Goal: Task Accomplishment & Management: Complete application form

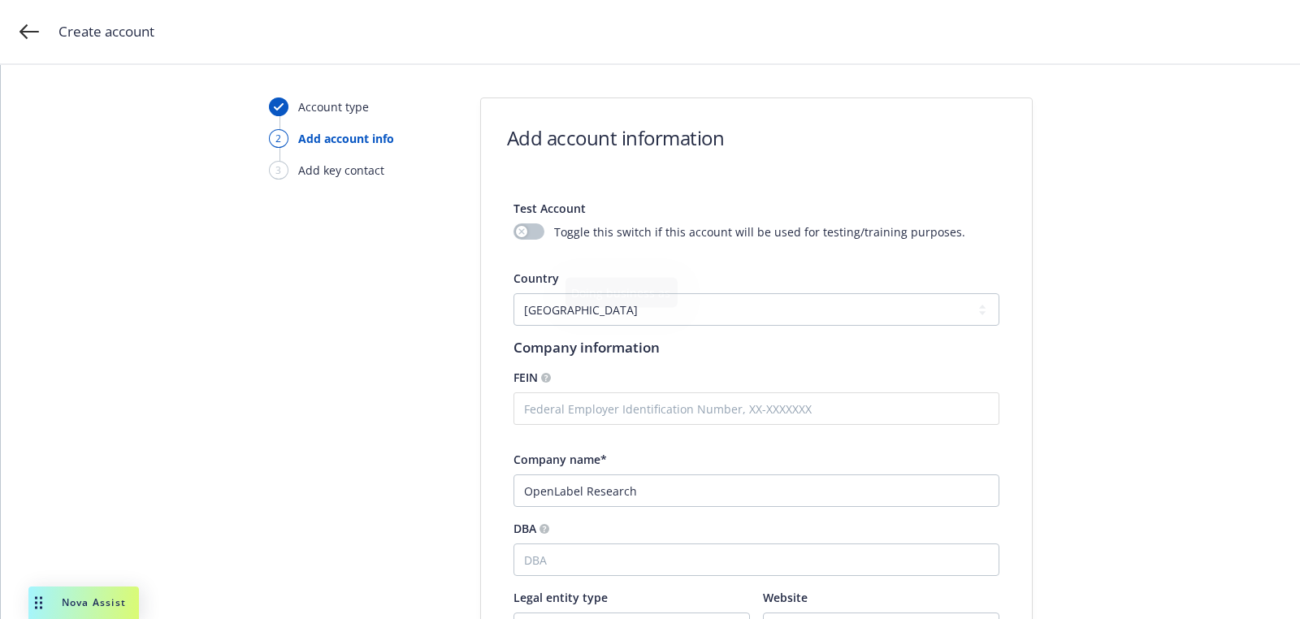
select select "US"
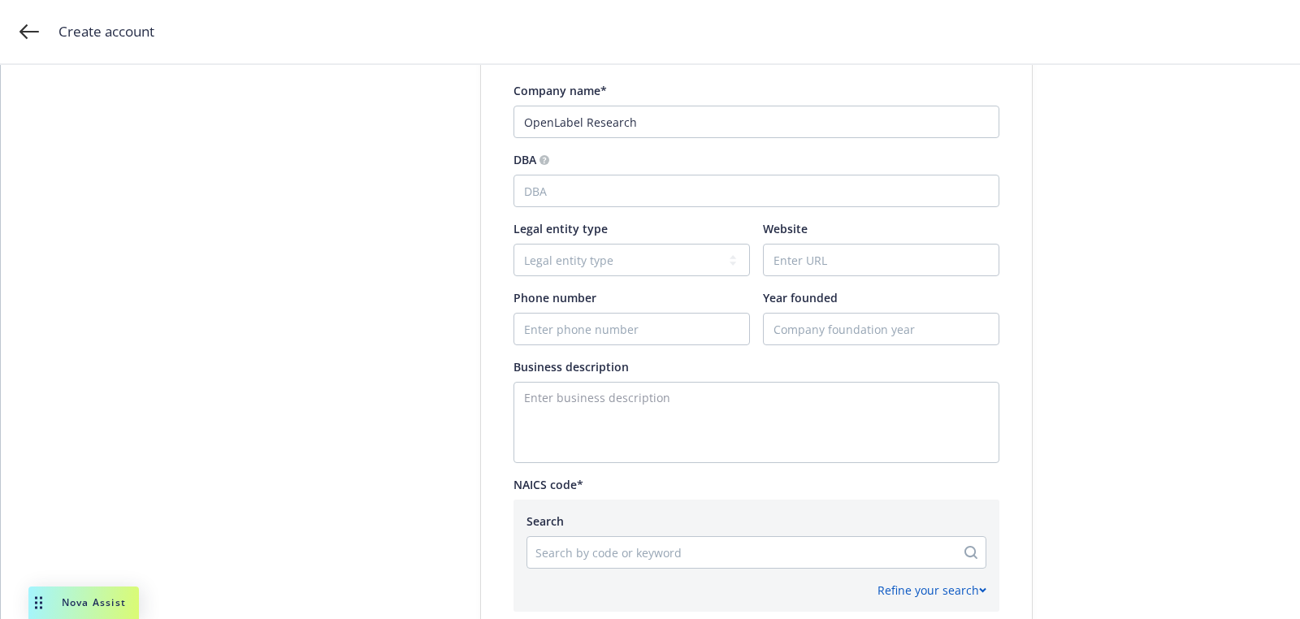
scroll to position [383, 0]
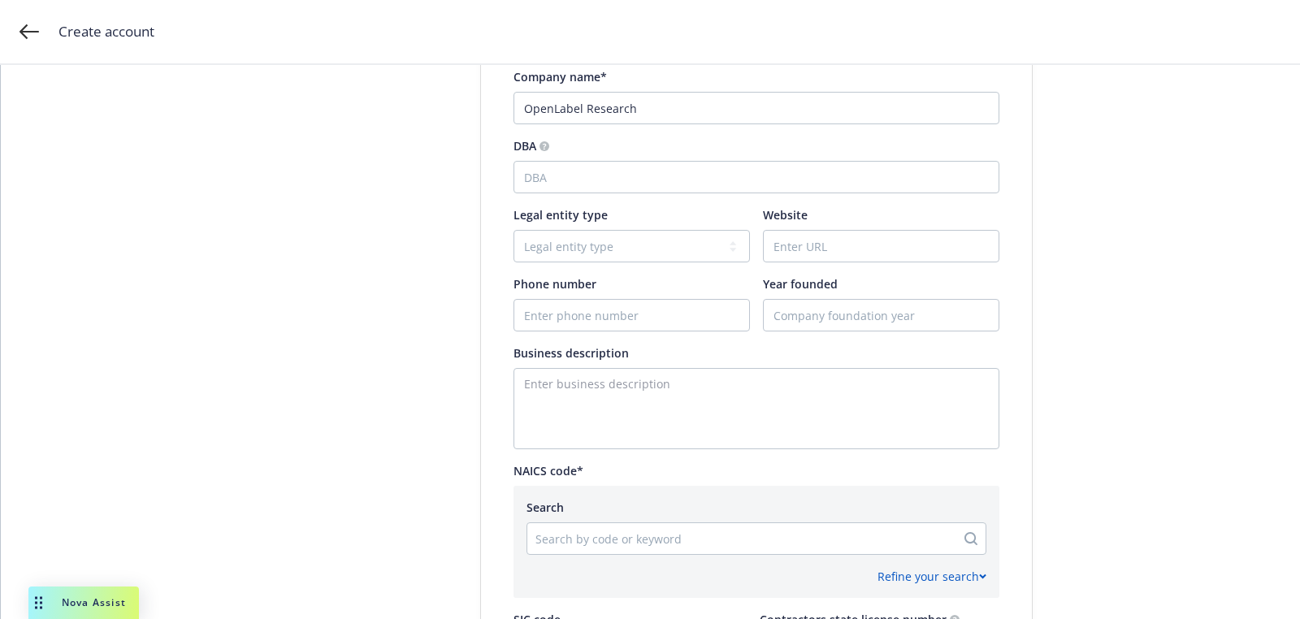
type input "OpenLabel Research"
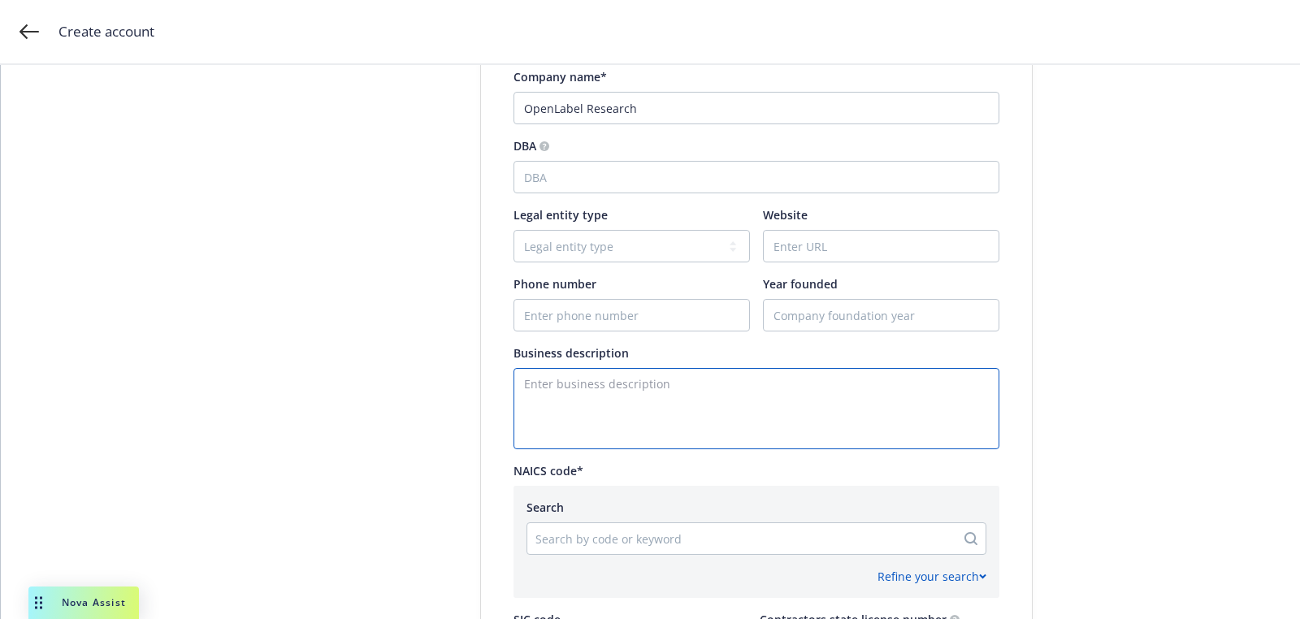
click at [591, 393] on textarea "Enter business description" at bounding box center [756, 408] width 486 height 81
paste textarea "Conduct research on environmental contaminants in consumer products. Submit pro…"
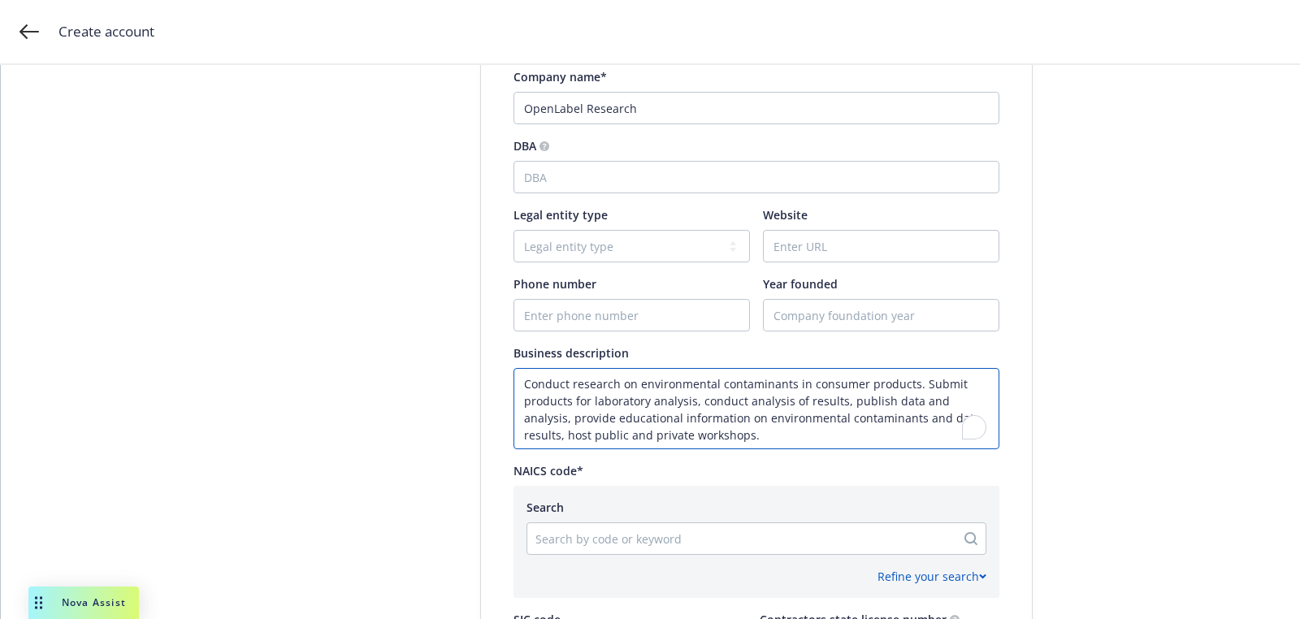
type textarea "Conduct research on environmental contaminants in consumer products. Submit pro…"
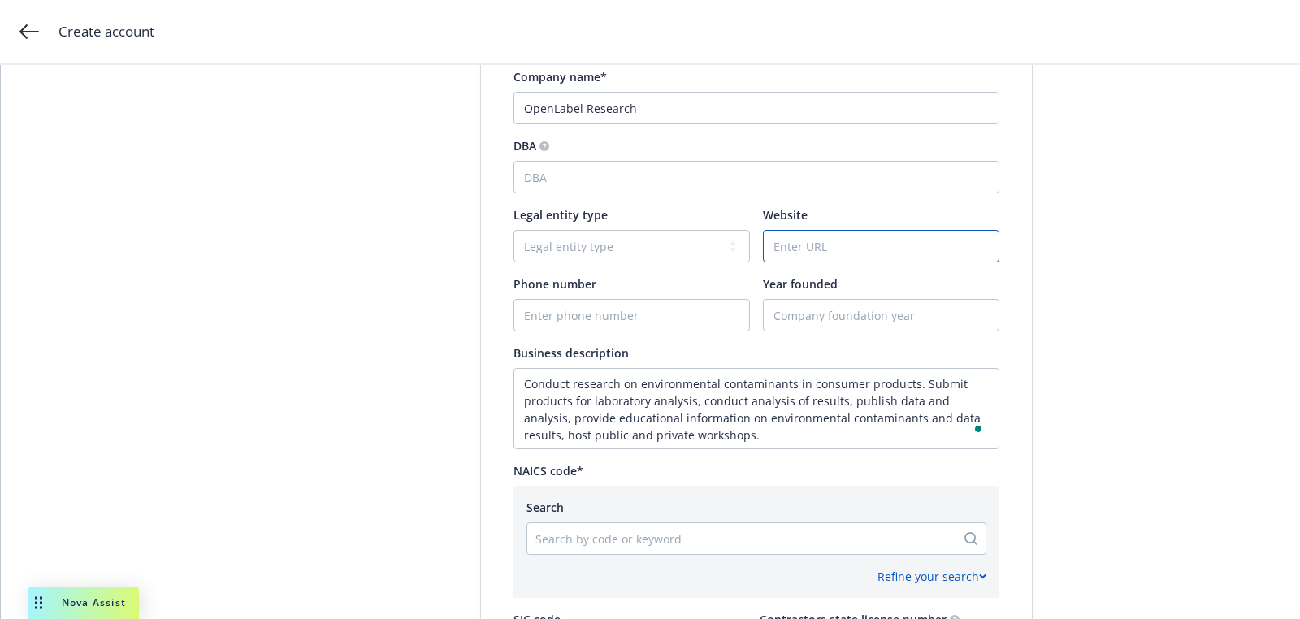
click at [805, 239] on input "Website" at bounding box center [881, 246] width 235 height 31
paste input "www.openlabelresearch.rog"
type input "www.openlabelresearch.rog"
click at [645, 535] on div at bounding box center [741, 538] width 412 height 19
paste input "541715"
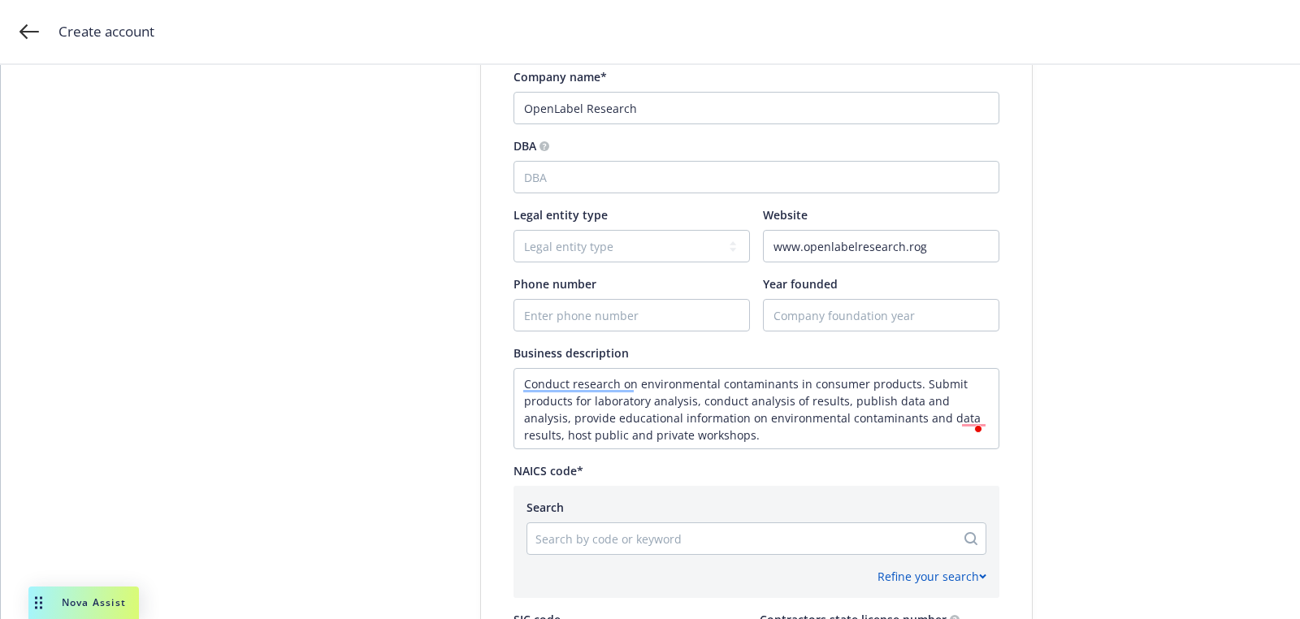
type input "541715"
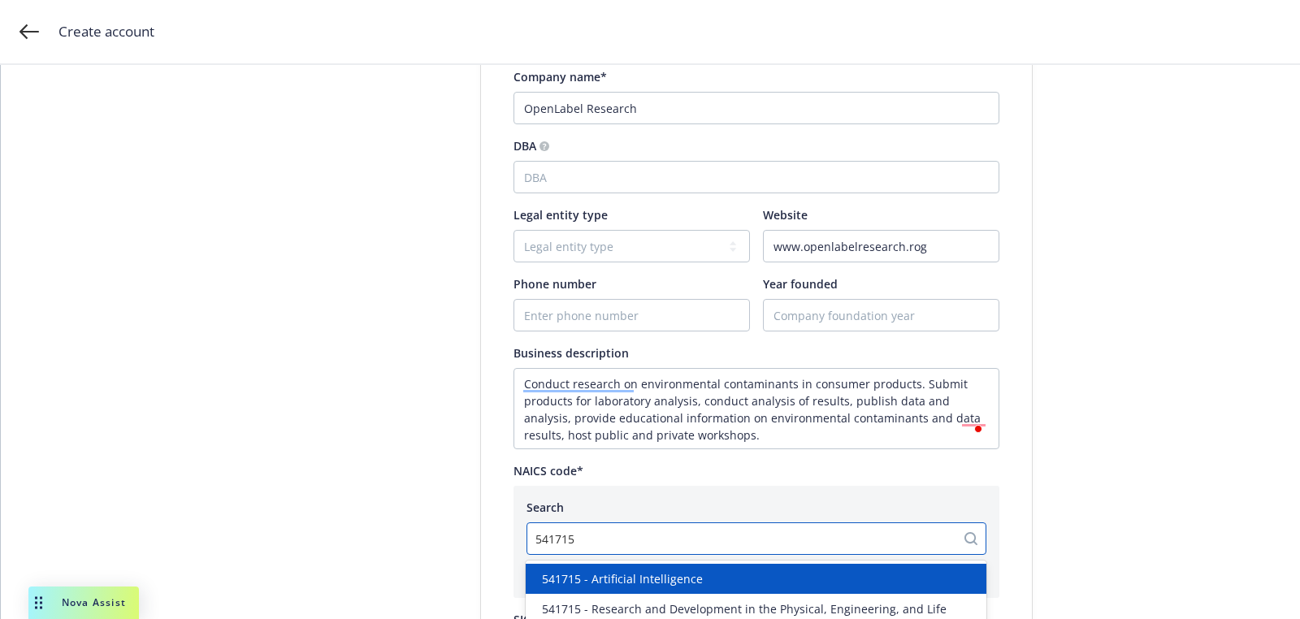
click at [654, 566] on div "541715 - Artificial Intelligence" at bounding box center [756, 579] width 461 height 30
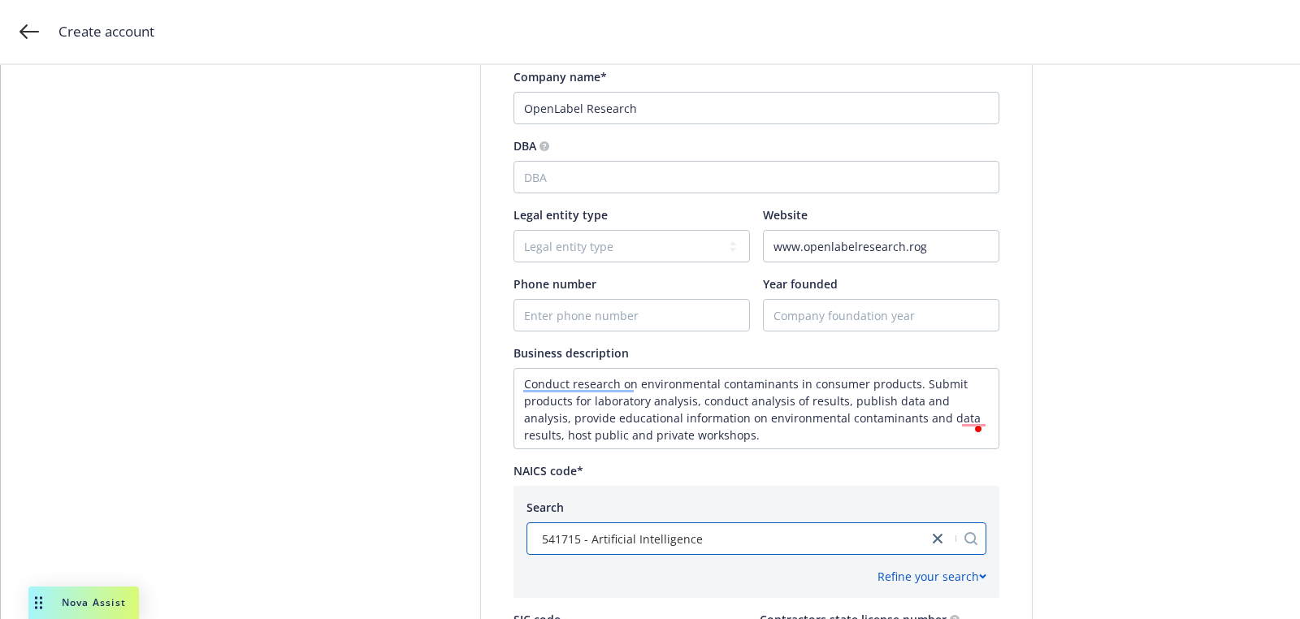
scroll to position [1, 0]
click at [932, 533] on link "close" at bounding box center [937, 538] width 19 height 19
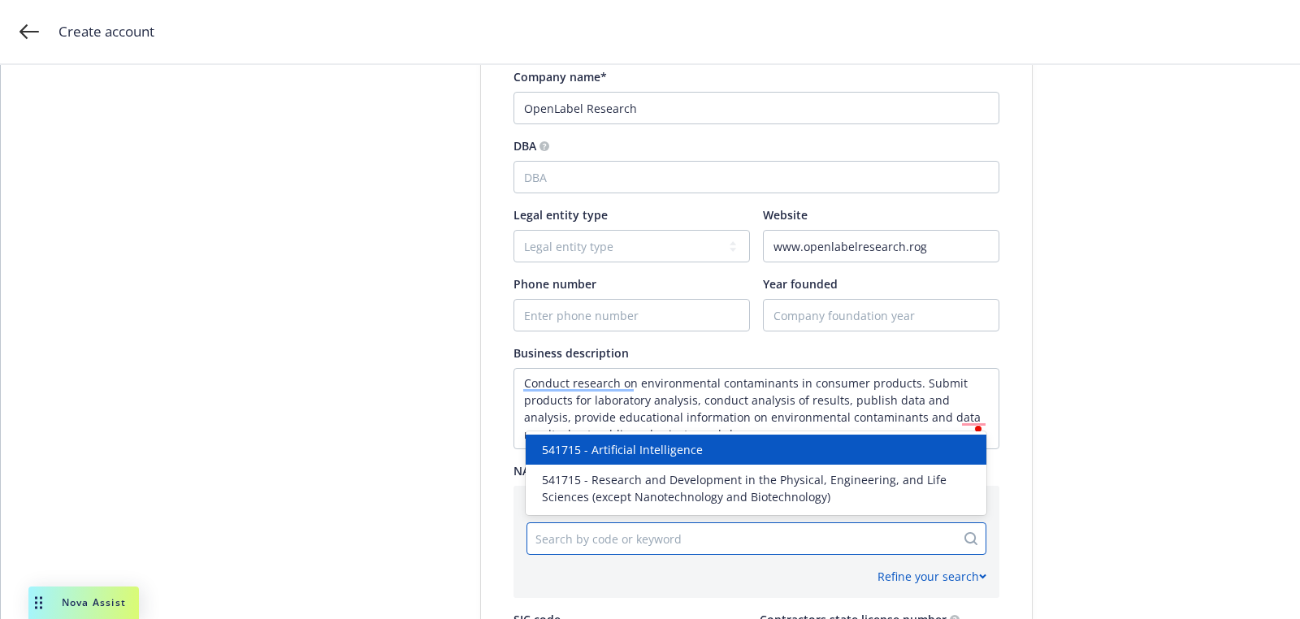
paste input "541715"
type input "541715"
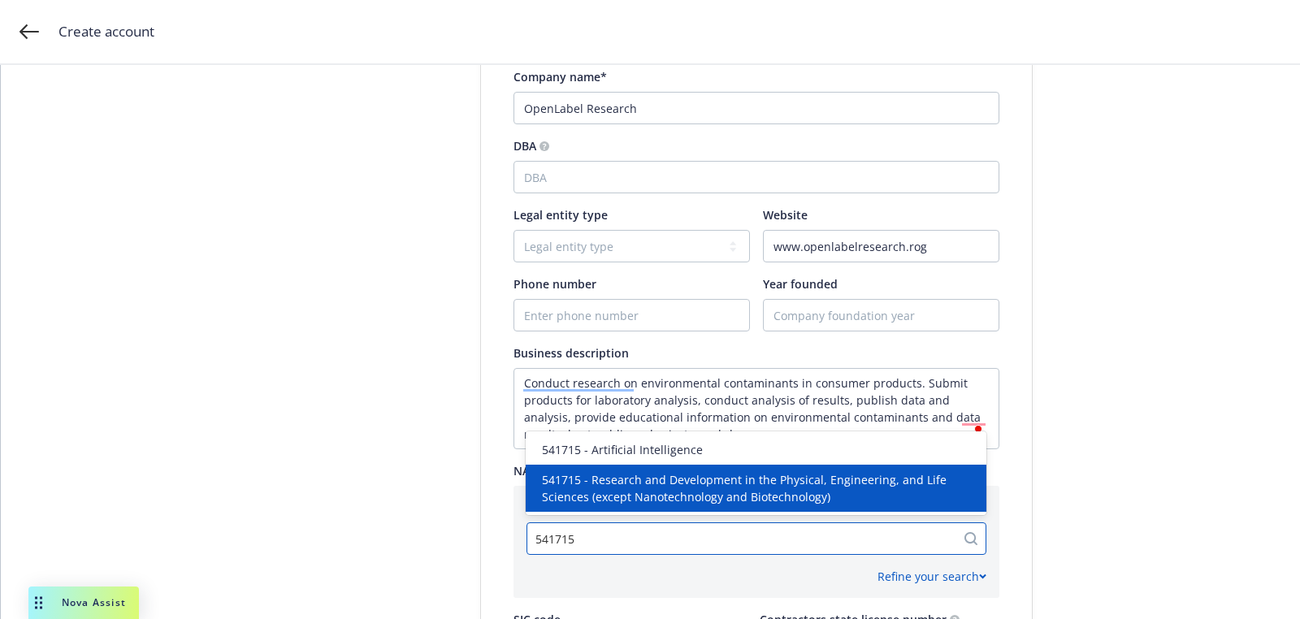
click at [741, 509] on div "541715 - Research and Development in the Physical, Engineering, and Life Scienc…" at bounding box center [756, 488] width 461 height 47
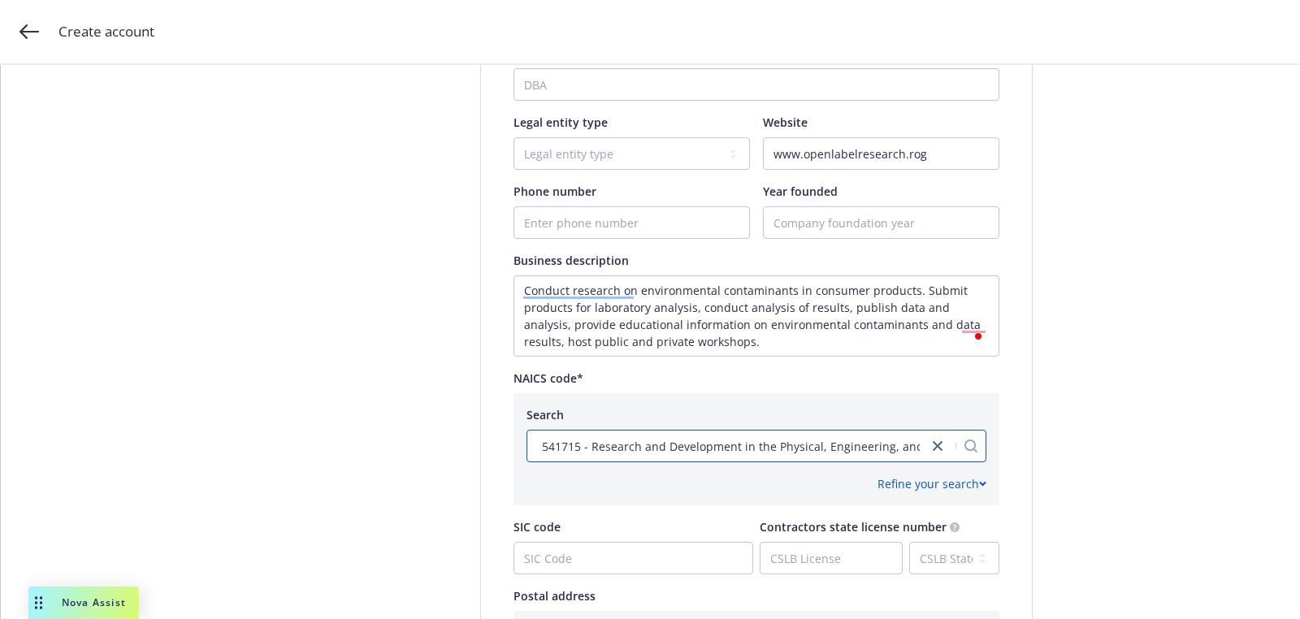
scroll to position [678, 0]
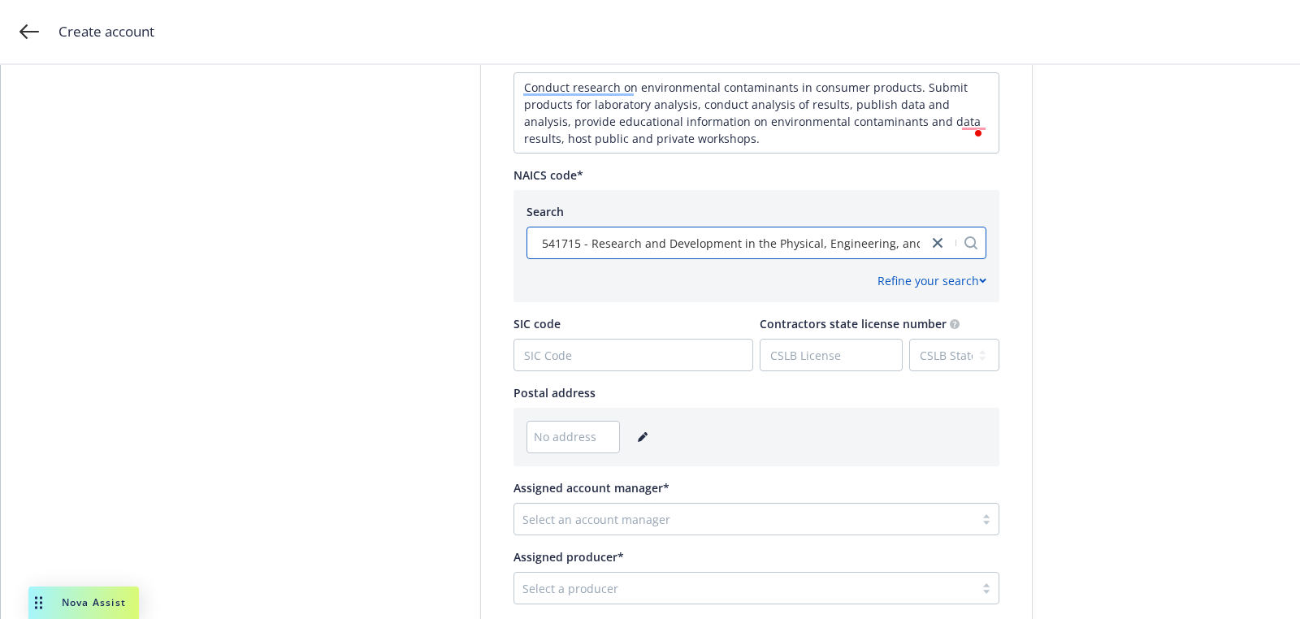
click at [638, 435] on icon "editPencil" at bounding box center [643, 437] width 10 height 10
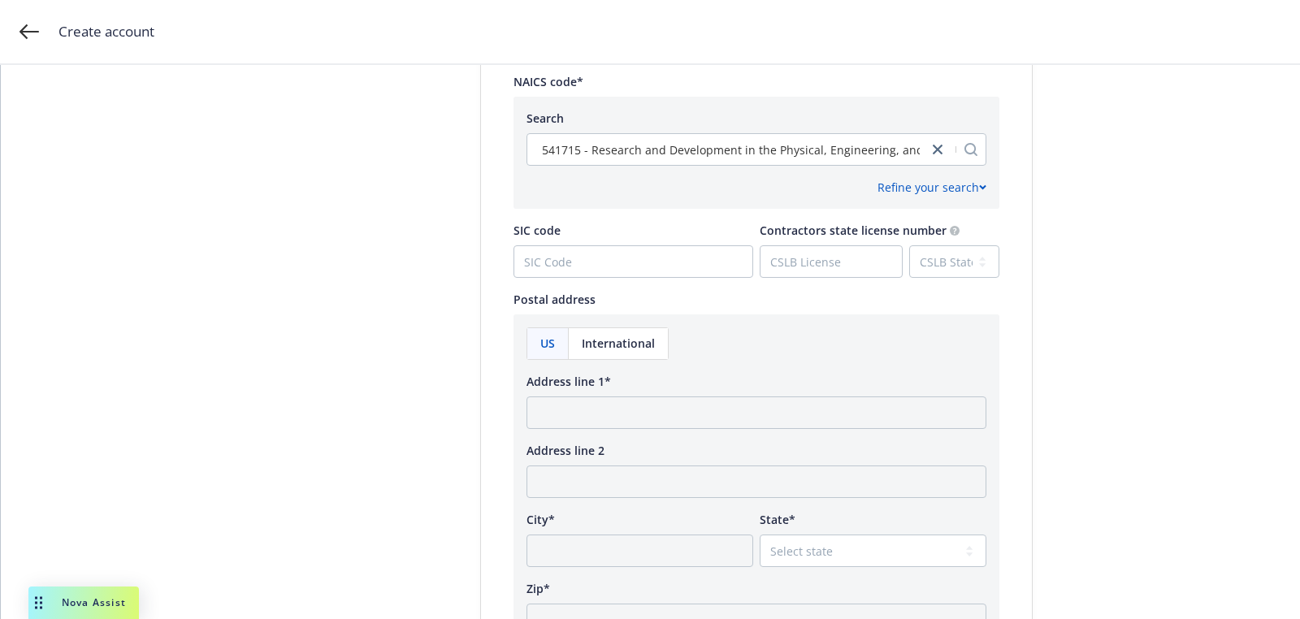
scroll to position [800, 0]
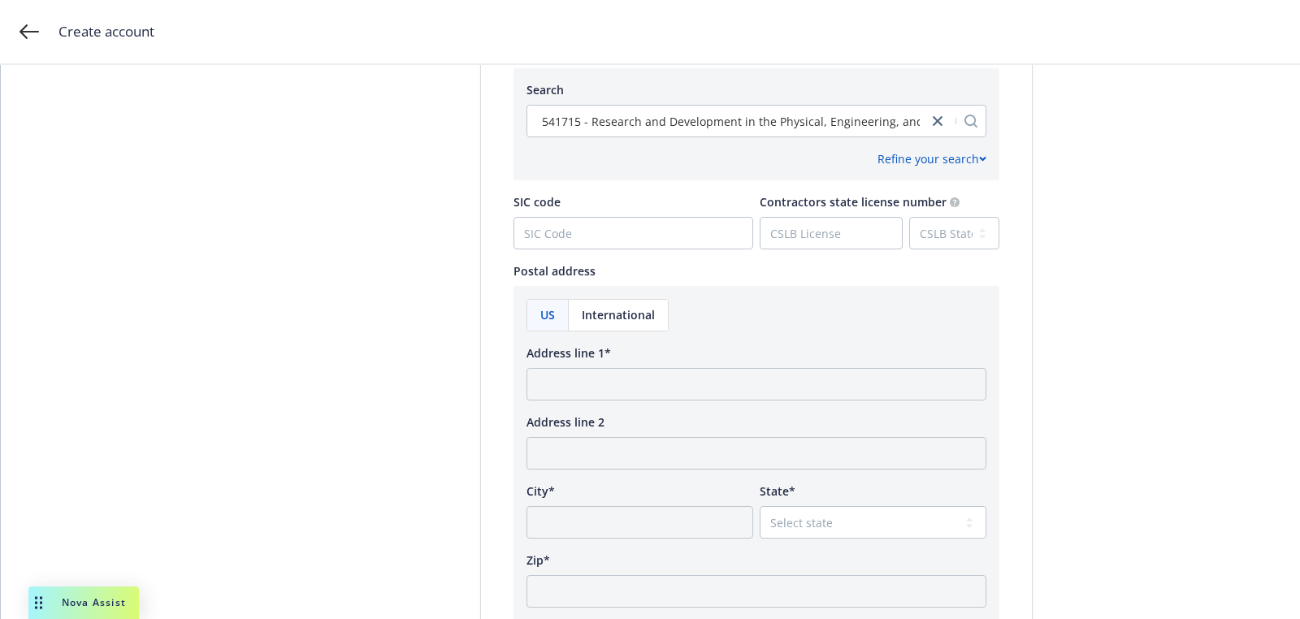
click at [609, 362] on div "Address line 1*" at bounding box center [756, 372] width 460 height 56
click at [609, 374] on input "Address line 1*" at bounding box center [756, 384] width 460 height 32
paste input "2261 Market Street Suite 85262 San Francisco, CA 94114"
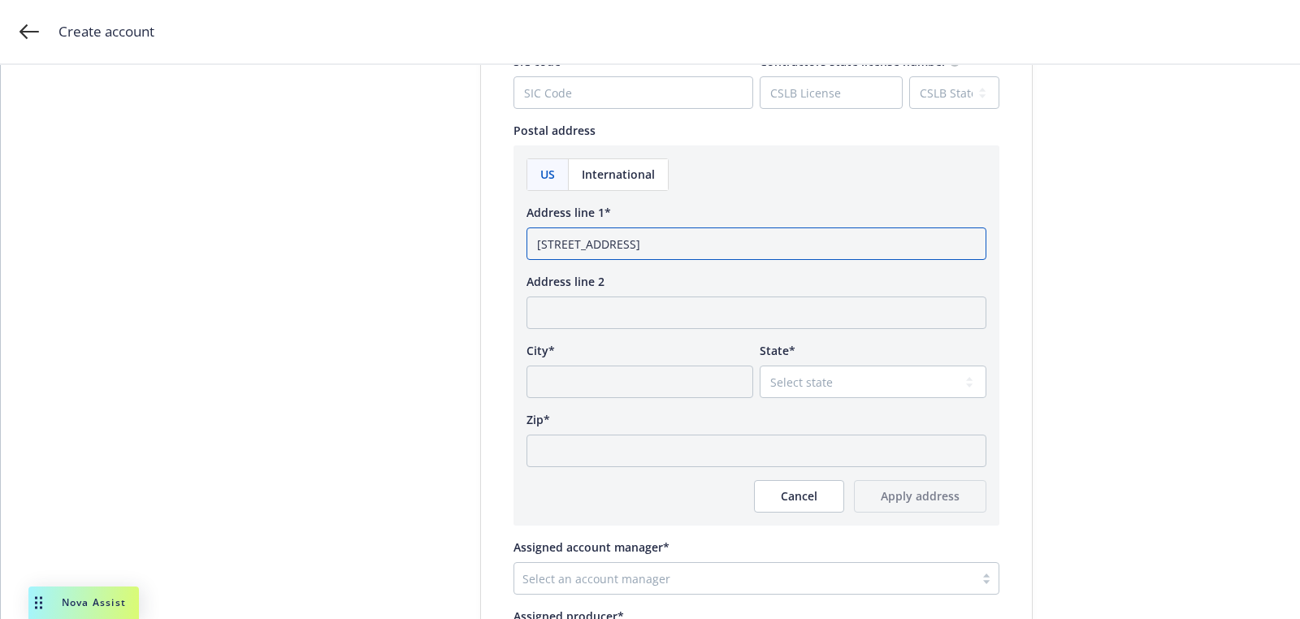
click at [819, 240] on input "2261 Market Street Suite 85262 San Francisco, CA 94114" at bounding box center [756, 243] width 460 height 32
type input "2261 Market Street Suite 85262 San Francisco, CA"
click at [689, 442] on input "Zip*" at bounding box center [756, 451] width 460 height 32
paste input "94114"
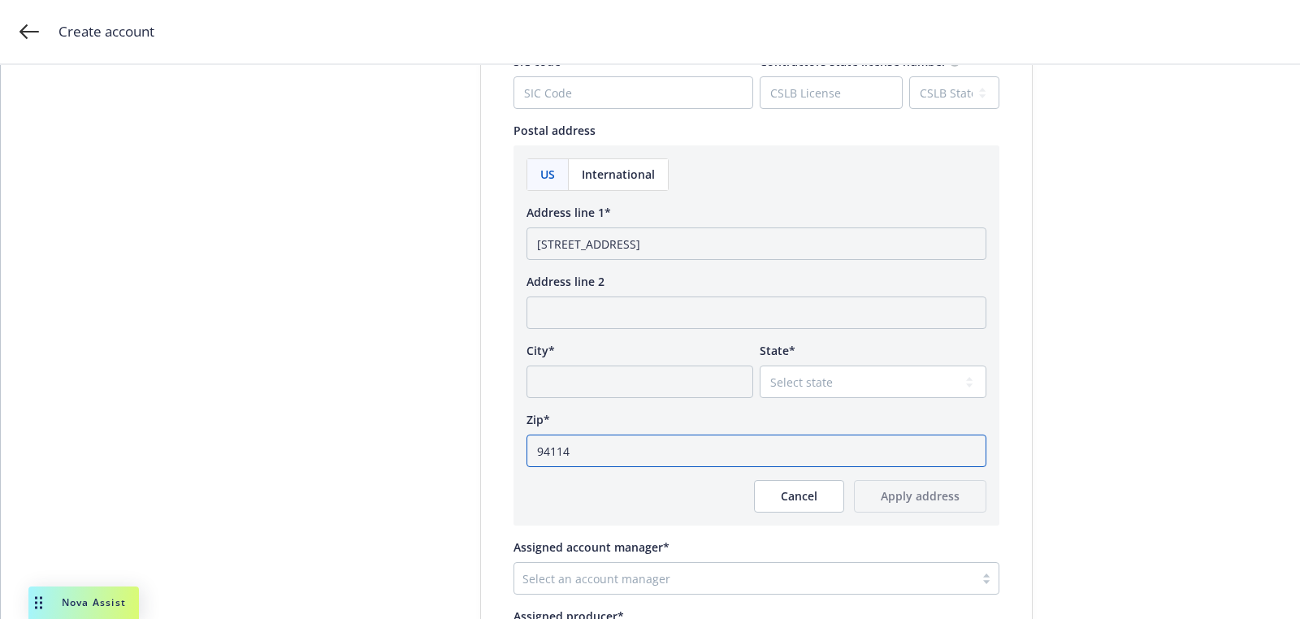
type input "94114"
click at [848, 366] on select "Select state [US_STATE] [US_STATE] [US_STATE] [US_STATE] [US_STATE] [PERSON_NAM…" at bounding box center [873, 382] width 227 height 32
select select "CA"
click at [760, 366] on select "Select state [US_STATE] [US_STATE] [US_STATE] [US_STATE] [US_STATE] [PERSON_NAM…" at bounding box center [873, 382] width 227 height 32
drag, startPoint x: 779, startPoint y: 244, endPoint x: 708, endPoint y: 244, distance: 71.5
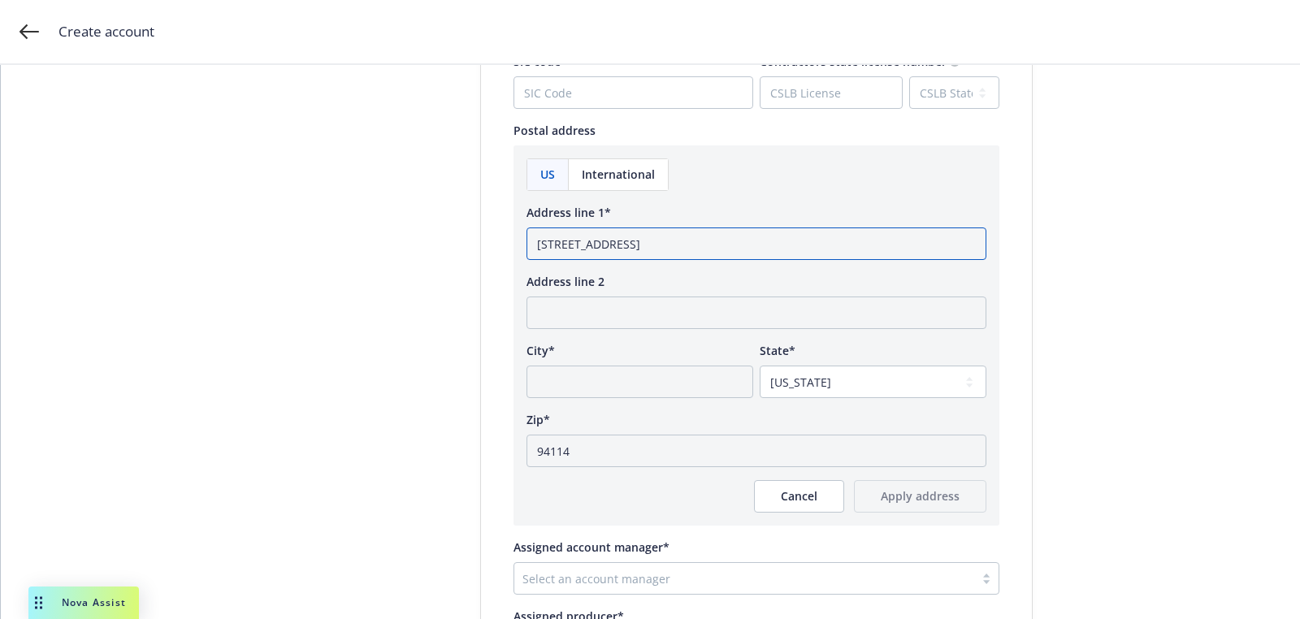
click at [708, 244] on input "2261 Market Street Suite 85262 San Francisco, CA" at bounding box center [756, 243] width 460 height 32
type input "2261 Market Street Suite 85262 CA"
click at [643, 375] on input "City*" at bounding box center [639, 382] width 227 height 32
paste input "San Francisco,"
type input "San Francisco,"
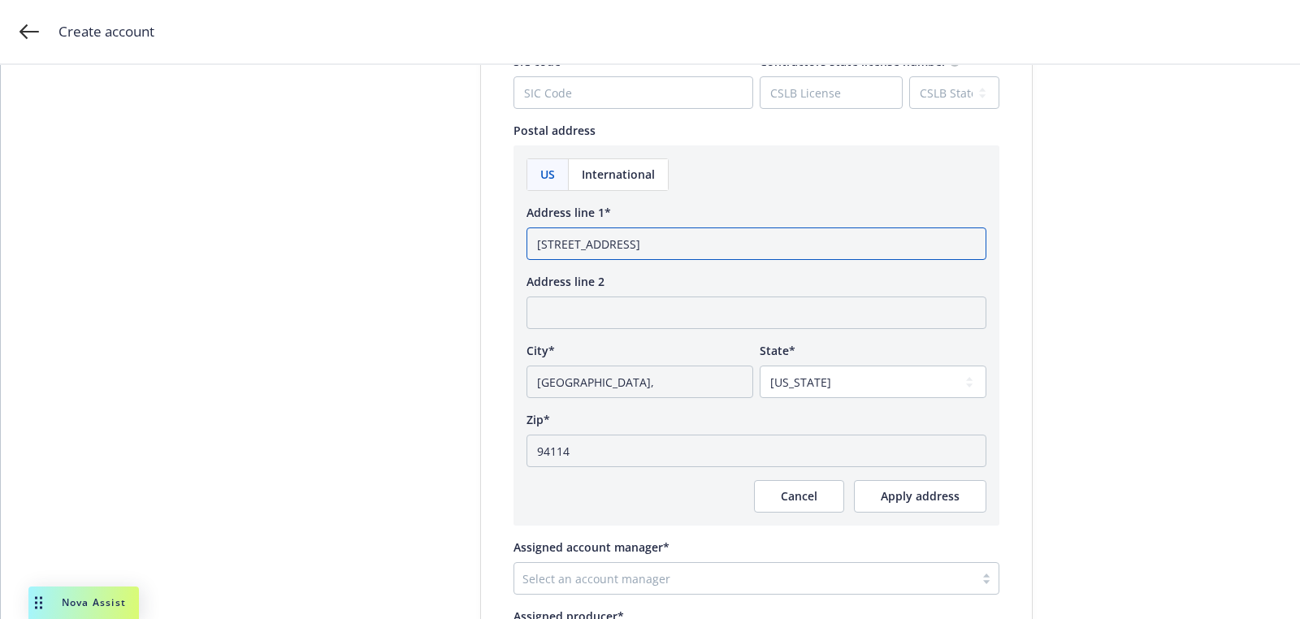
drag, startPoint x: 703, startPoint y: 244, endPoint x: 817, endPoint y: 245, distance: 114.6
click at [761, 245] on input "2261 Market Street Suite 85262 CA" at bounding box center [756, 243] width 460 height 32
type input "2261 Market Street Suite 85262"
click at [693, 382] on input "San Francisco," at bounding box center [639, 382] width 227 height 32
type input "San Francisco"
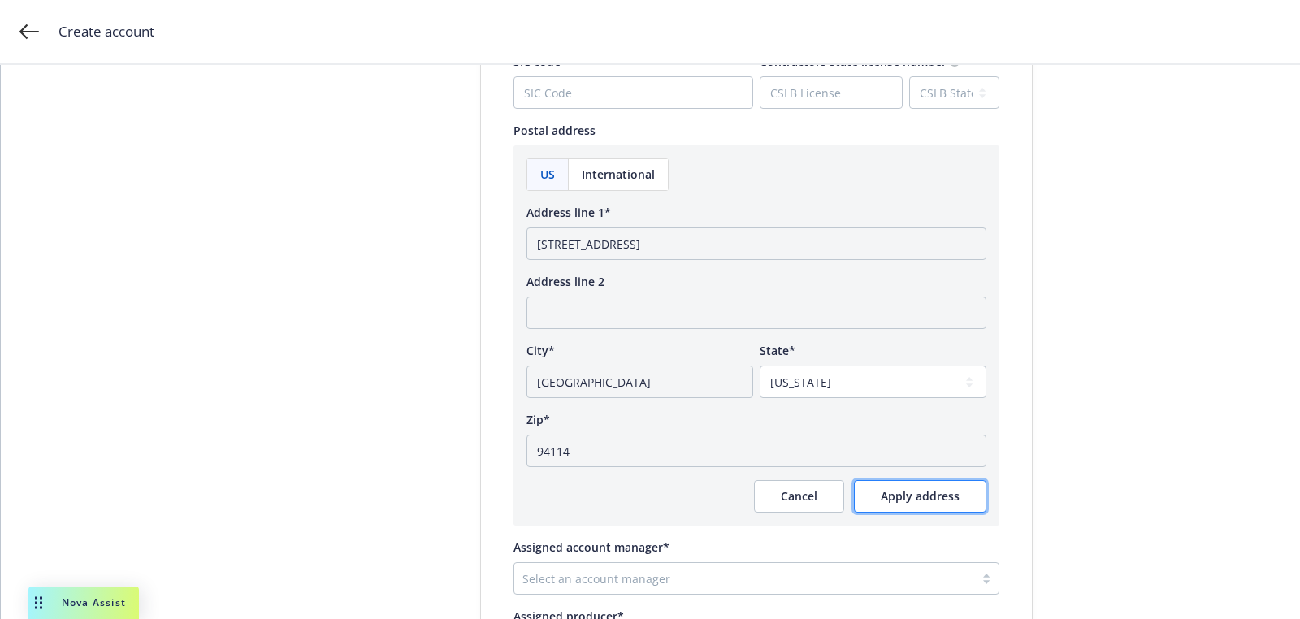
click at [938, 505] on button "Apply address" at bounding box center [920, 496] width 132 height 32
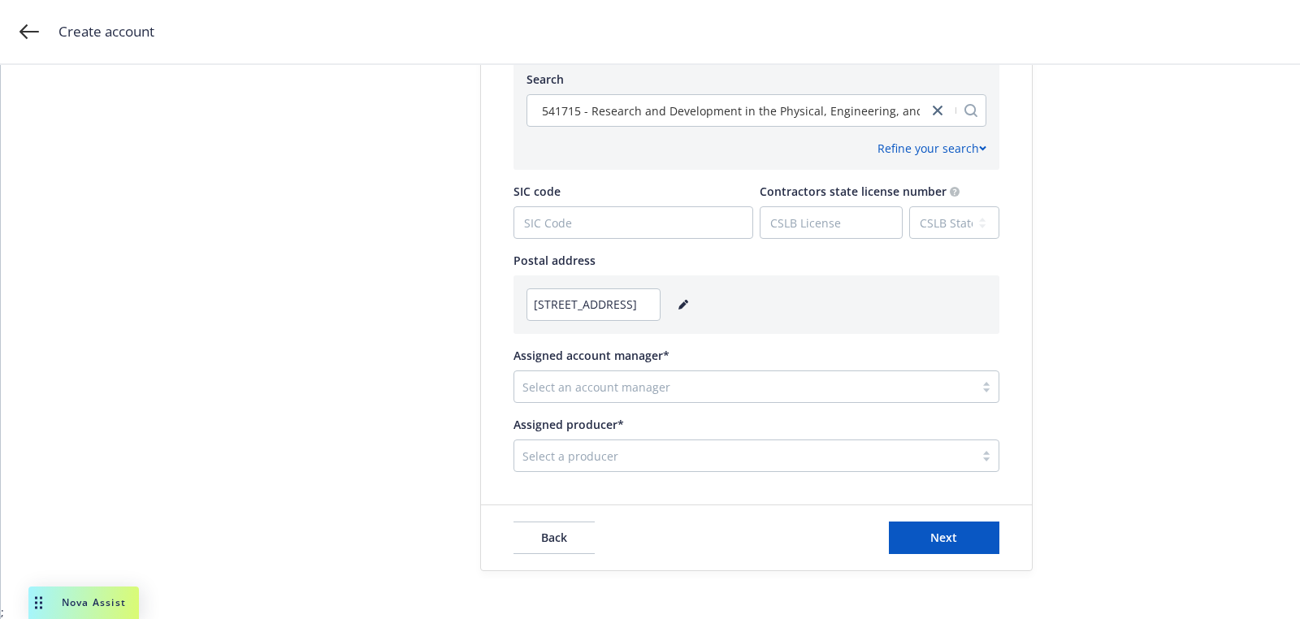
click at [617, 398] on div "Select an account manager" at bounding box center [744, 387] width 460 height 26
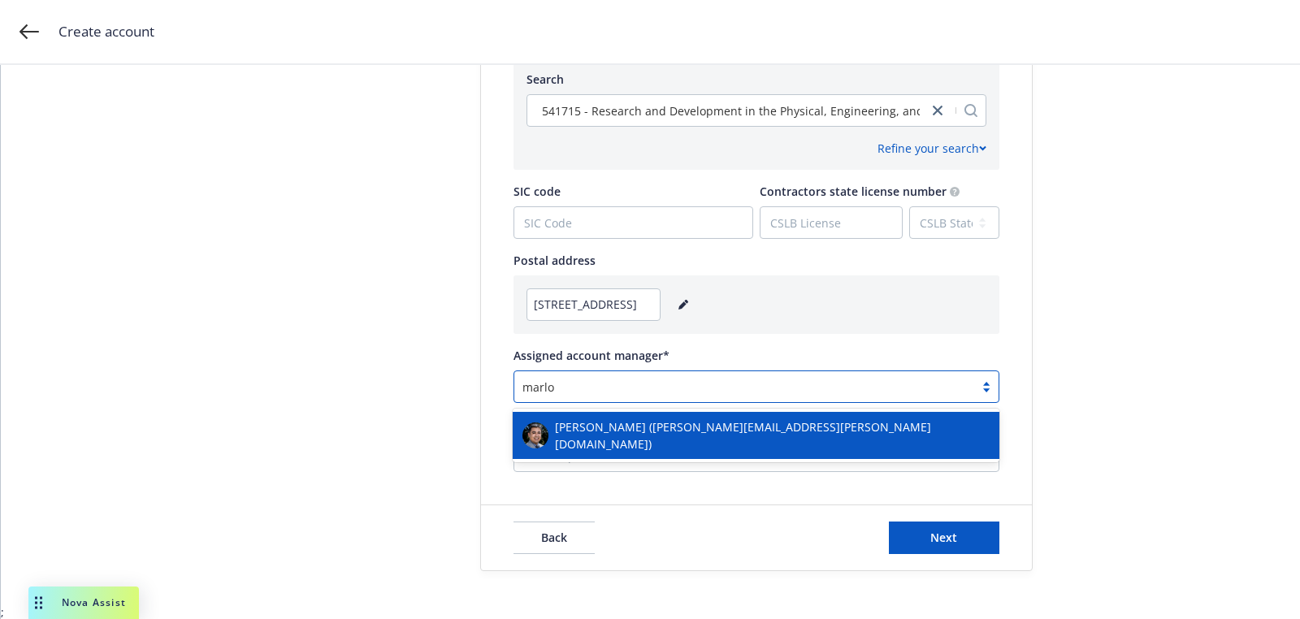
type input "[PERSON_NAME]"
click at [624, 442] on div "[PERSON_NAME] ([PERSON_NAME][EMAIL_ADDRESS][PERSON_NAME][DOMAIN_NAME])" at bounding box center [755, 435] width 467 height 34
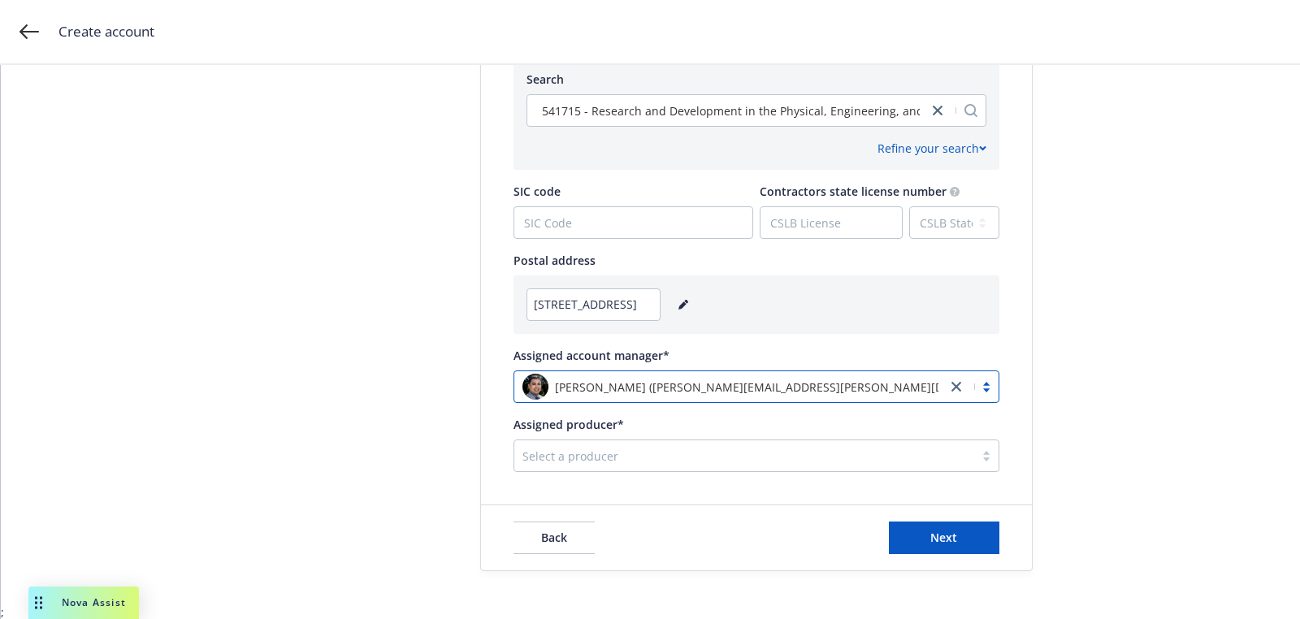
click at [624, 449] on div at bounding box center [744, 455] width 444 height 19
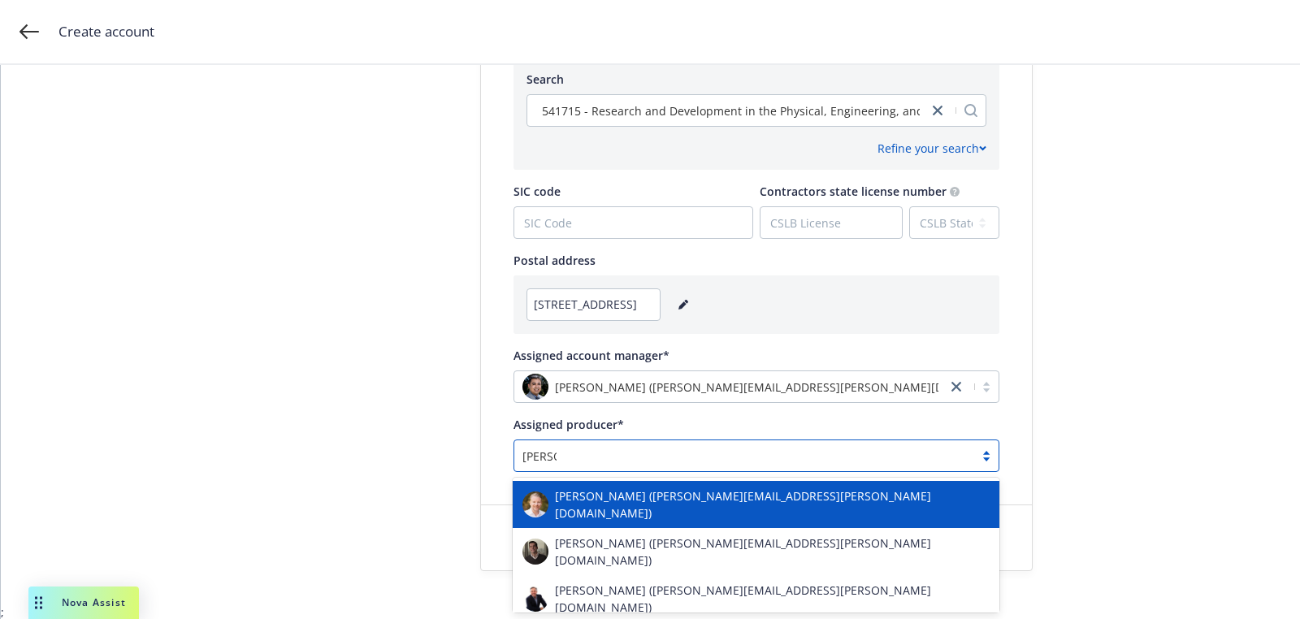
type input "adam"
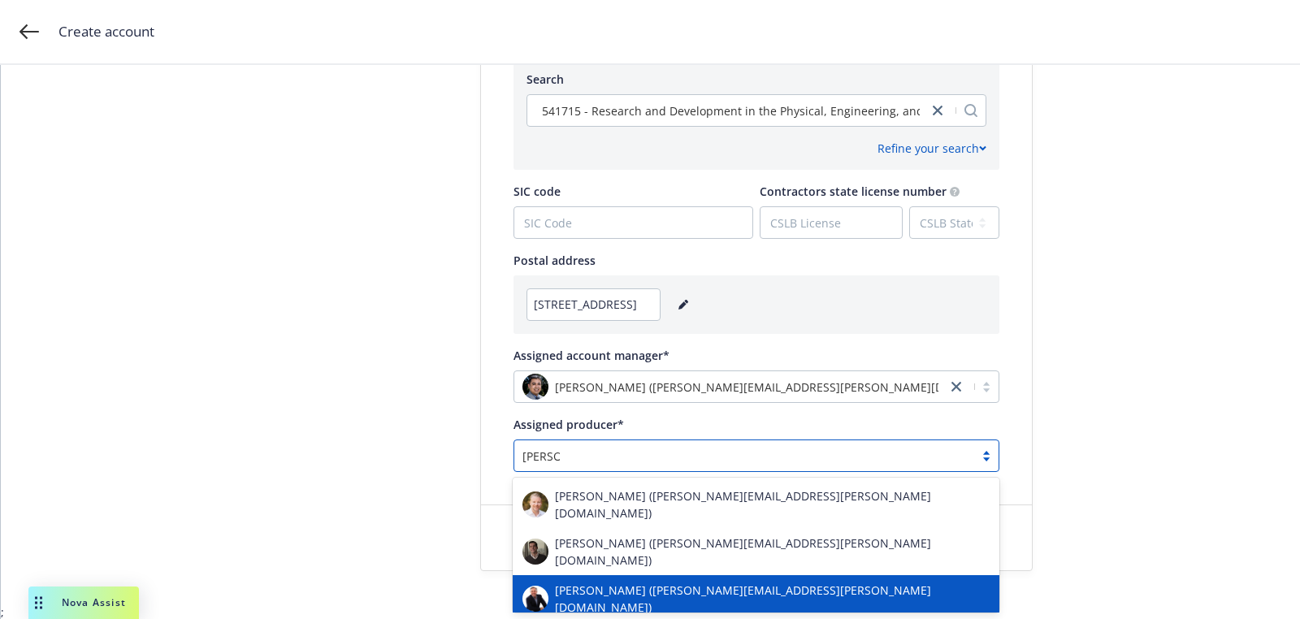
click at [619, 582] on span "[PERSON_NAME] ([PERSON_NAME][EMAIL_ADDRESS][PERSON_NAME][DOMAIN_NAME])" at bounding box center [772, 599] width 435 height 34
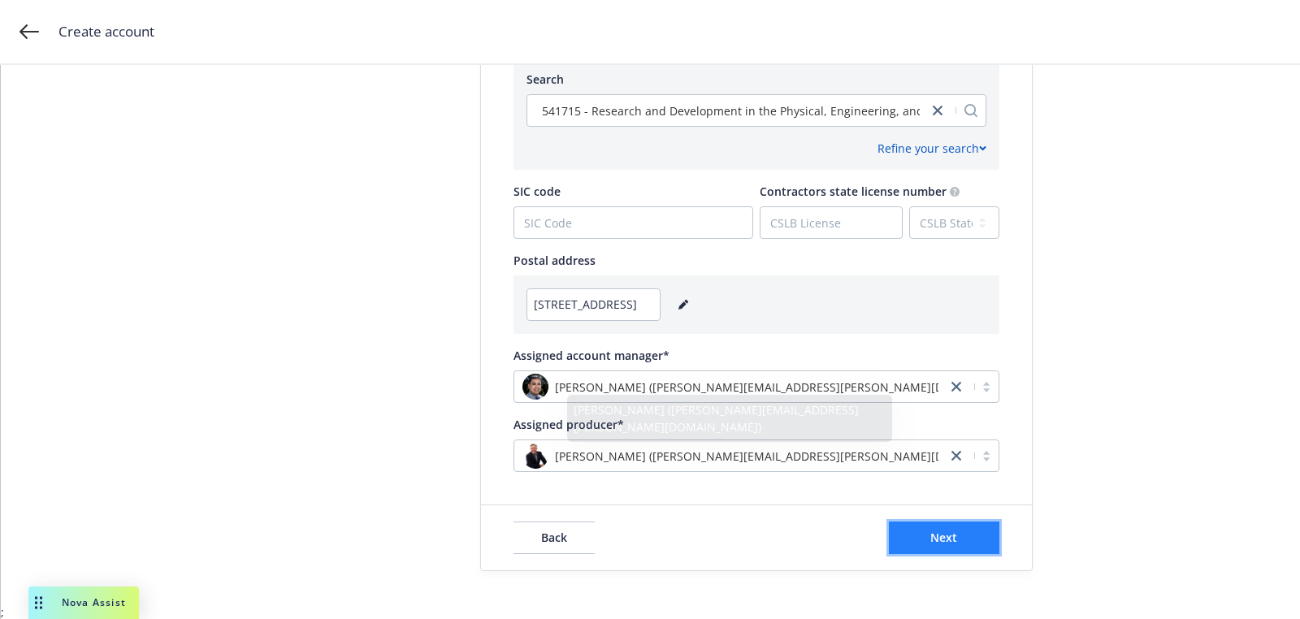
click at [929, 535] on button "Next" at bounding box center [944, 538] width 110 height 32
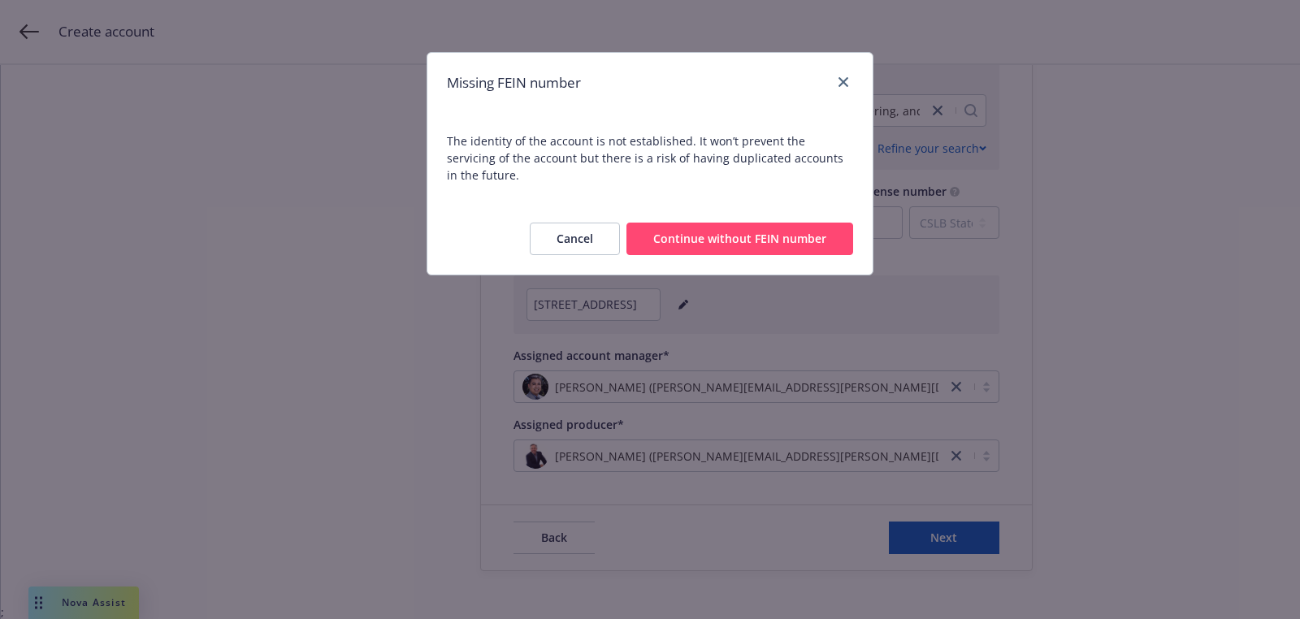
click at [773, 223] on button "Continue without FEIN number" at bounding box center [739, 239] width 227 height 32
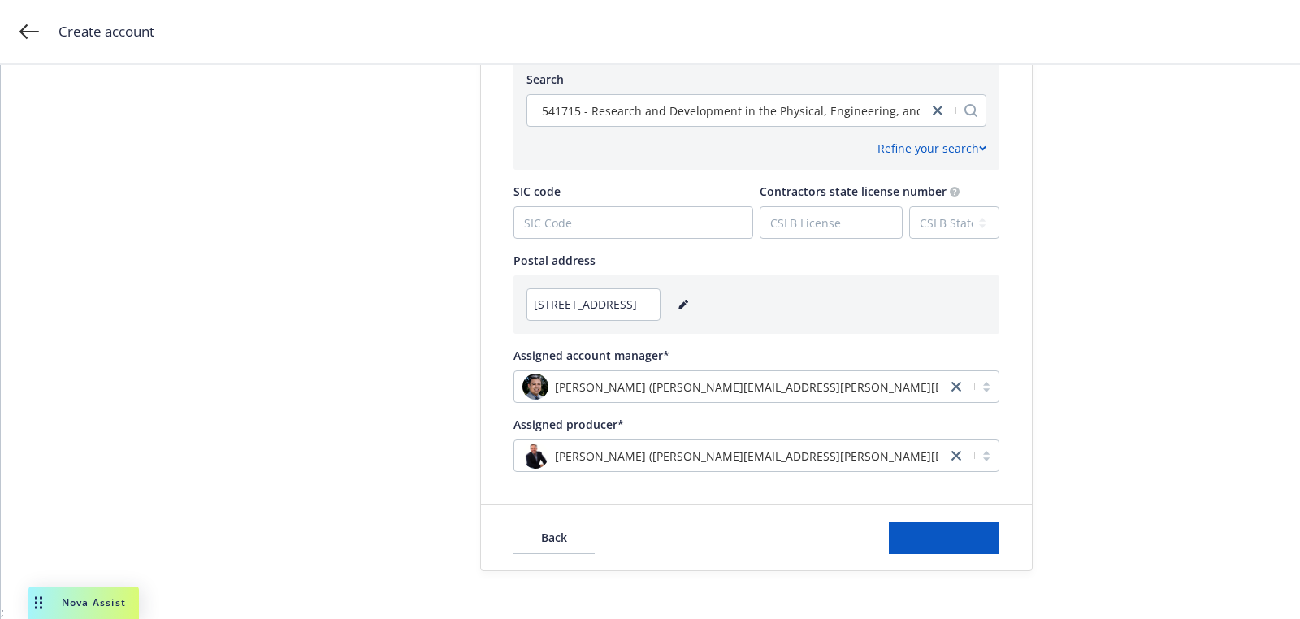
scroll to position [0, 0]
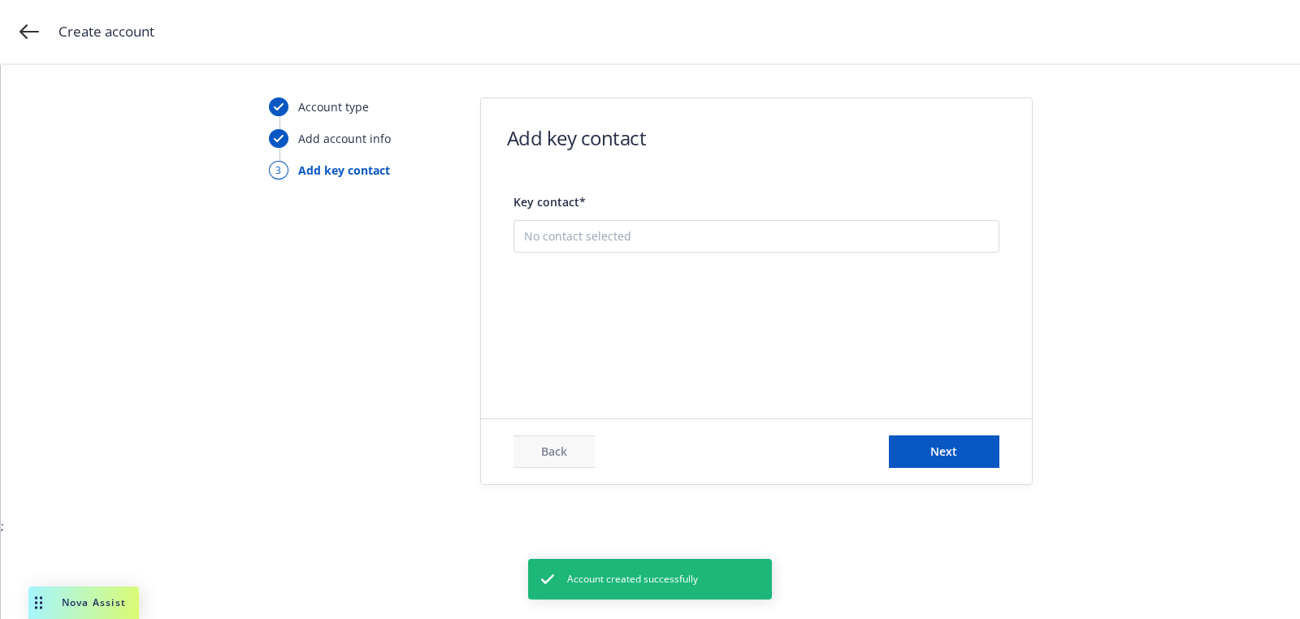
click at [676, 304] on button "Add new contact" at bounding box center [756, 317] width 465 height 32
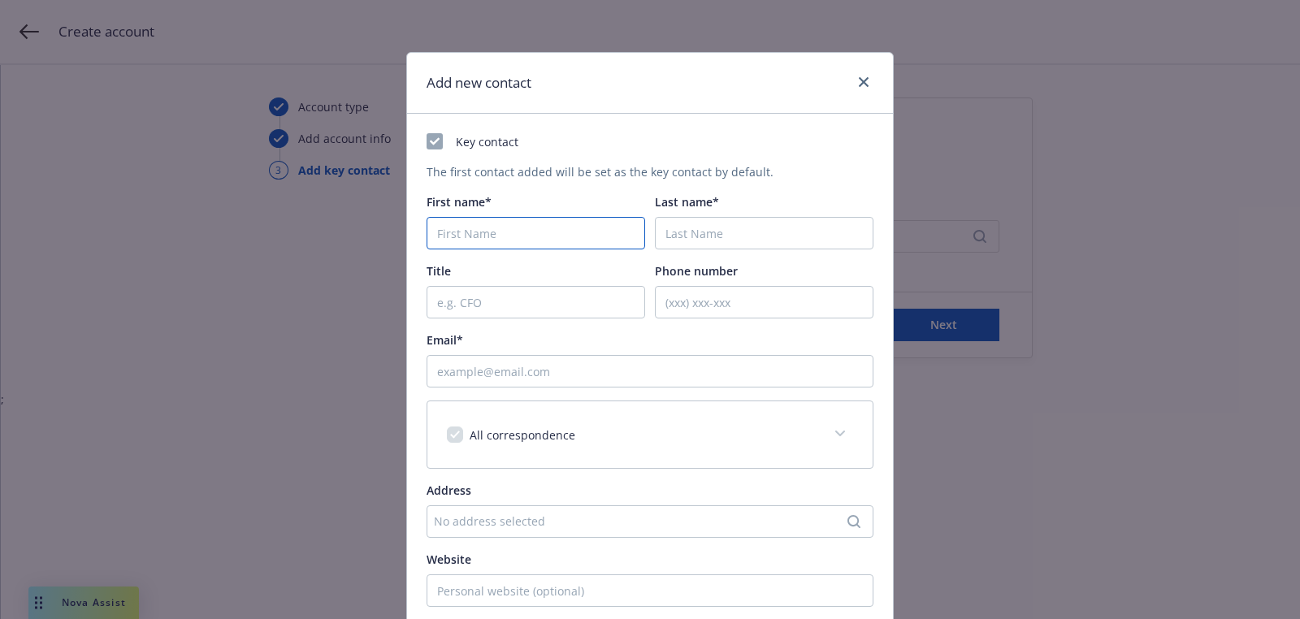
click at [515, 217] on input "First name*" at bounding box center [536, 233] width 219 height 32
paste input "Natasja"
type input "Natasja"
paste input "Nielsen"
type input "Nielsen"
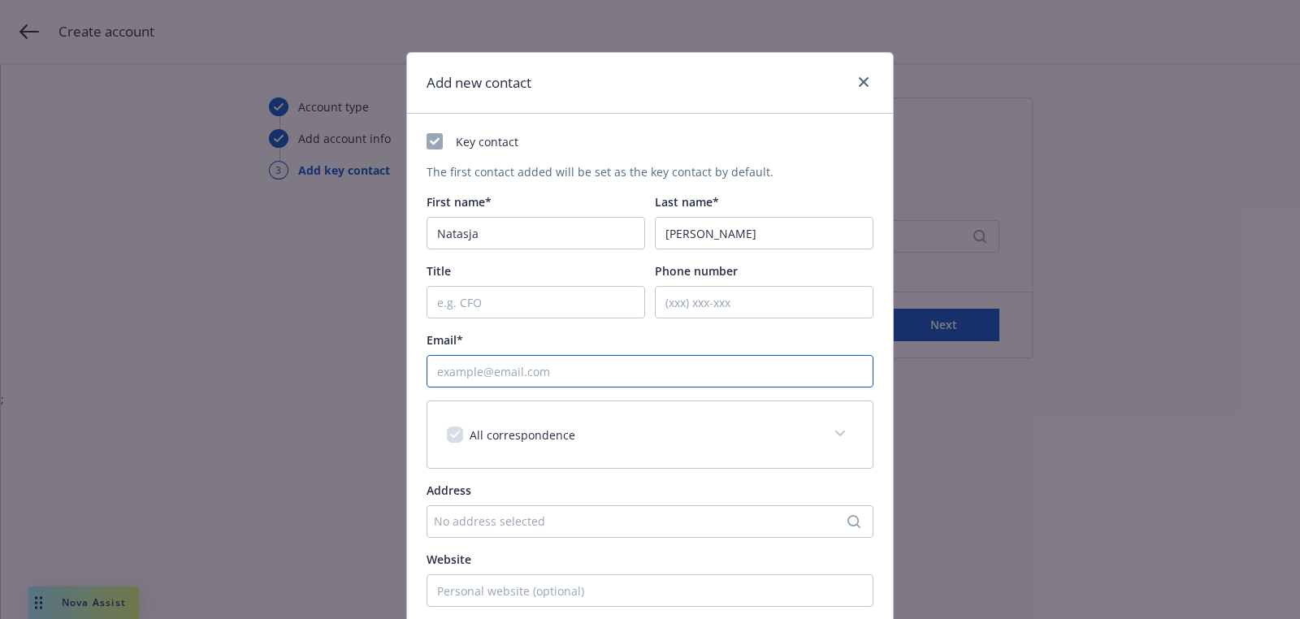
click at [543, 356] on input "Email*" at bounding box center [650, 371] width 447 height 32
paste input "[EMAIL_ADDRESS][DOMAIN_NAME]"
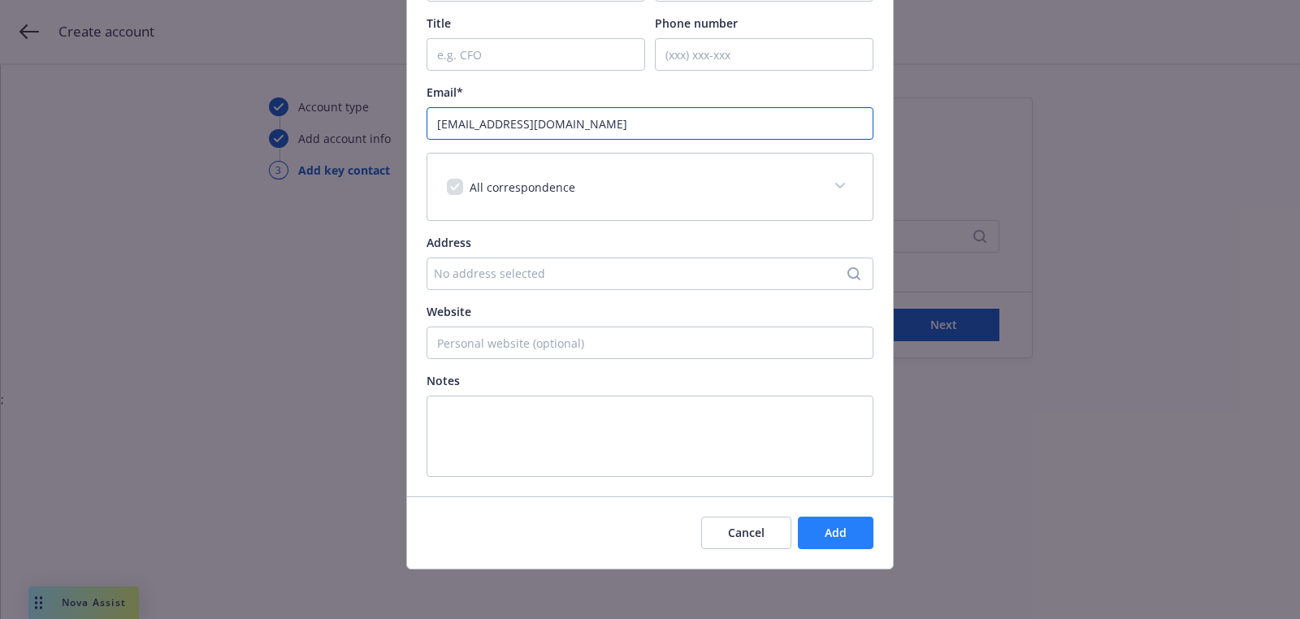
type input "[EMAIL_ADDRESS][DOMAIN_NAME]"
click at [834, 517] on button "Add" at bounding box center [836, 533] width 76 height 32
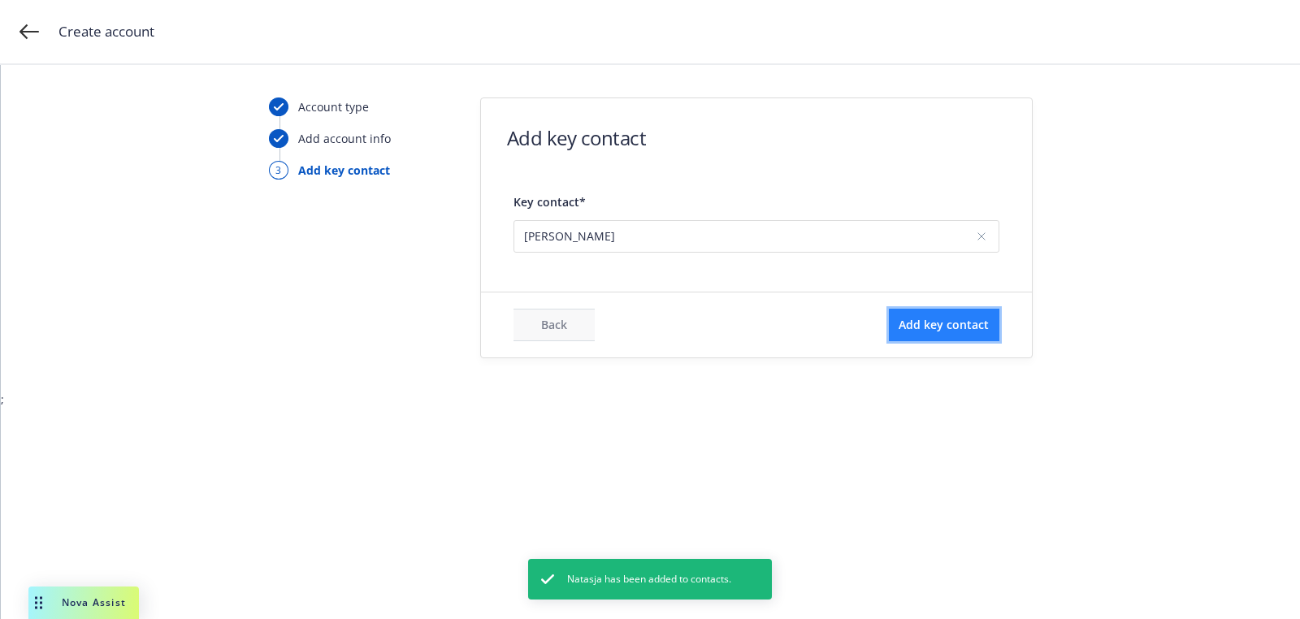
click at [960, 315] on button "Add key contact" at bounding box center [944, 325] width 110 height 32
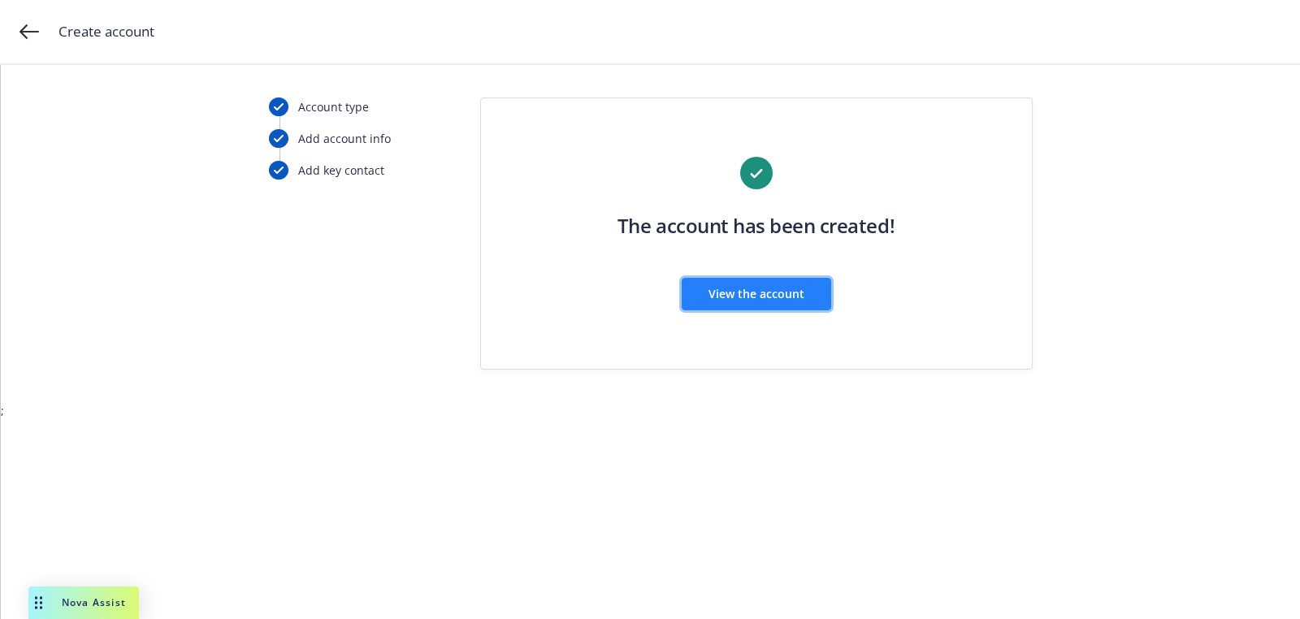
click at [799, 295] on span "View the account" at bounding box center [756, 293] width 96 height 15
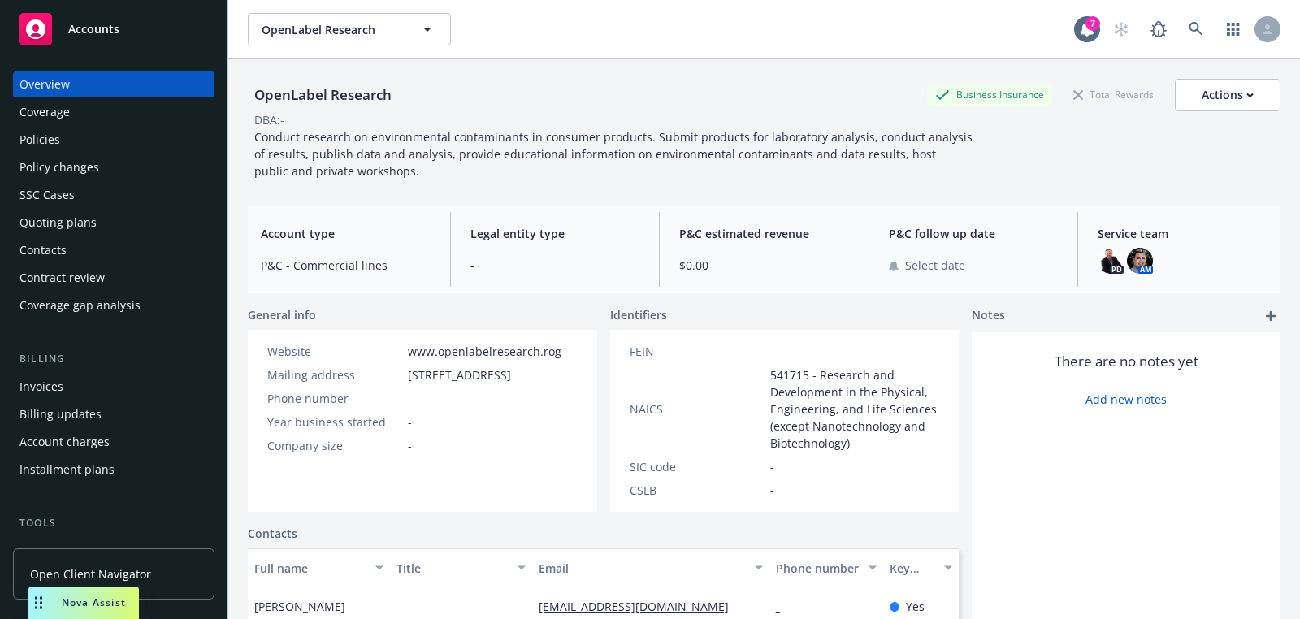
click at [110, 225] on div "Quoting plans" at bounding box center [113, 223] width 188 height 26
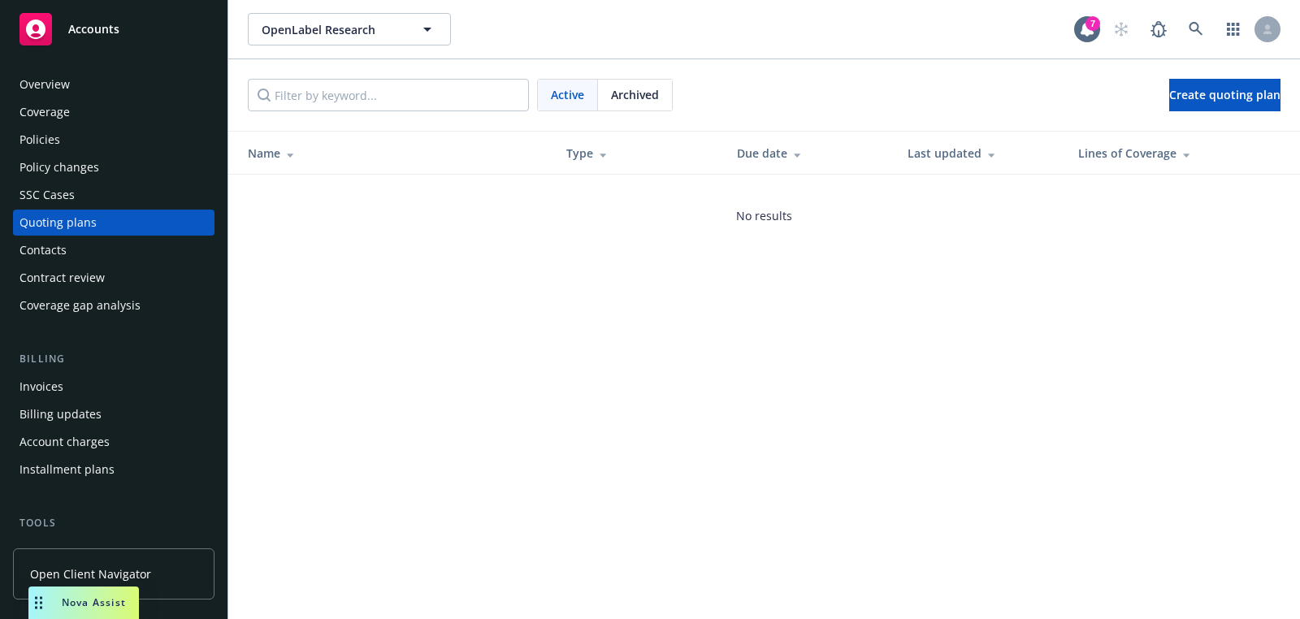
click at [1153, 115] on div "Active Archived Create quoting plan" at bounding box center [764, 94] width 1072 height 71
click at [1169, 110] on link "Create quoting plan" at bounding box center [1224, 95] width 111 height 32
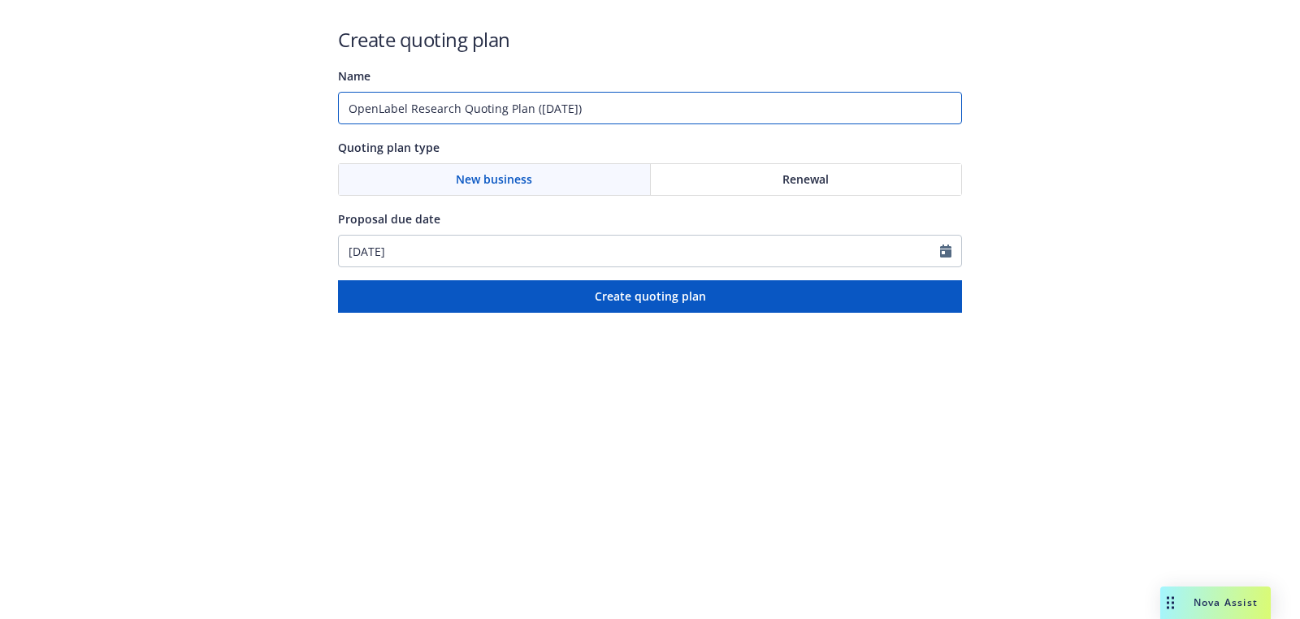
click at [579, 113] on input "OpenLabel Research Quoting Plan (2025-09-26)" at bounding box center [650, 108] width 624 height 32
type input "10/03/2025"
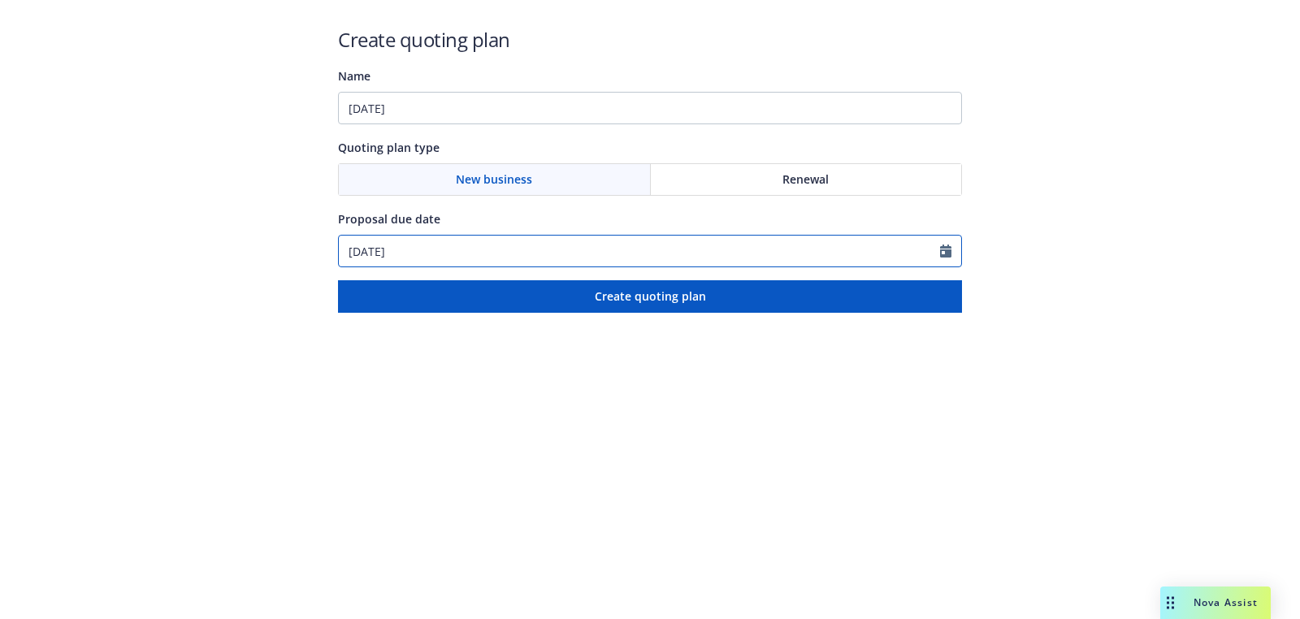
select select "9"
click at [527, 244] on input "09/26/2025" at bounding box center [639, 251] width 601 height 31
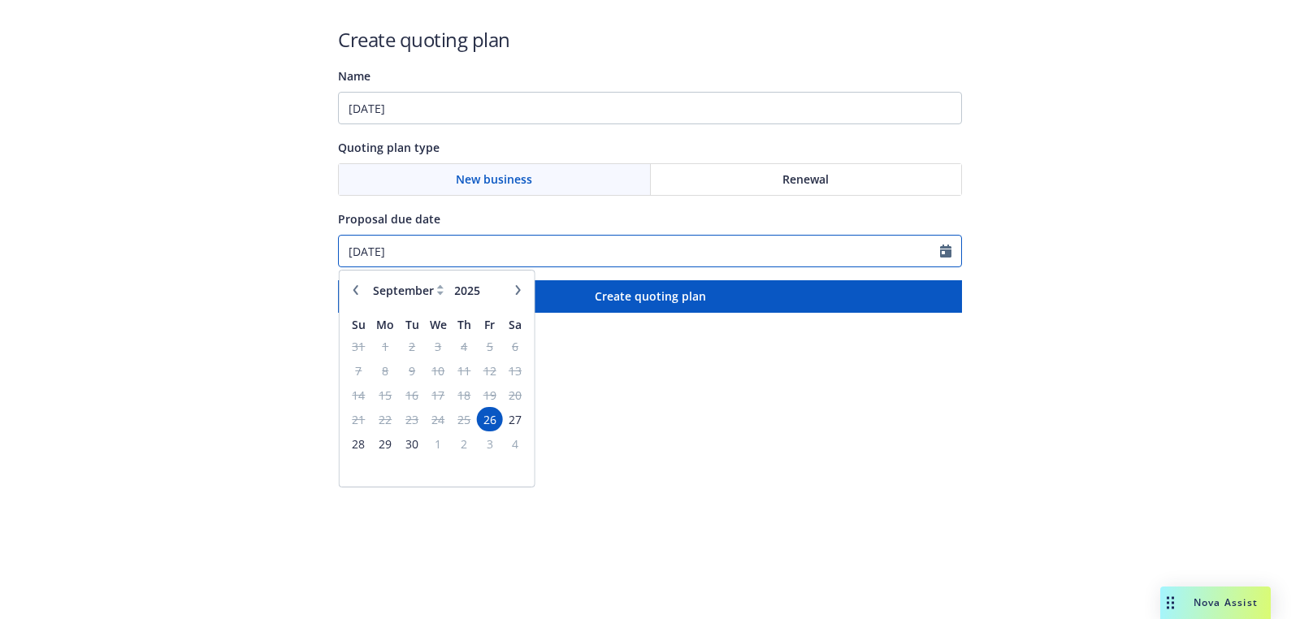
paste input "10/03"
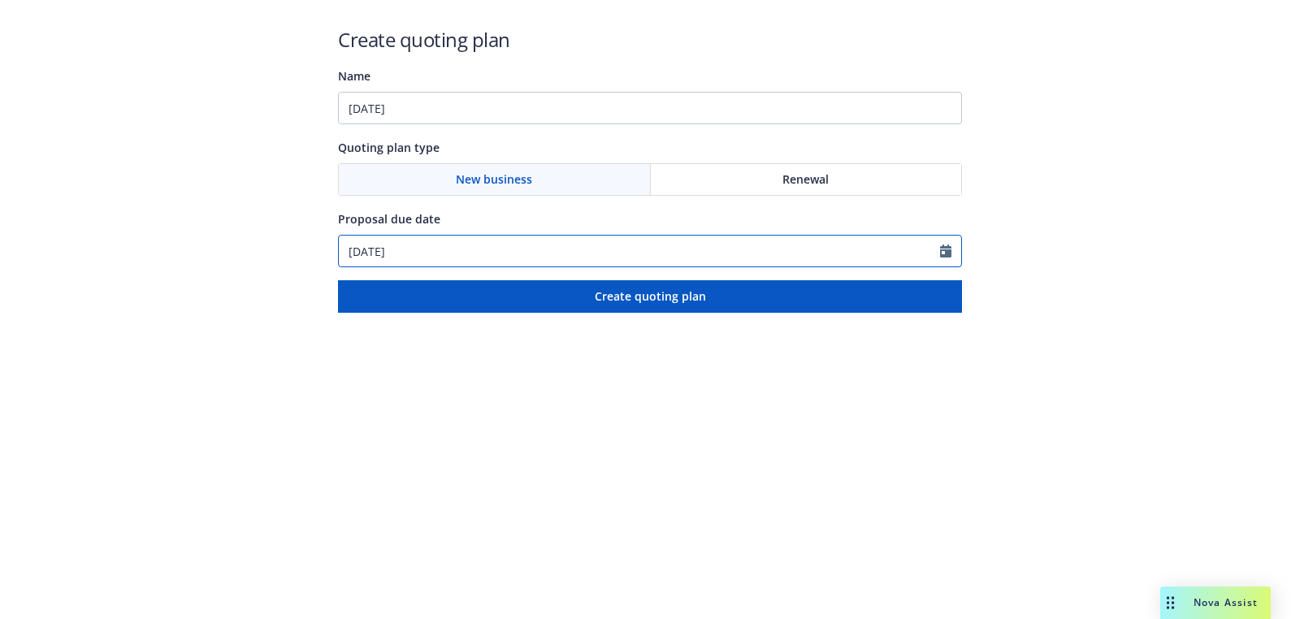
type input "10/03/2025"
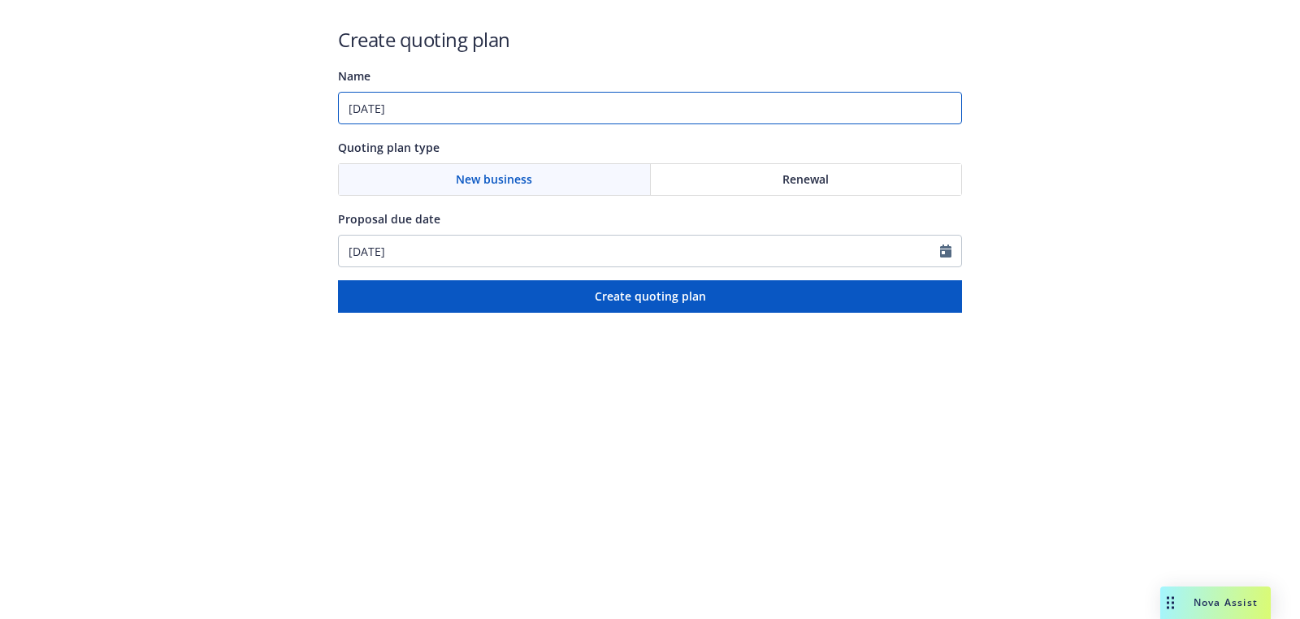
click at [534, 97] on input "10/03/2025" at bounding box center [650, 108] width 624 height 32
click at [548, 100] on input "10/03/2025" at bounding box center [650, 108] width 624 height 32
paste input "Cyber;Management Liability;Media Liability"
drag, startPoint x: 567, startPoint y: 110, endPoint x: 819, endPoint y: 140, distance: 253.6
click at [567, 110] on input "10/03/2025: Cyber;Management Liability;Media Liability" at bounding box center [650, 108] width 624 height 32
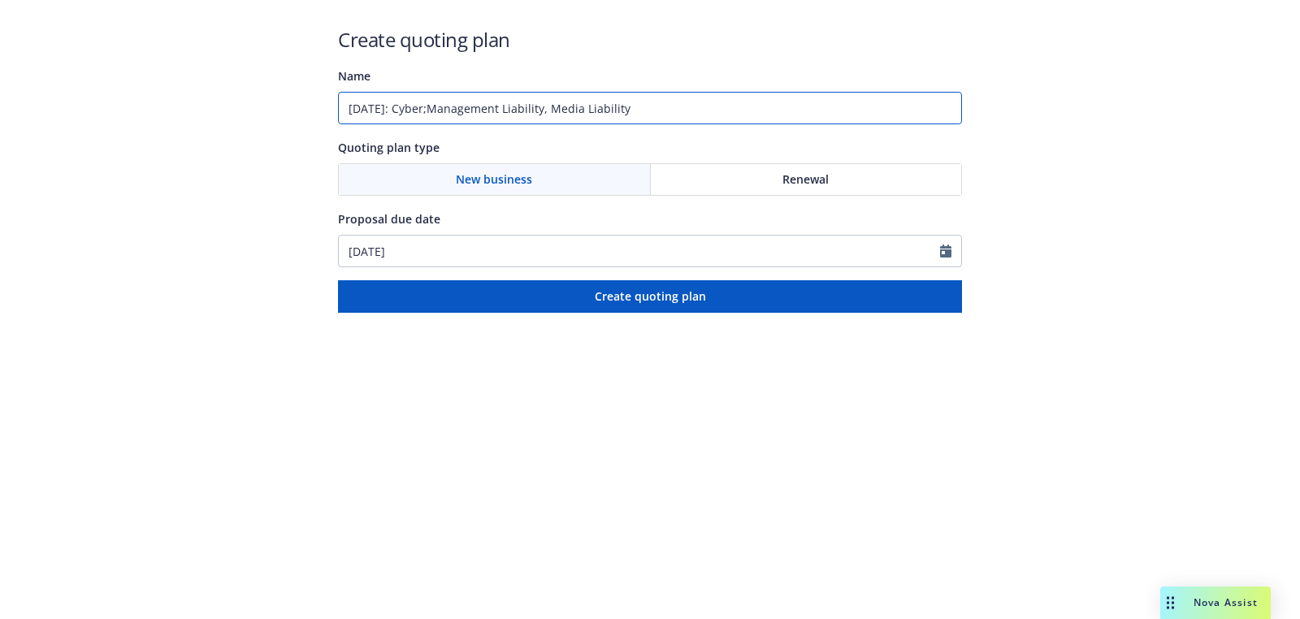
click at [449, 106] on input "10/03/2025: Cyber;Management Liability, Media Liability" at bounding box center [650, 108] width 624 height 32
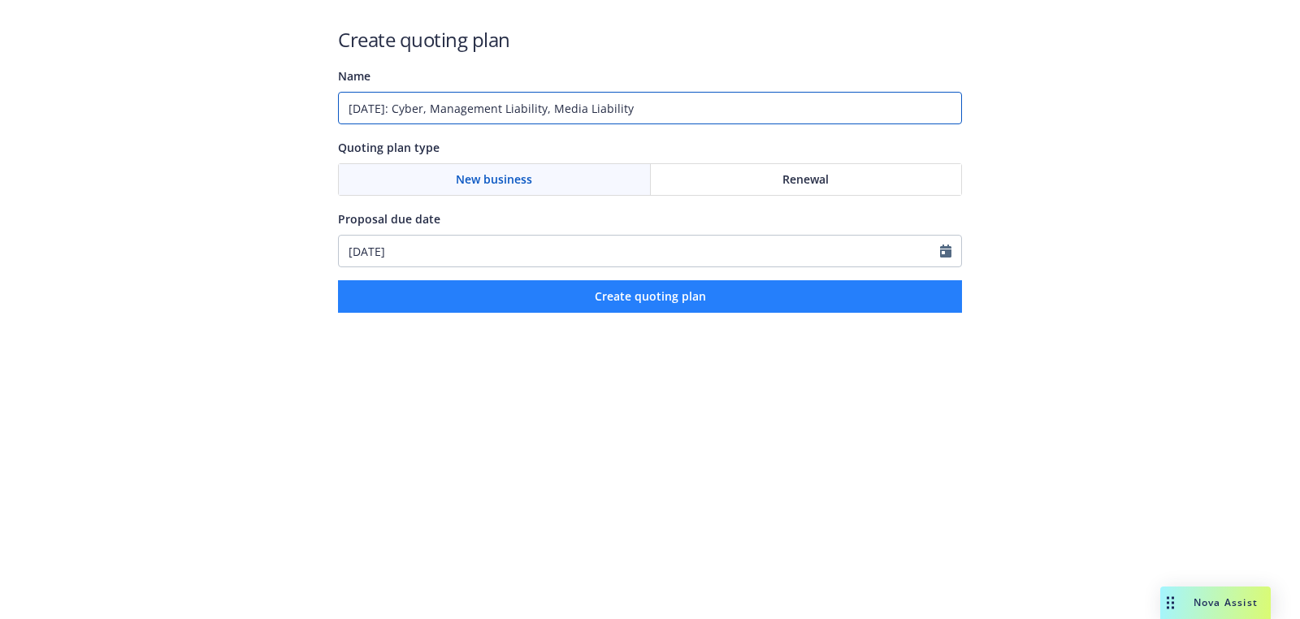
type input "10/03/2025: Cyber, Management Liability, Media Liability"
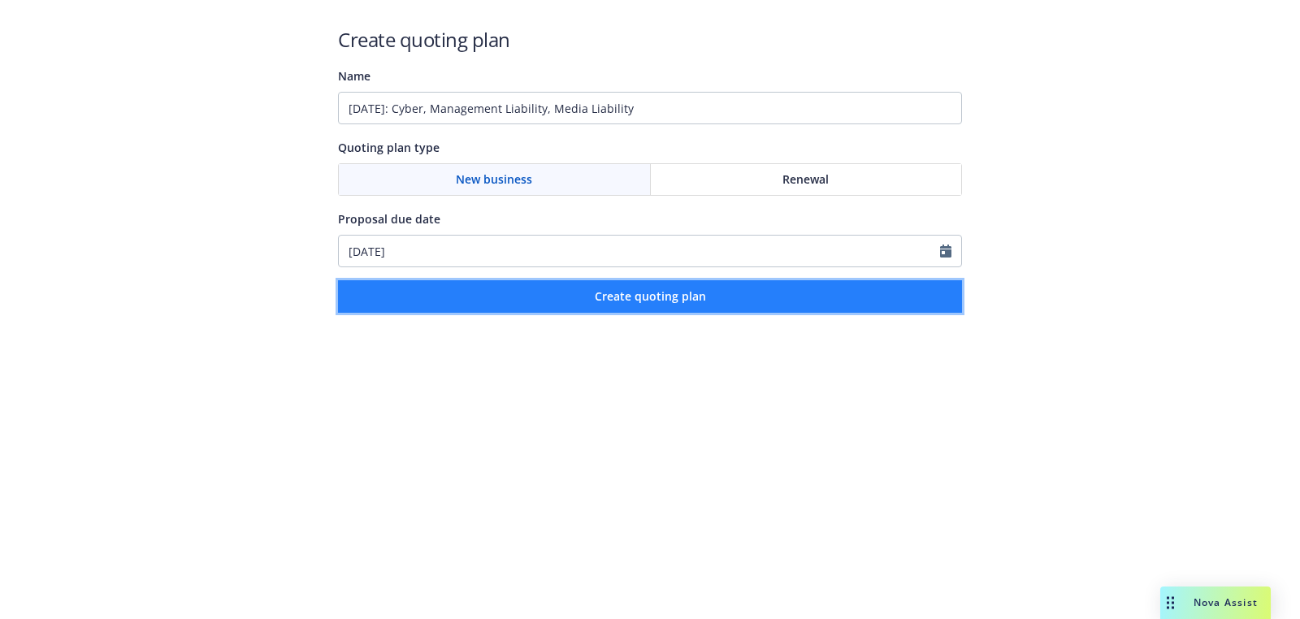
click at [626, 305] on button "Create quoting plan" at bounding box center [650, 296] width 624 height 32
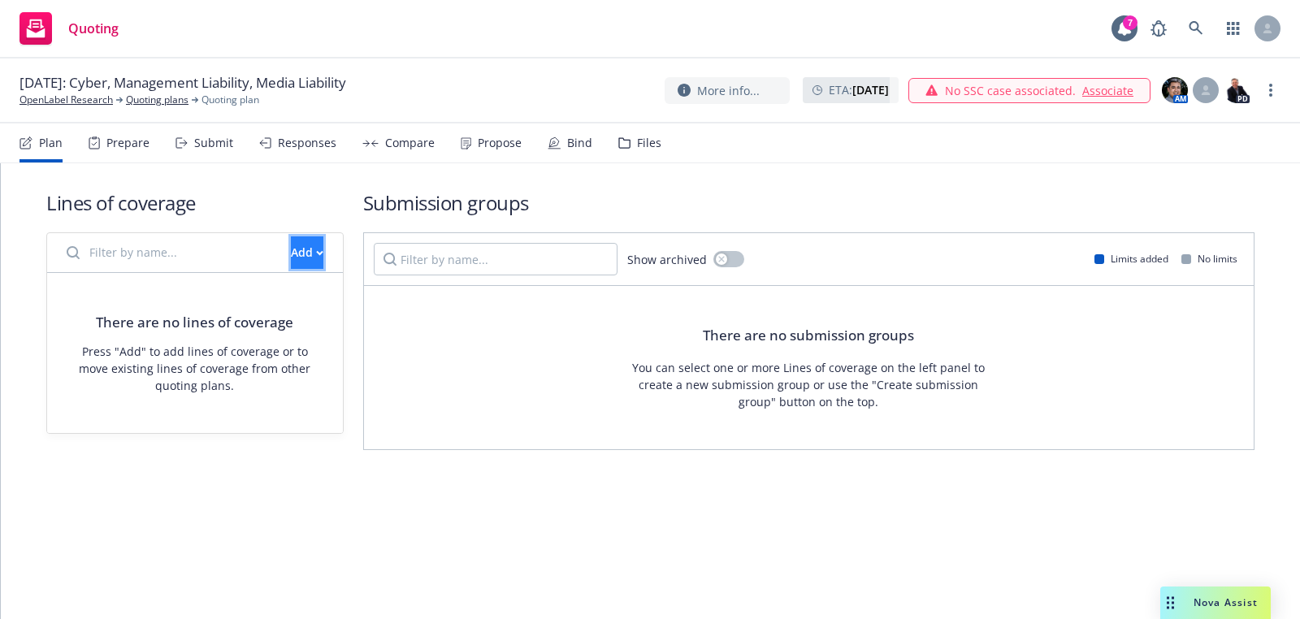
click at [294, 249] on div "Add" at bounding box center [307, 252] width 32 height 31
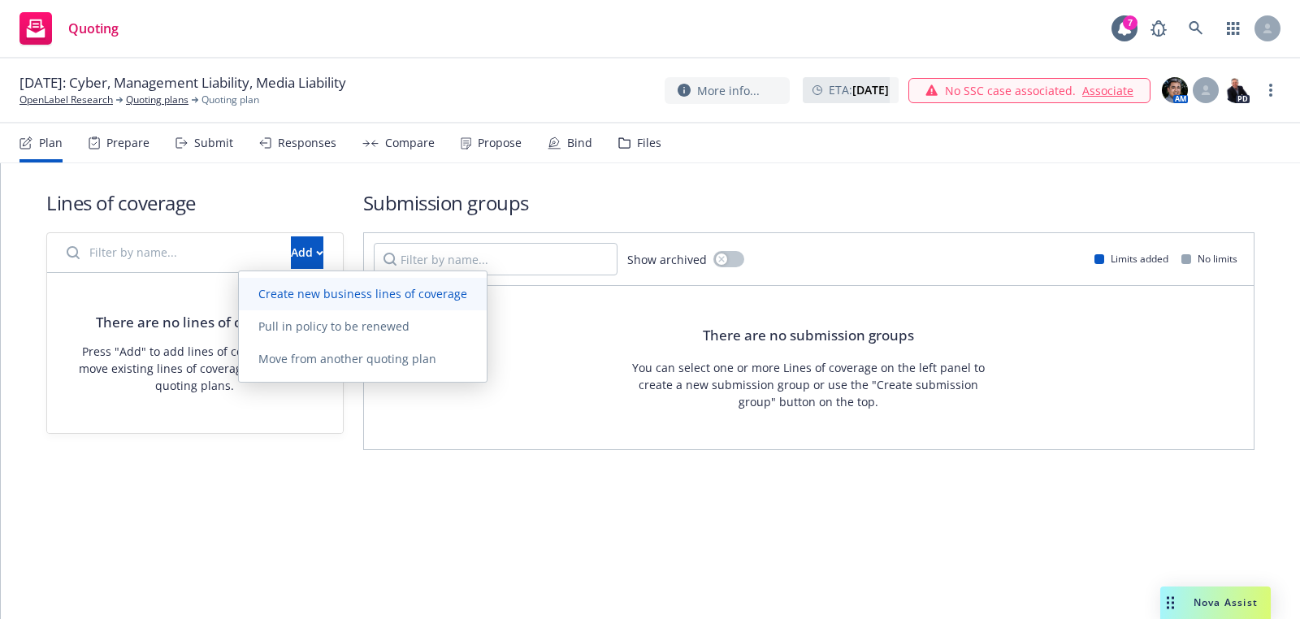
click at [343, 304] on link "Create new business lines of coverage" at bounding box center [363, 294] width 248 height 32
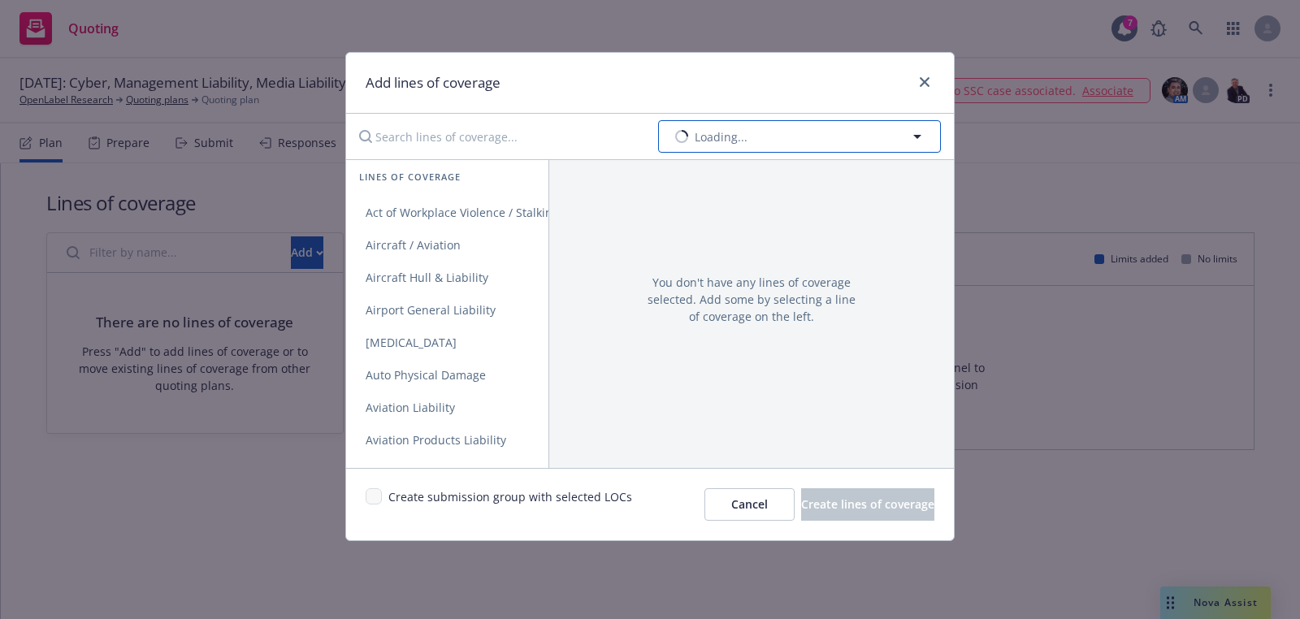
click at [848, 128] on button "Loading..." at bounding box center [799, 136] width 283 height 32
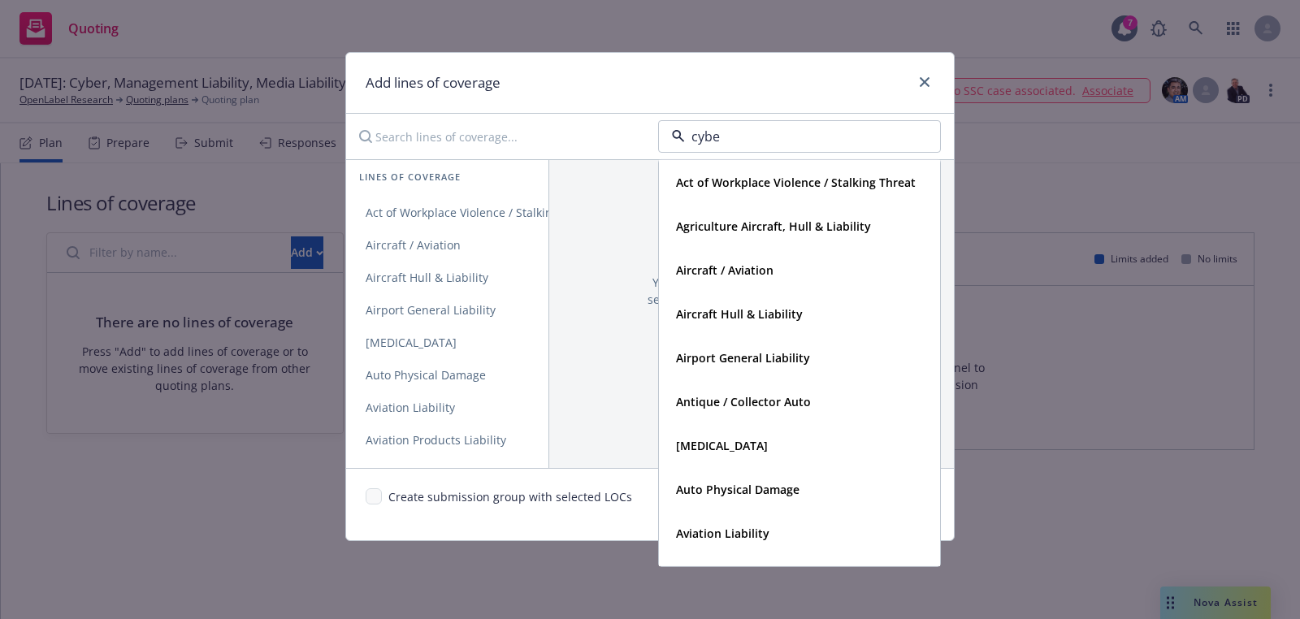
type input "cyber"
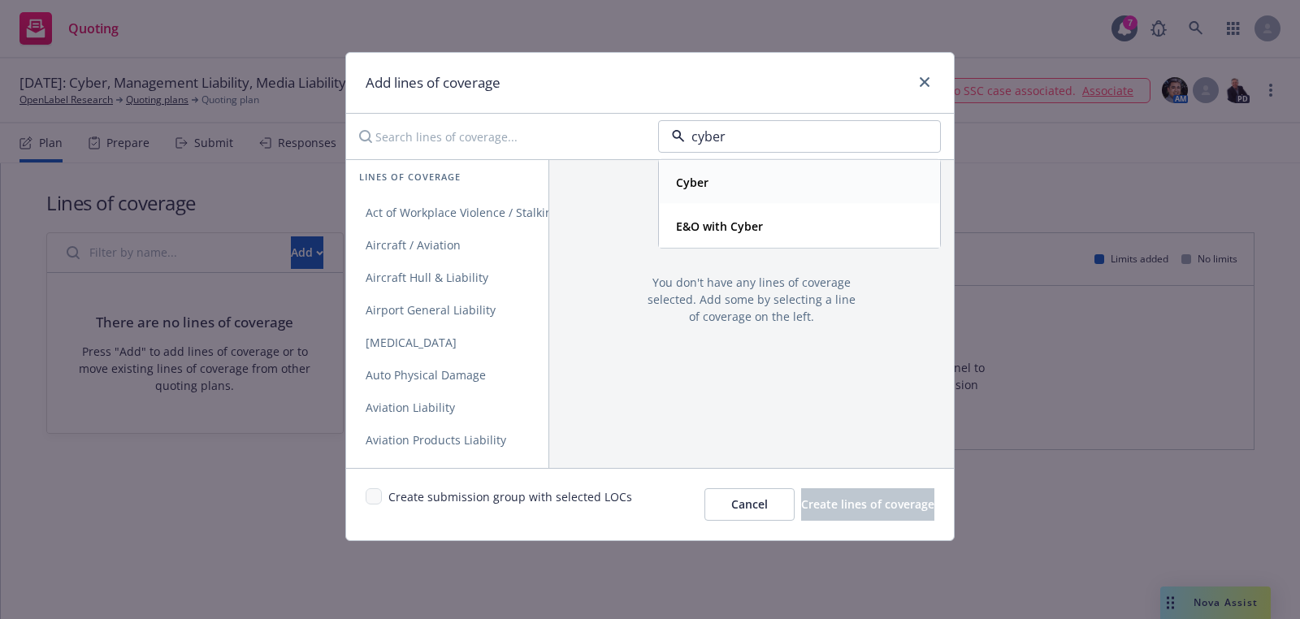
click at [734, 199] on div "Cyber" at bounding box center [799, 182] width 279 height 43
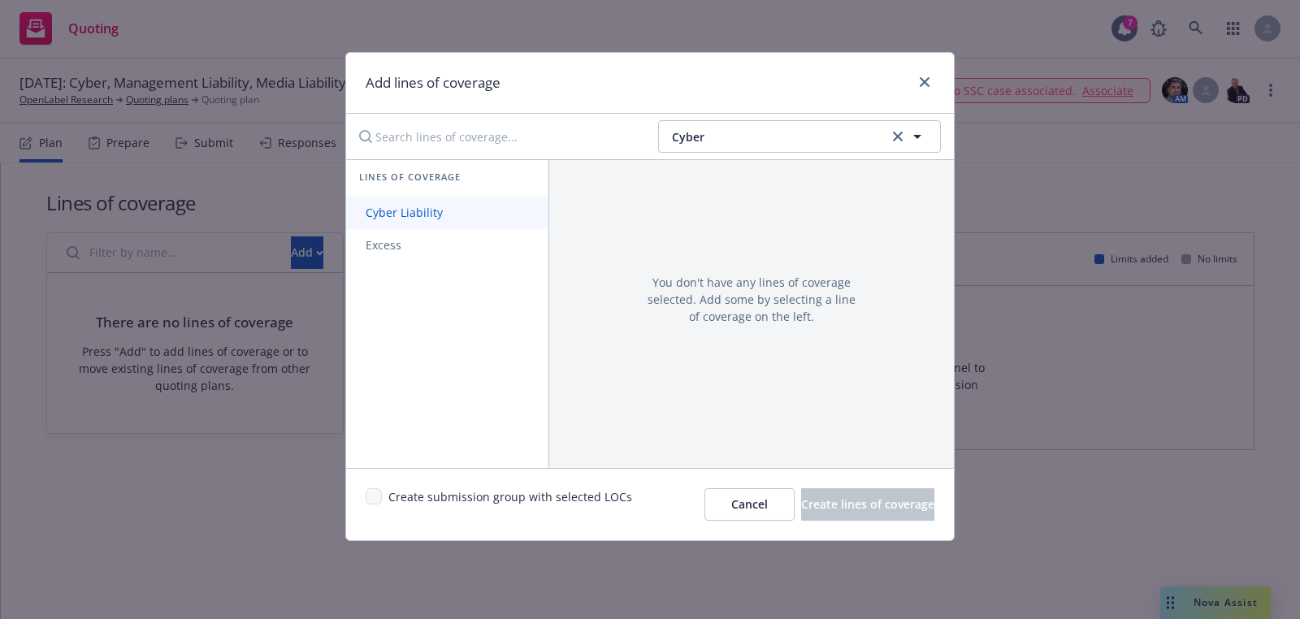
click at [484, 214] on link "Cyber Liability" at bounding box center [447, 213] width 202 height 32
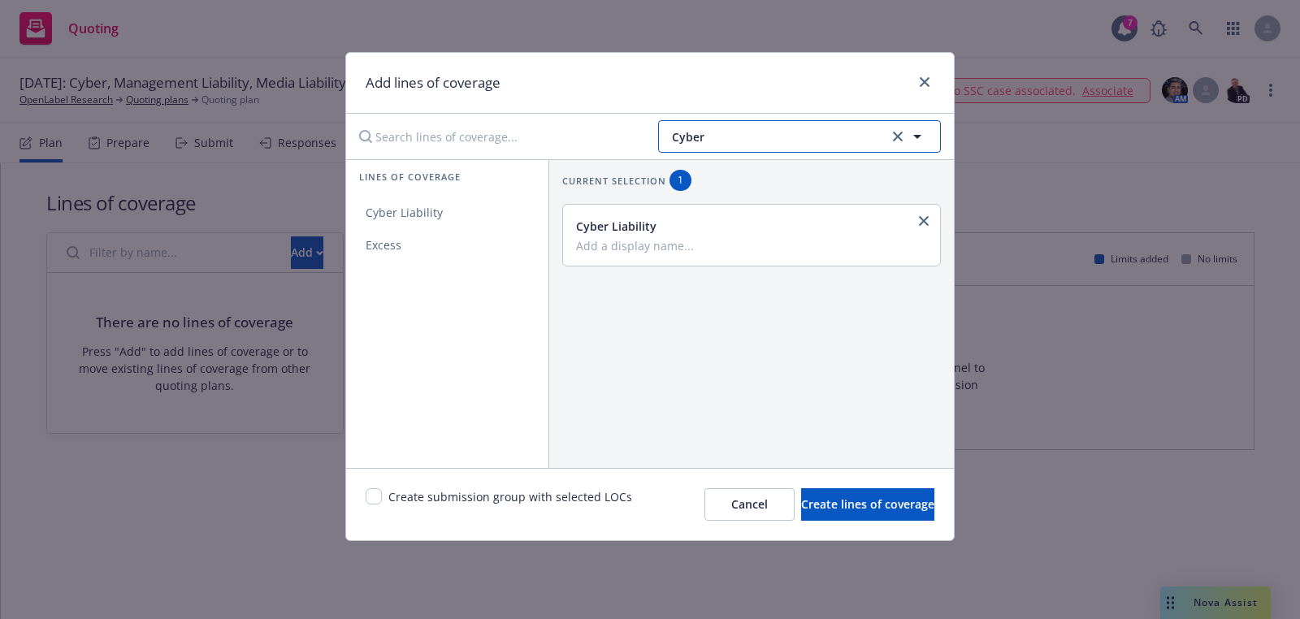
click at [764, 136] on span "Cyber" at bounding box center [778, 136] width 212 height 17
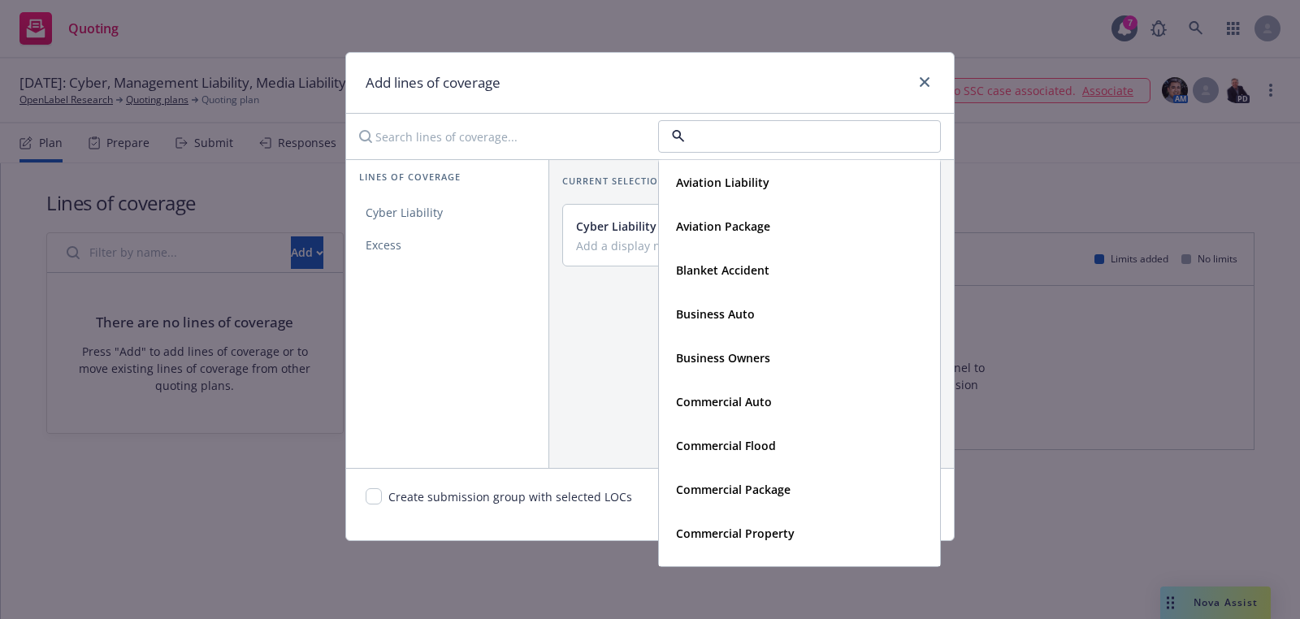
type input "a"
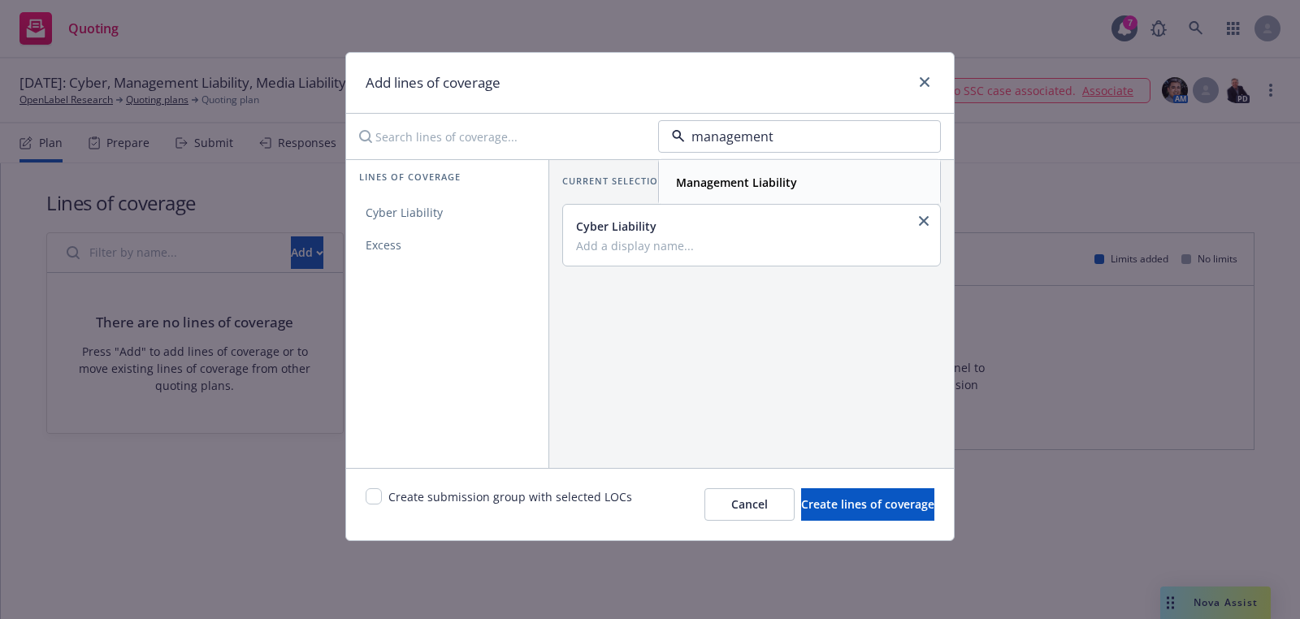
click at [744, 175] on strong "Management Liability" at bounding box center [736, 182] width 121 height 15
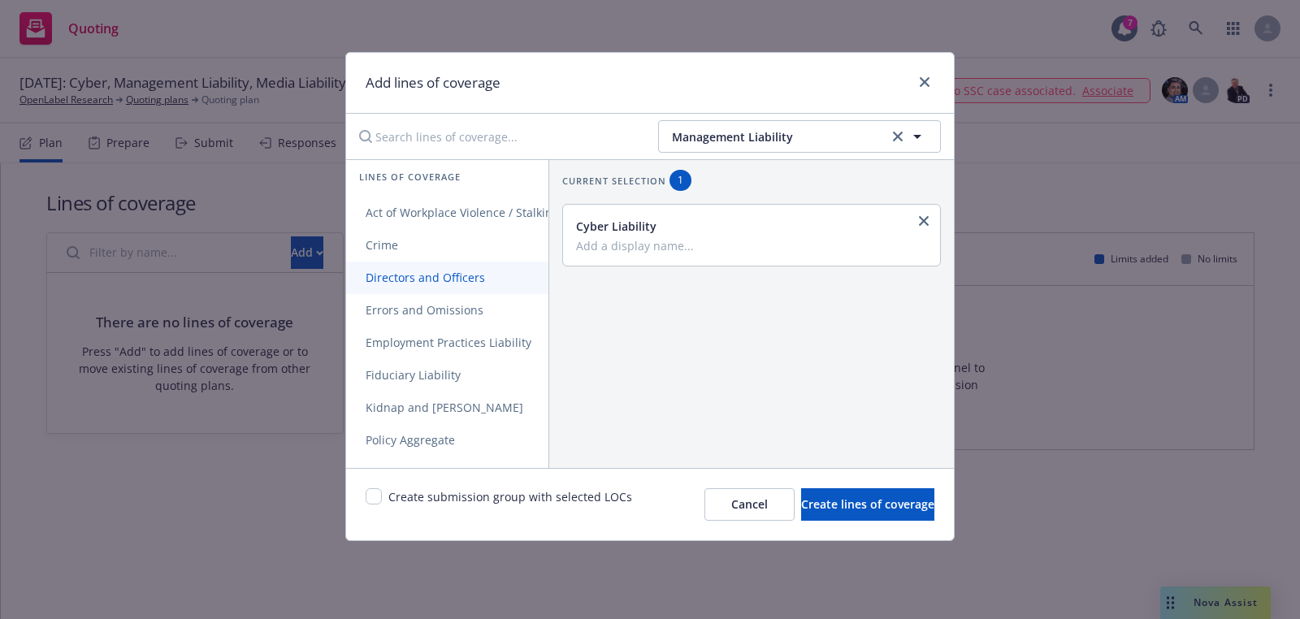
click at [483, 288] on link "Directors and Officers" at bounding box center [481, 278] width 271 height 32
click at [483, 344] on span "Employment Practices Liability" at bounding box center [448, 342] width 205 height 15
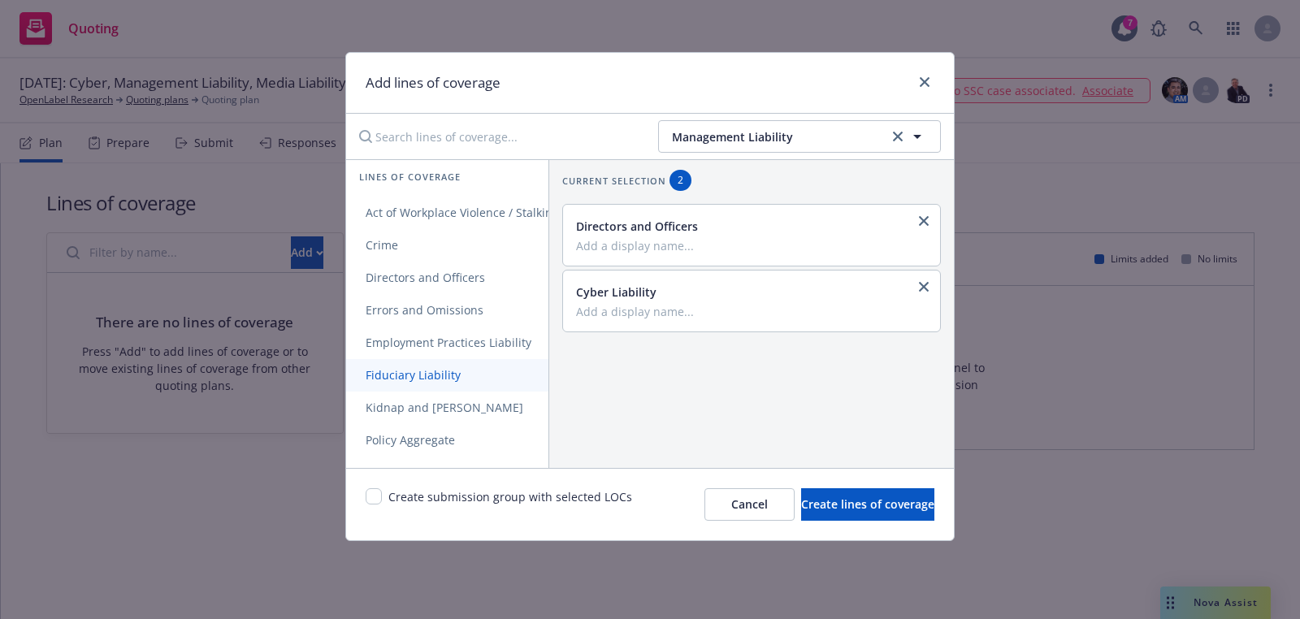
click at [483, 375] on link "Fiduciary Liability" at bounding box center [481, 375] width 271 height 32
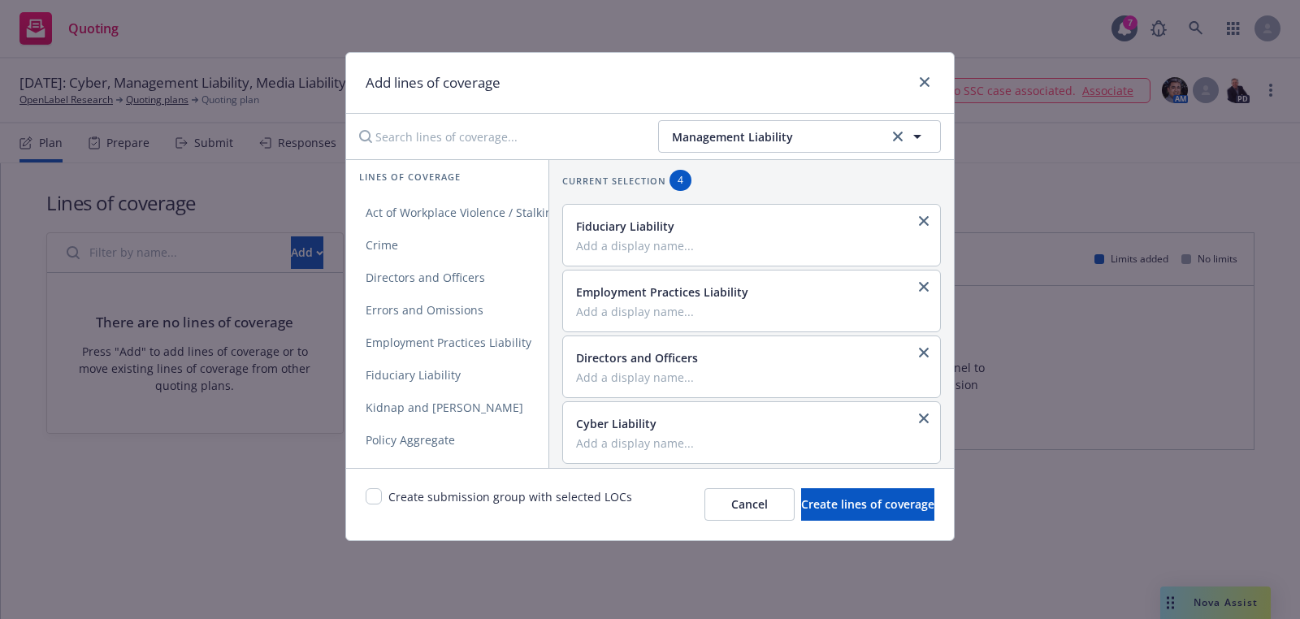
click at [723, 163] on div "Current selection 4 Fiduciary Liability Employment Practices Liability Director…" at bounding box center [751, 317] width 405 height 314
click at [726, 141] on span "Management Liability" at bounding box center [778, 136] width 212 height 17
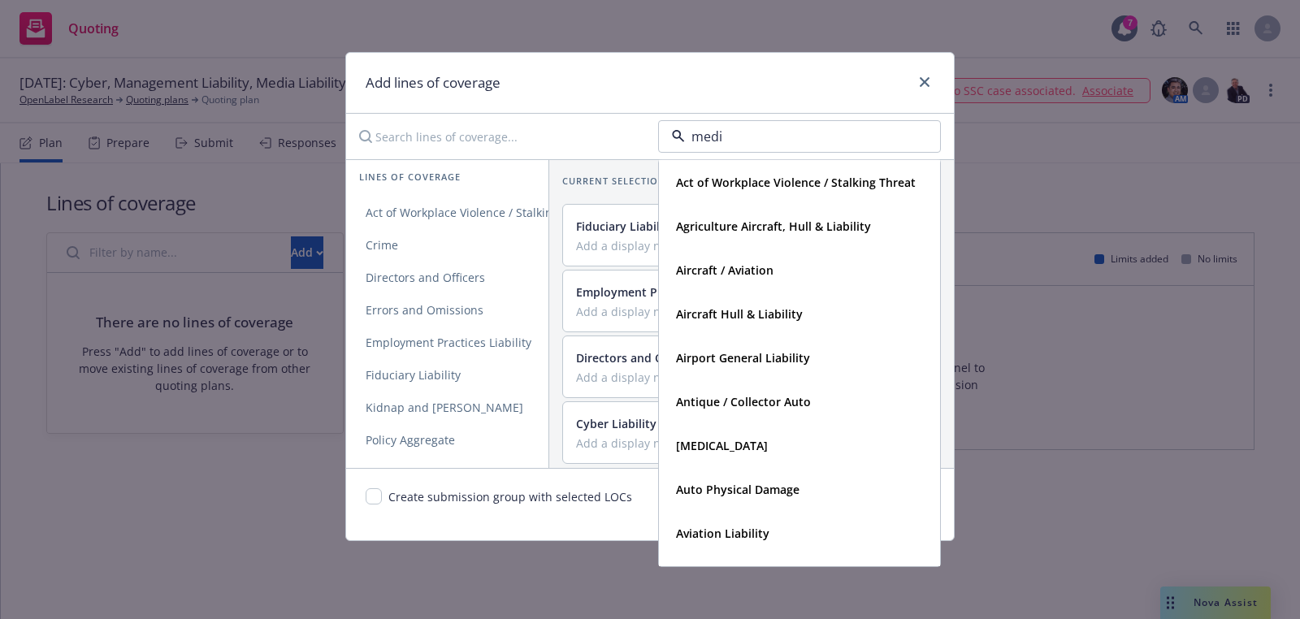
type input "media"
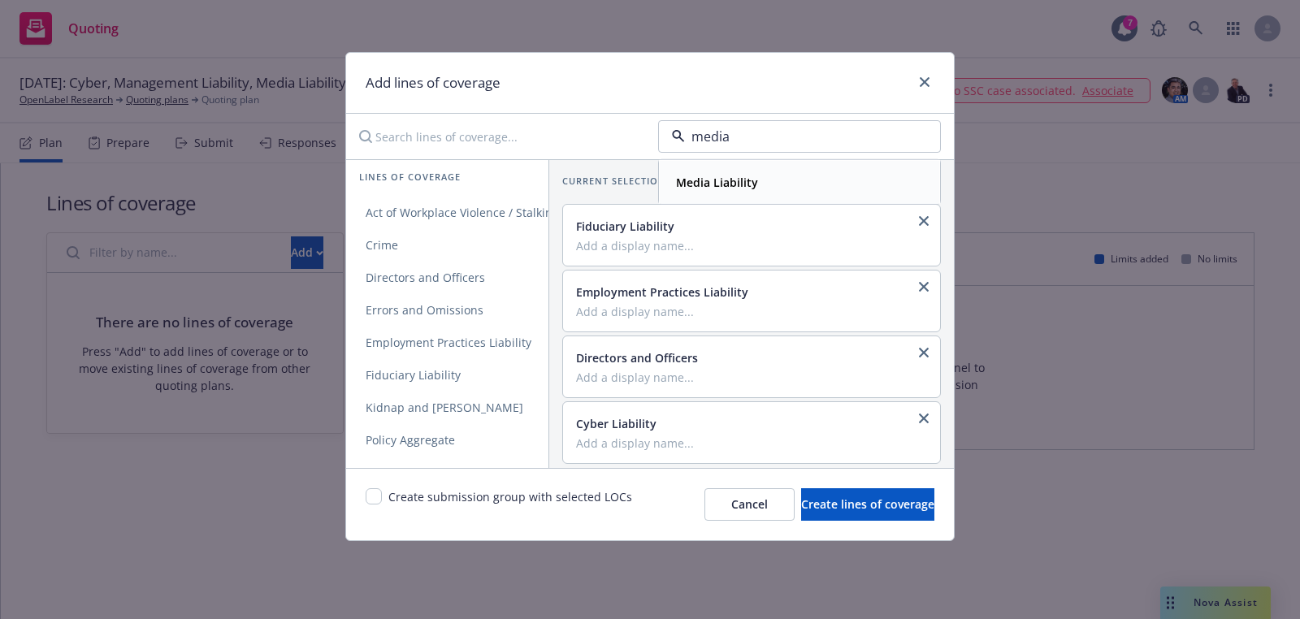
click at [715, 188] on strong "Media Liability" at bounding box center [717, 182] width 82 height 15
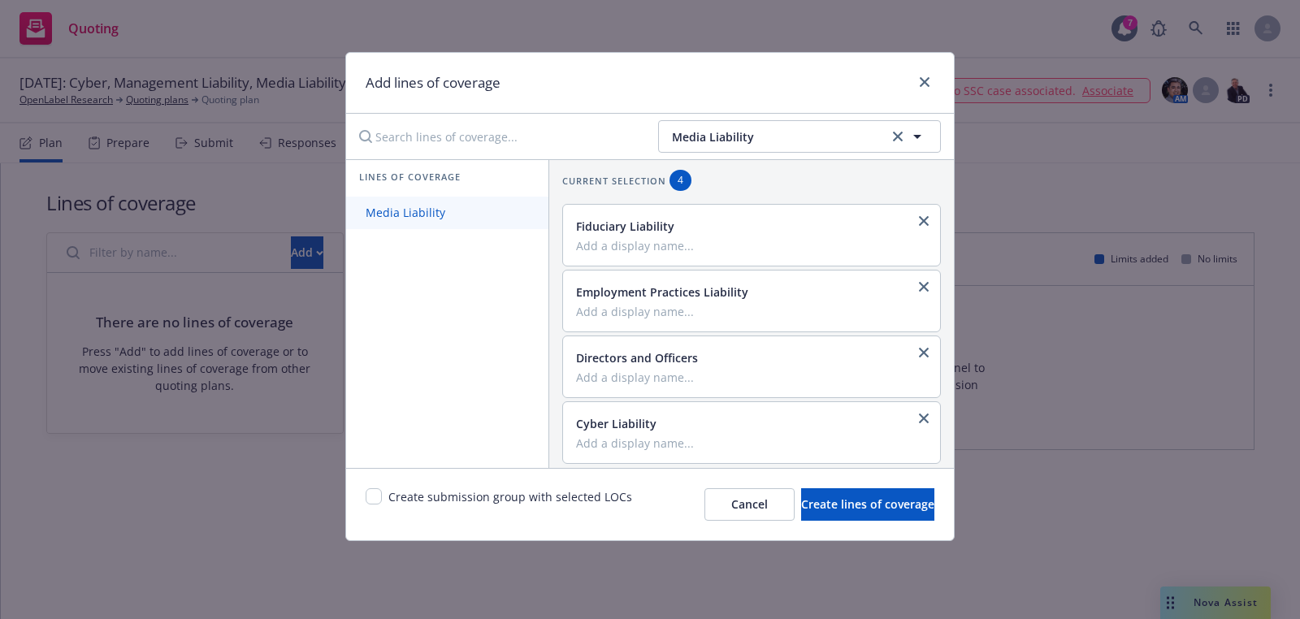
click at [448, 203] on link "Media Liability" at bounding box center [447, 213] width 202 height 32
click at [373, 504] on div "Create submission group with selected LOCs" at bounding box center [499, 504] width 266 height 32
click at [373, 497] on input "checkbox" at bounding box center [374, 496] width 16 height 16
checkbox input "true"
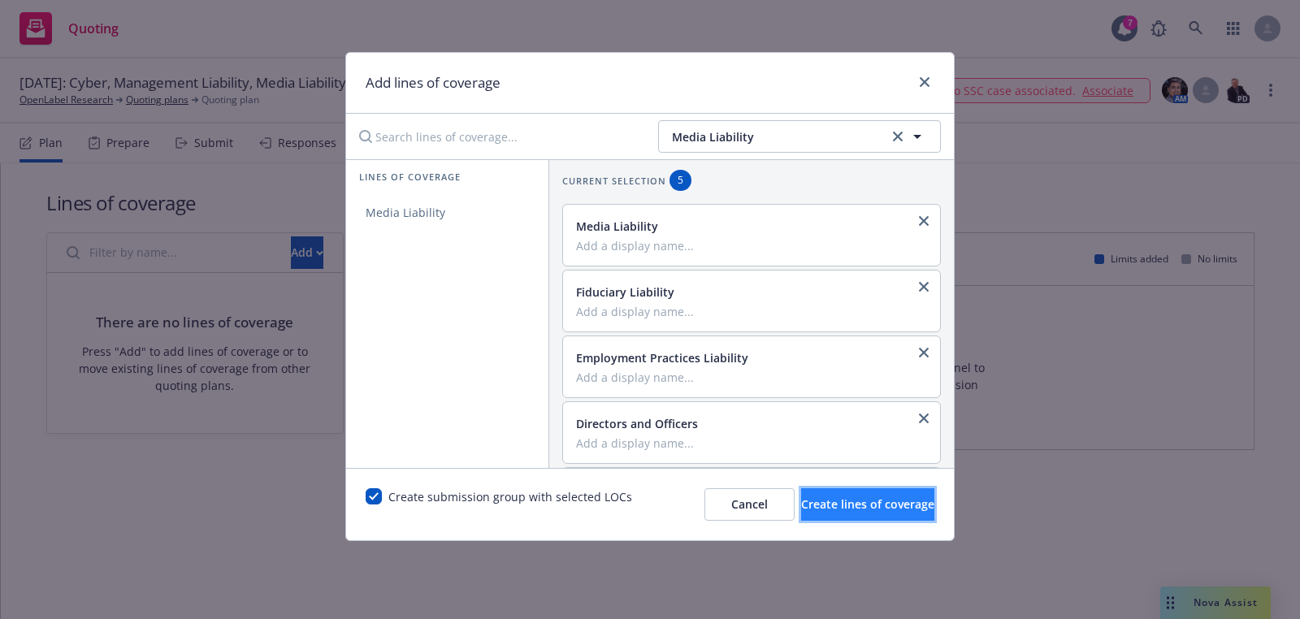
click at [801, 500] on span "Create lines of coverage" at bounding box center [867, 503] width 133 height 15
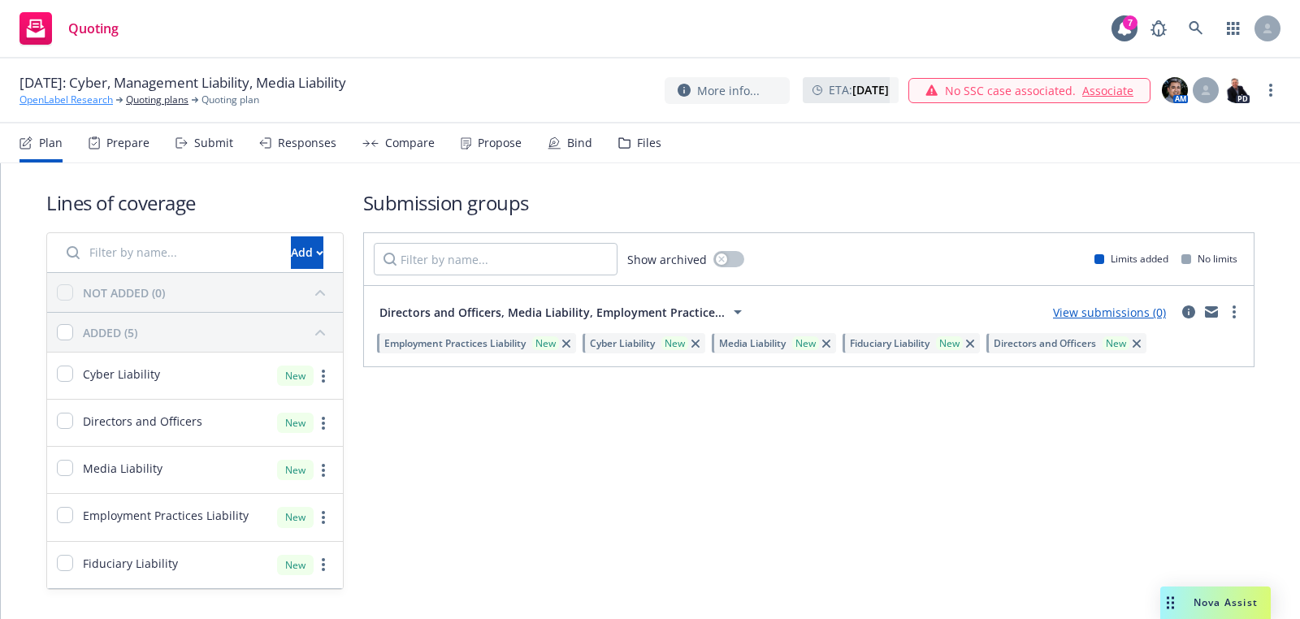
click at [90, 101] on link "OpenLabel Research" at bounding box center [65, 100] width 93 height 15
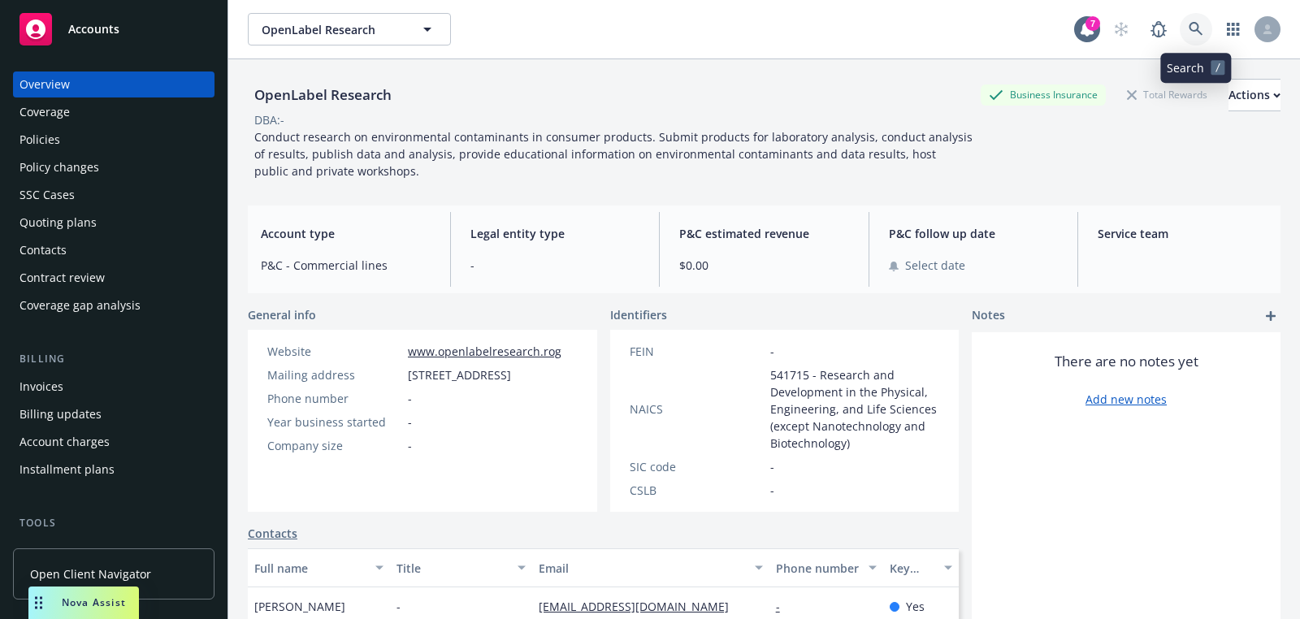
click at [1185, 22] on link at bounding box center [1196, 29] width 32 height 32
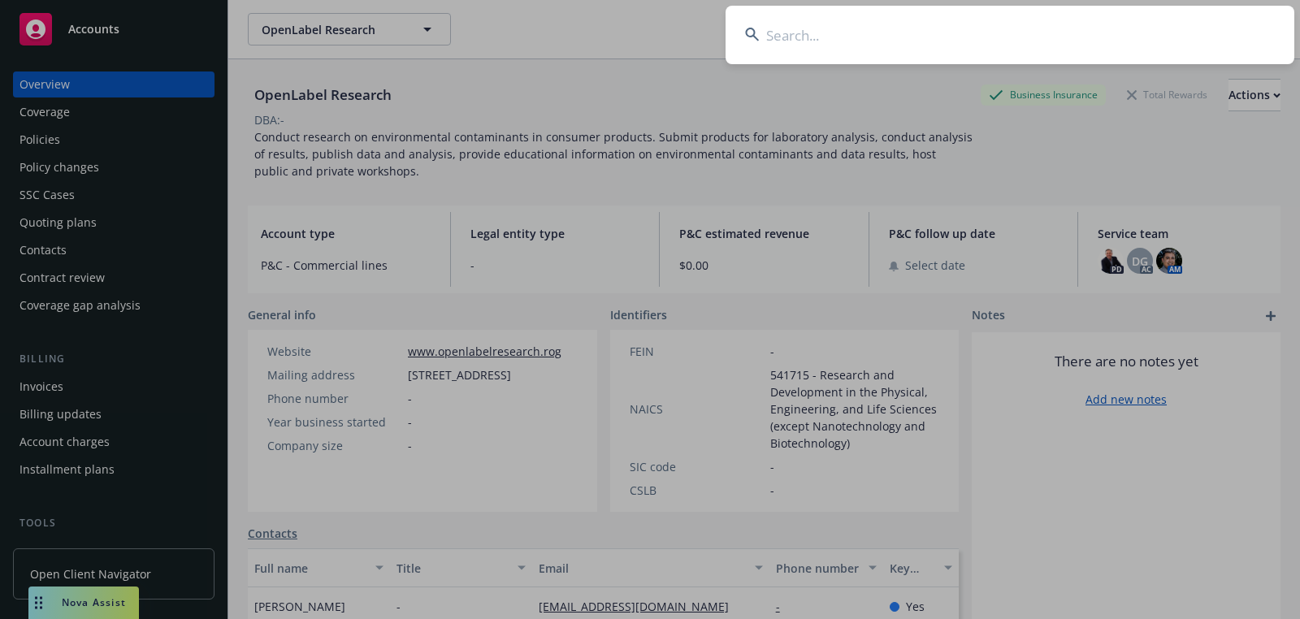
type input "Link One Technologies, Inc."
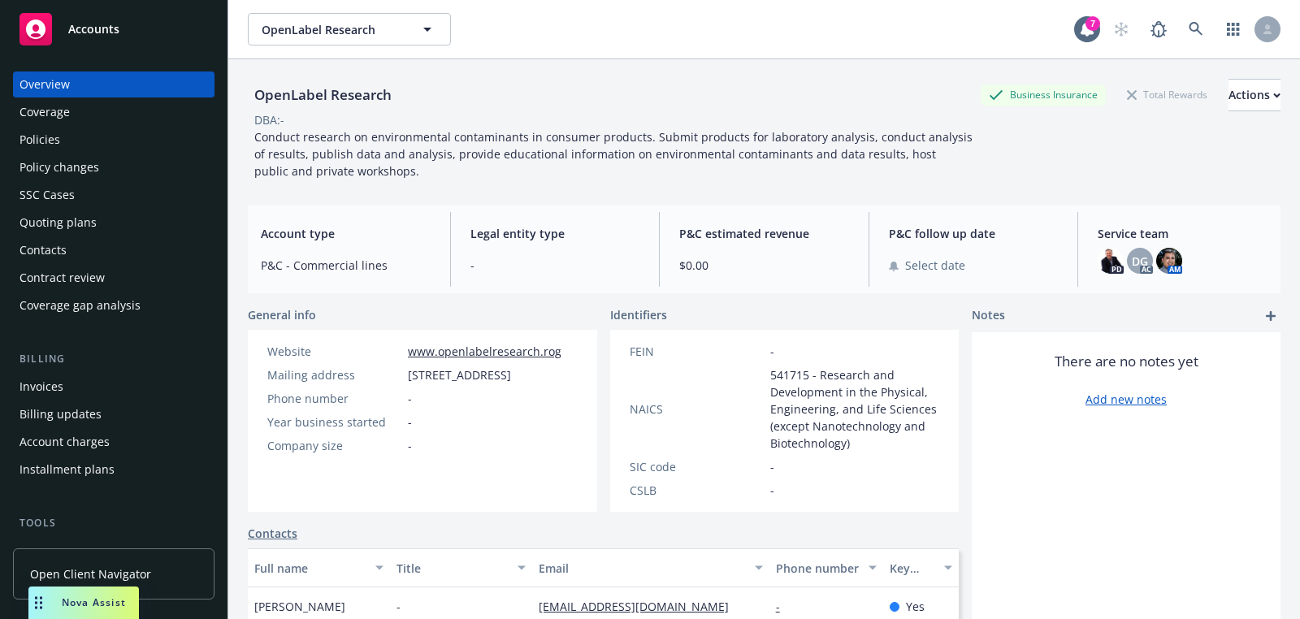
click at [103, 45] on link "Accounts" at bounding box center [113, 28] width 201 height 45
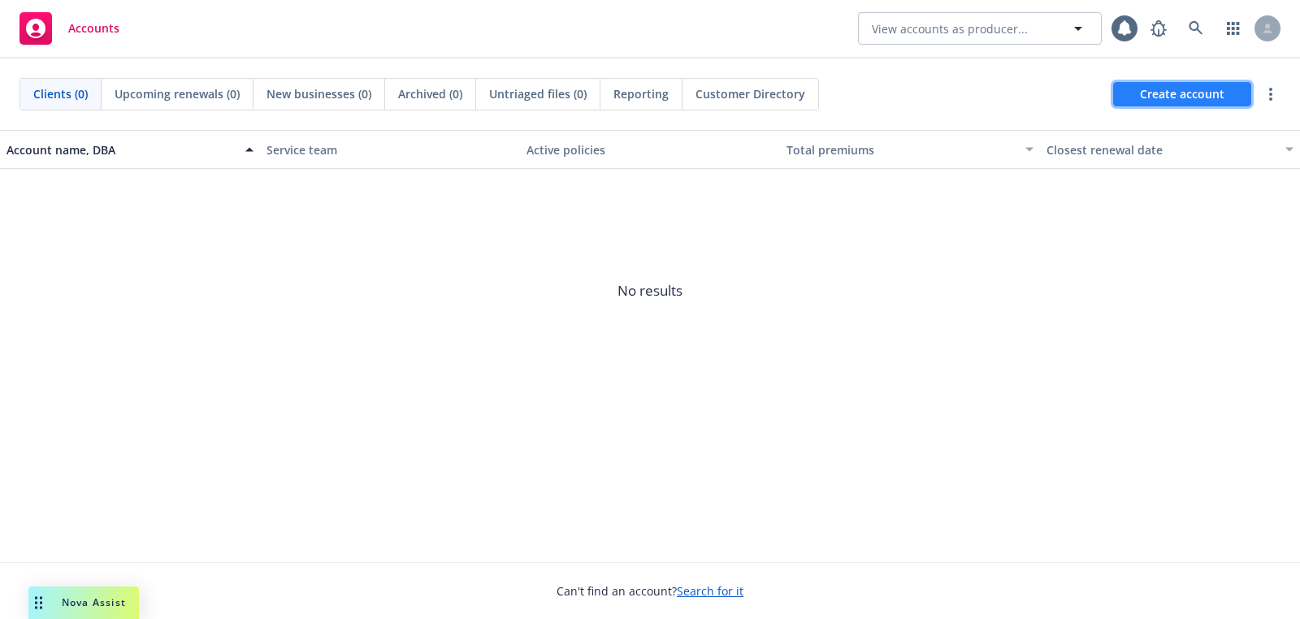
click at [1136, 100] on link "Create account" at bounding box center [1182, 94] width 138 height 24
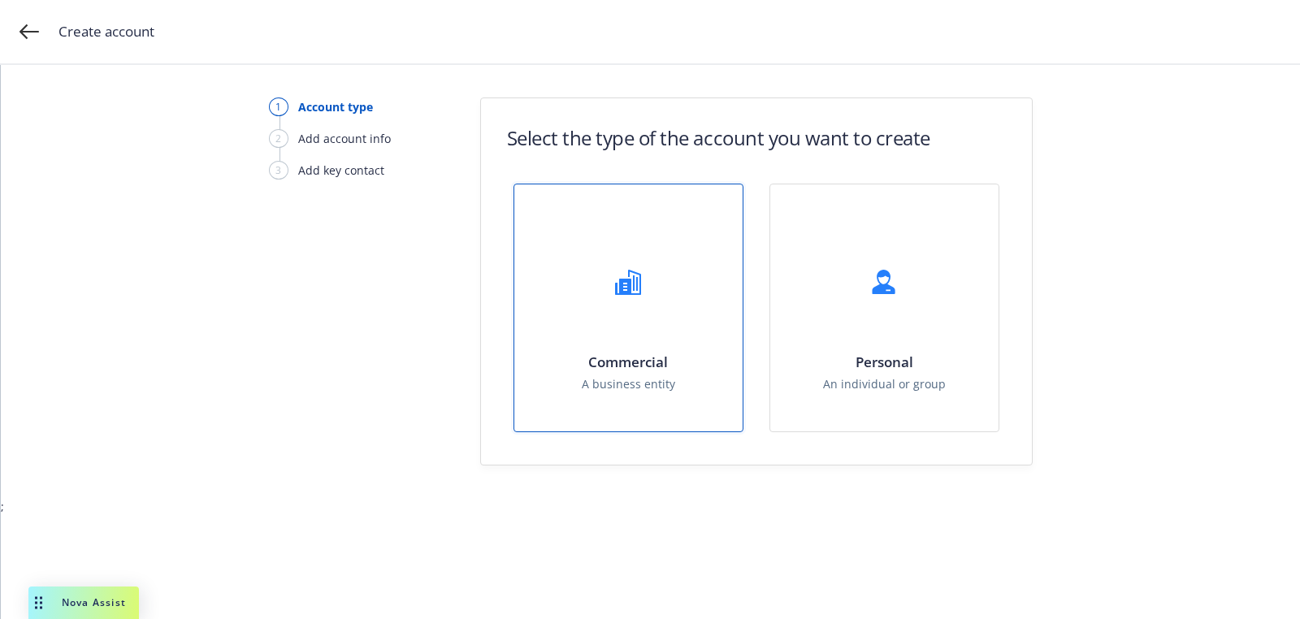
click at [586, 346] on div "Commercial A business entity" at bounding box center [628, 307] width 228 height 247
select select "US"
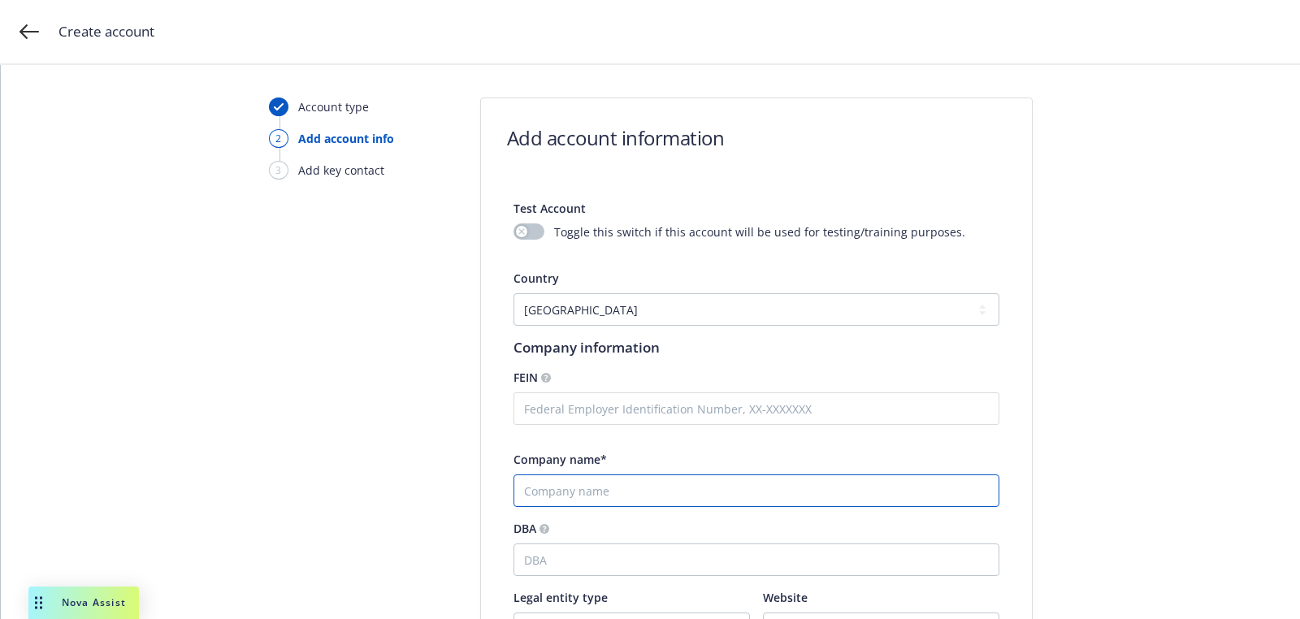
click at [581, 484] on input "Company name*" at bounding box center [756, 490] width 486 height 32
paste input "Link One Technologies, Inc."
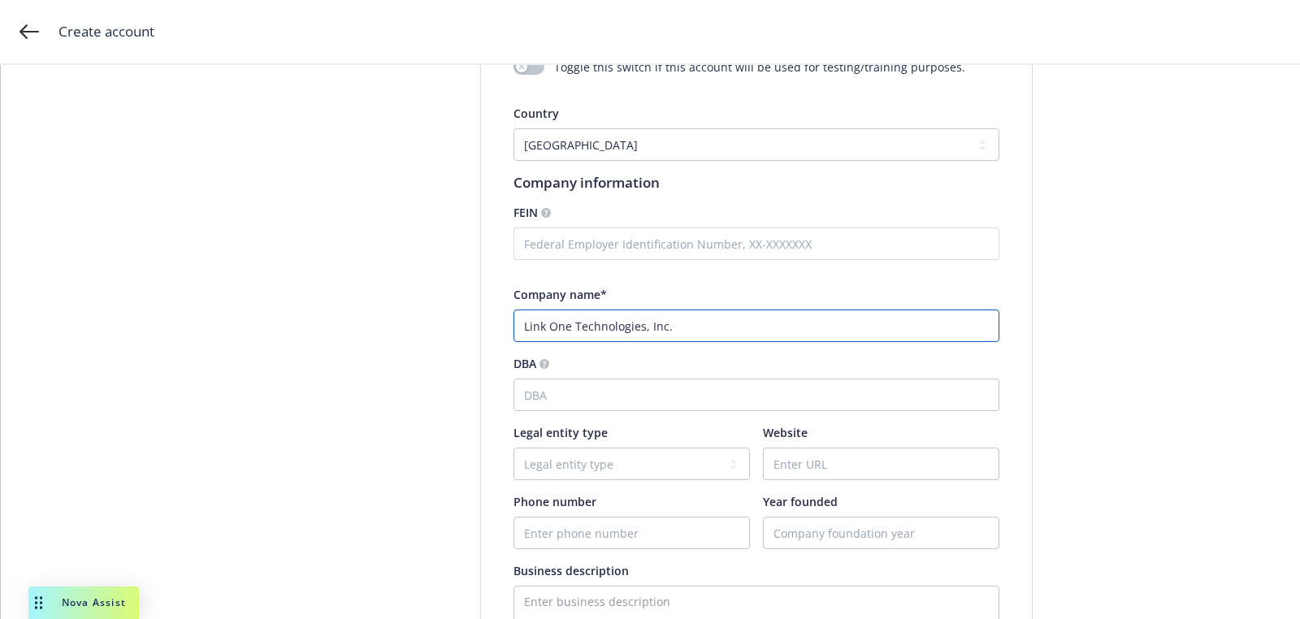
scroll to position [200, 0]
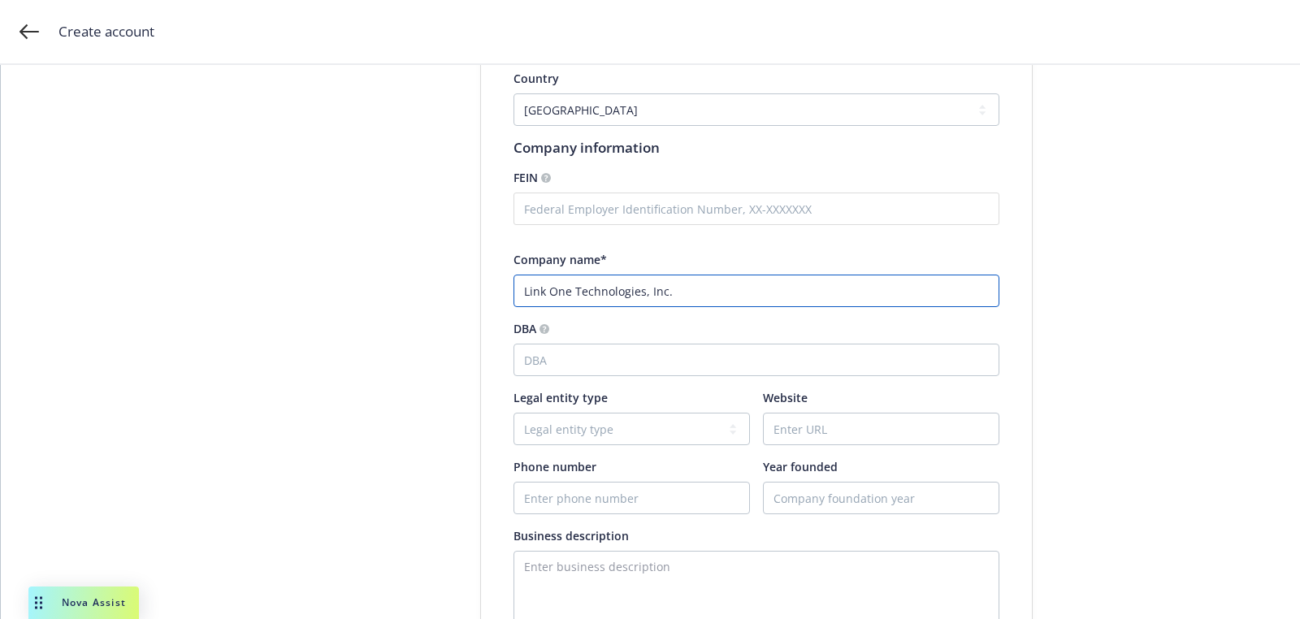
type input "Link One Technologies, Inc."
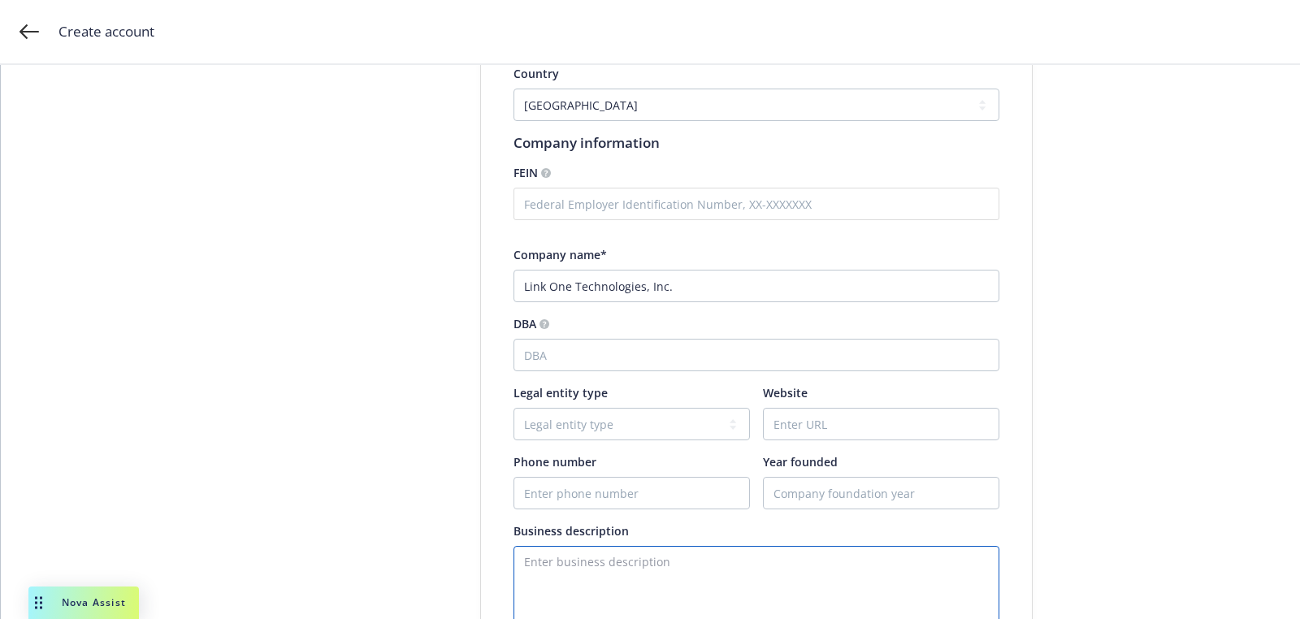
click at [663, 571] on textarea "Enter business description" at bounding box center [756, 586] width 486 height 81
paste textarea "Low voltage installation contractor"
type textarea "Low voltage installation contractor"
click at [665, 487] on input "Phone number" at bounding box center [631, 493] width 235 height 31
paste input "9253375224"
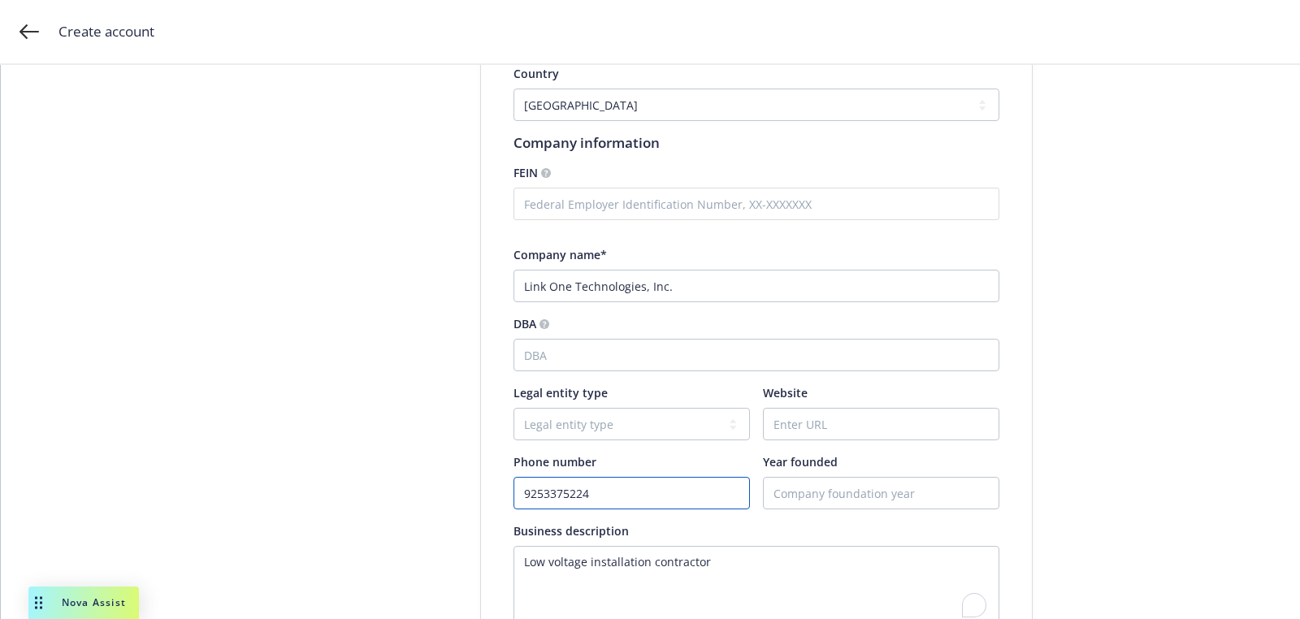
type input "9253375224"
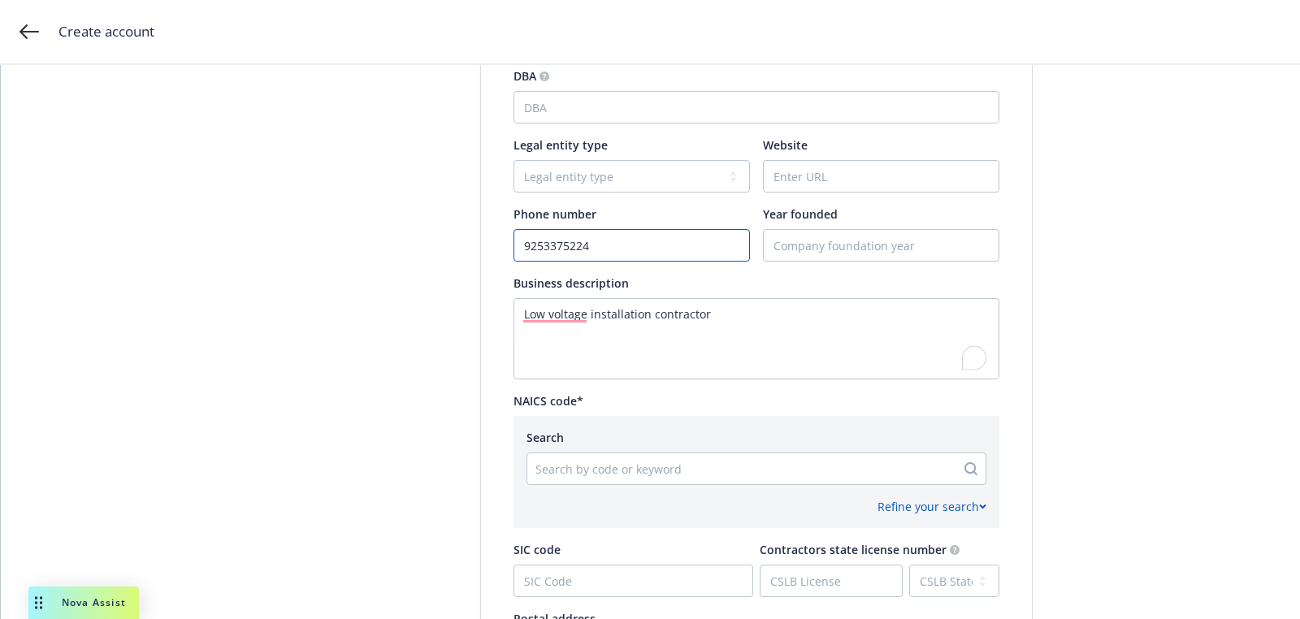
scroll to position [460, 0]
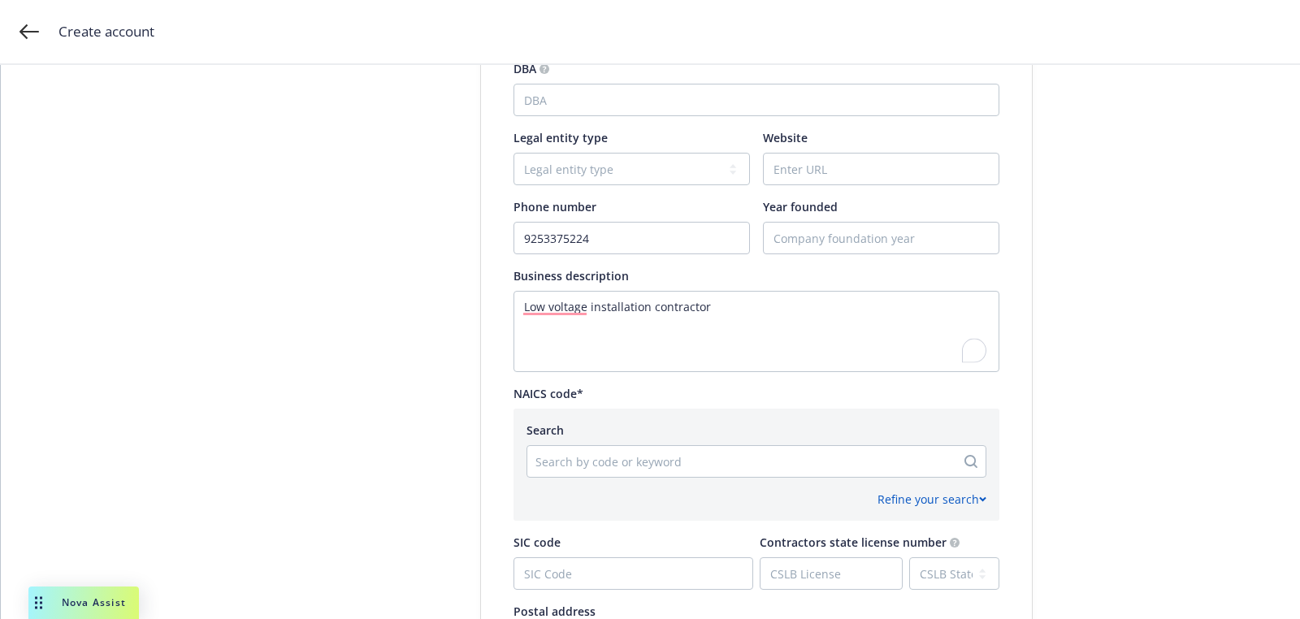
click at [682, 459] on div at bounding box center [741, 461] width 412 height 19
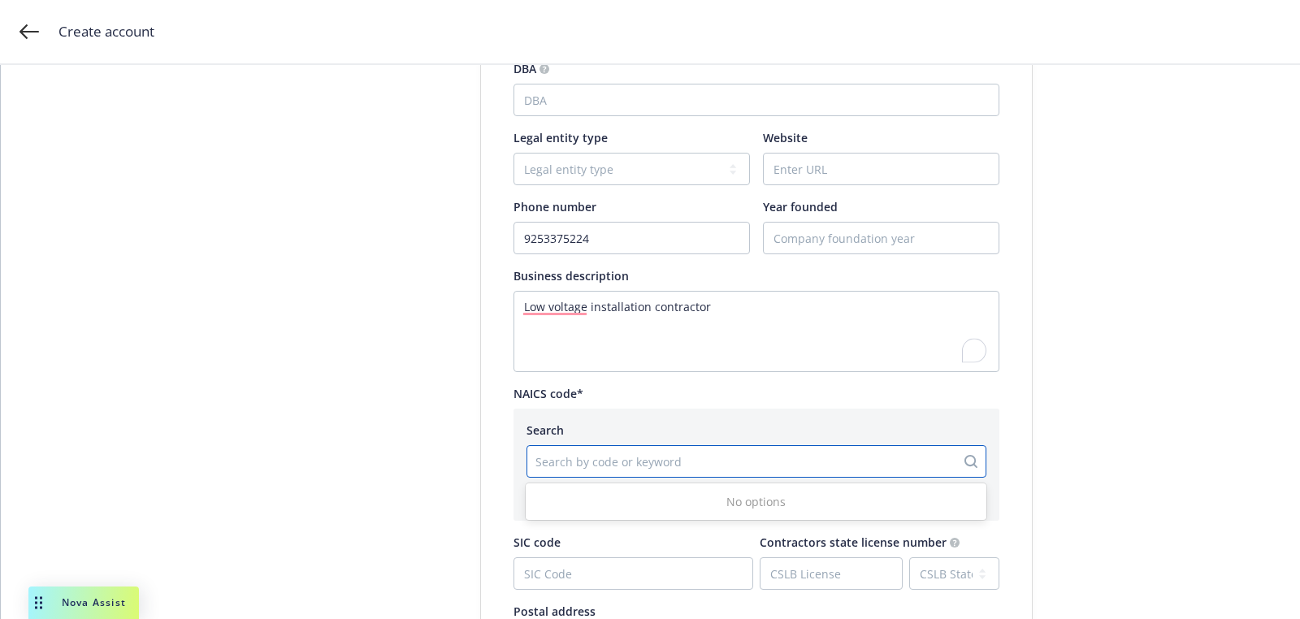
paste input "238210"
type input "238210"
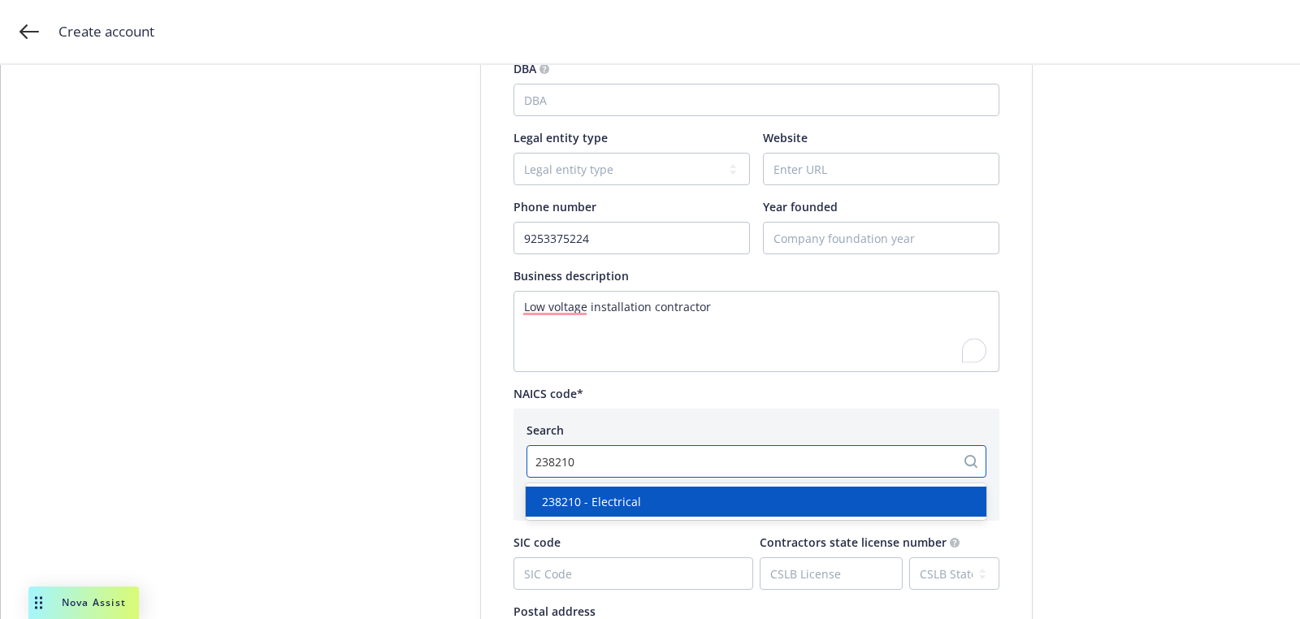
click at [643, 505] on div "238210 - Electrical" at bounding box center [755, 501] width 441 height 17
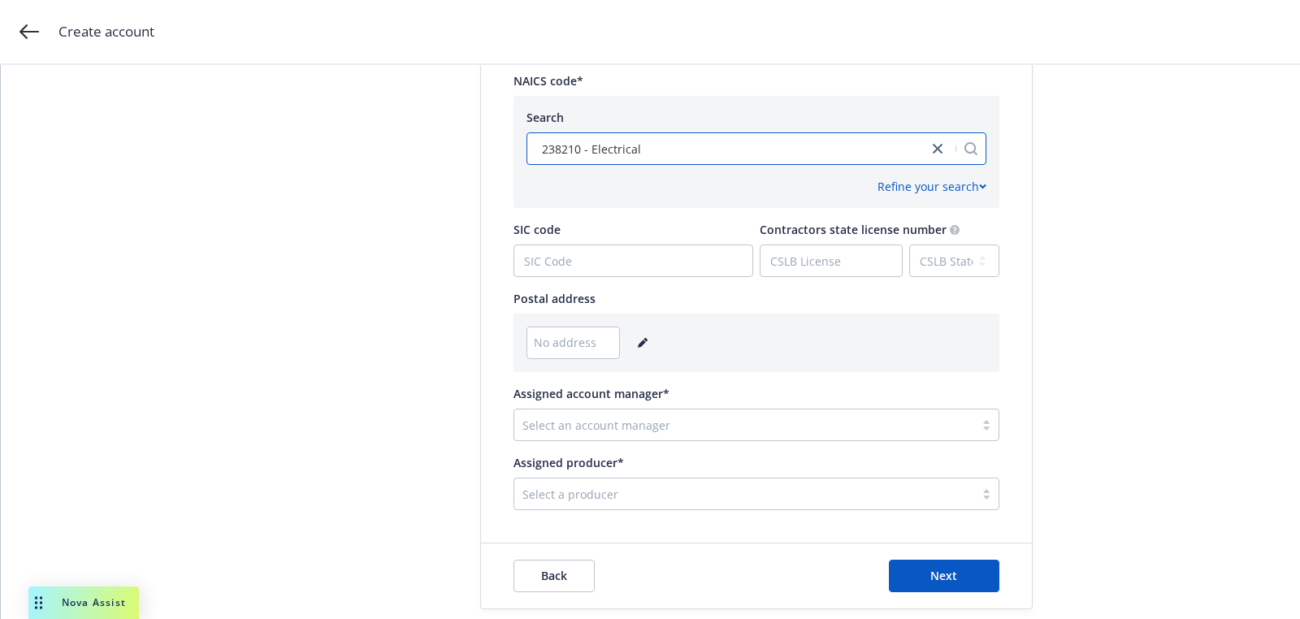
scroll to position [811, 0]
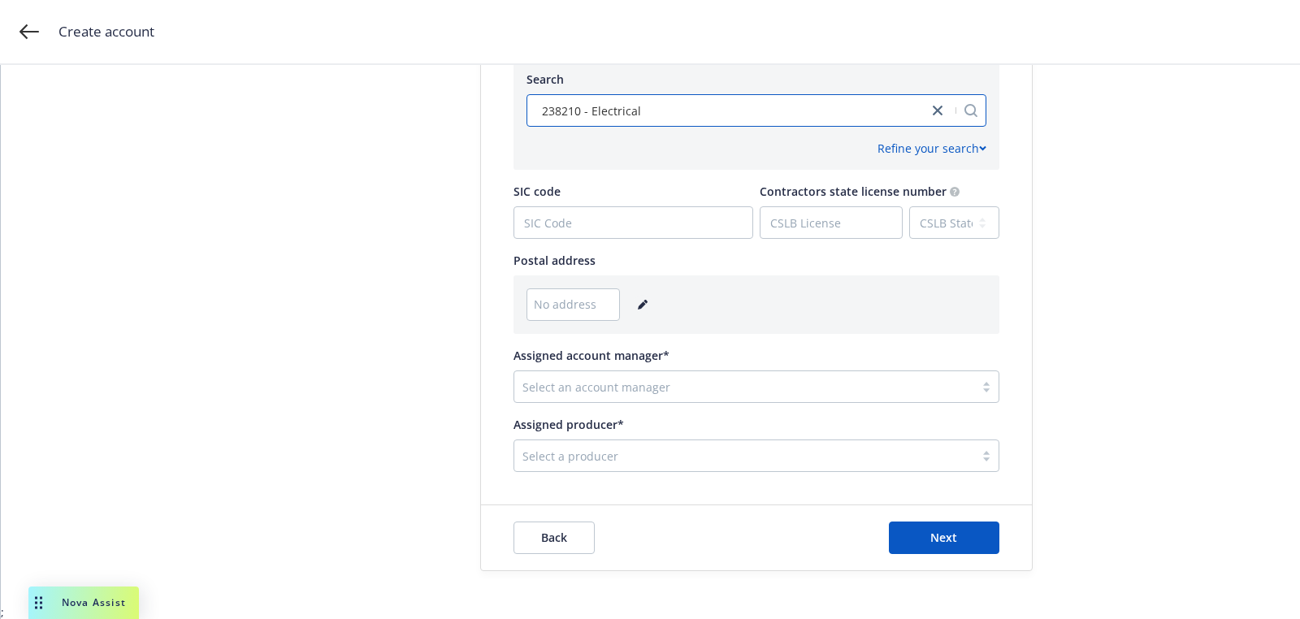
click at [639, 312] on link "editPencil" at bounding box center [642, 304] width 19 height 19
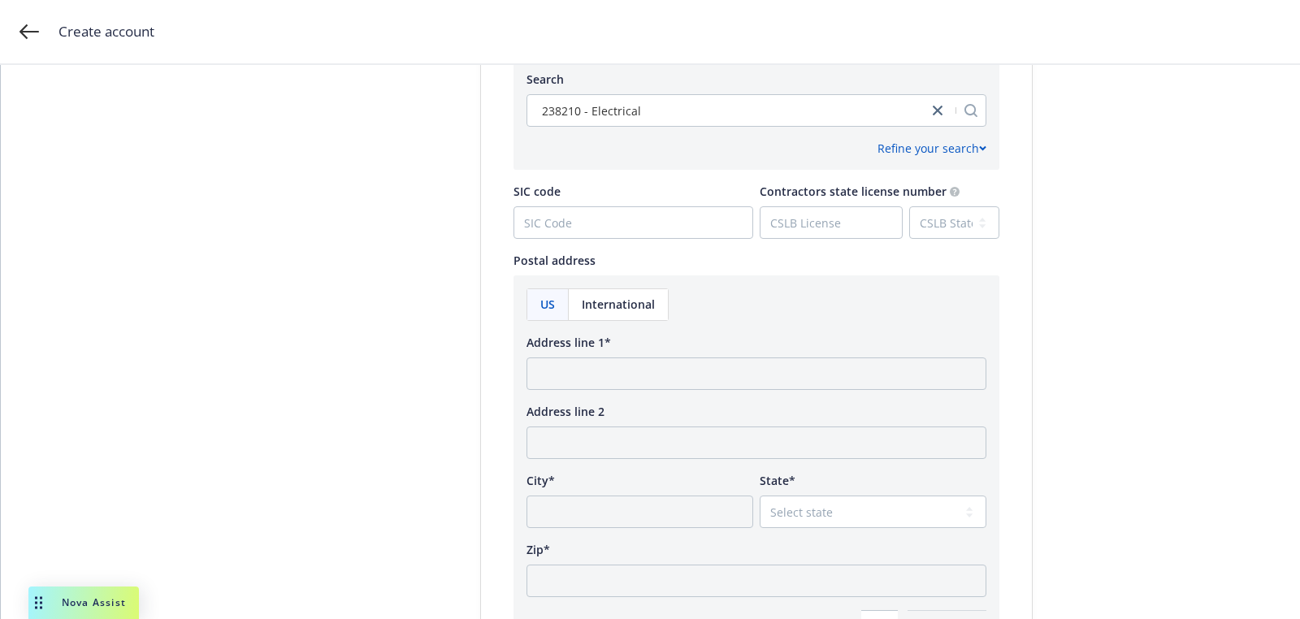
click at [639, 401] on div "US International Address line 1* Address line 2 City* State* Select state Zip* …" at bounding box center [756, 465] width 460 height 354
click at [639, 382] on input "Address line 1*" at bounding box center [756, 373] width 460 height 32
paste input "4675 MacArthur Court, Suite 550 Newport Beach, CA 92660"
click at [829, 377] on input "4675 MacArthur Court, Suite 550 Newport Beach, CA 92660" at bounding box center [756, 373] width 460 height 32
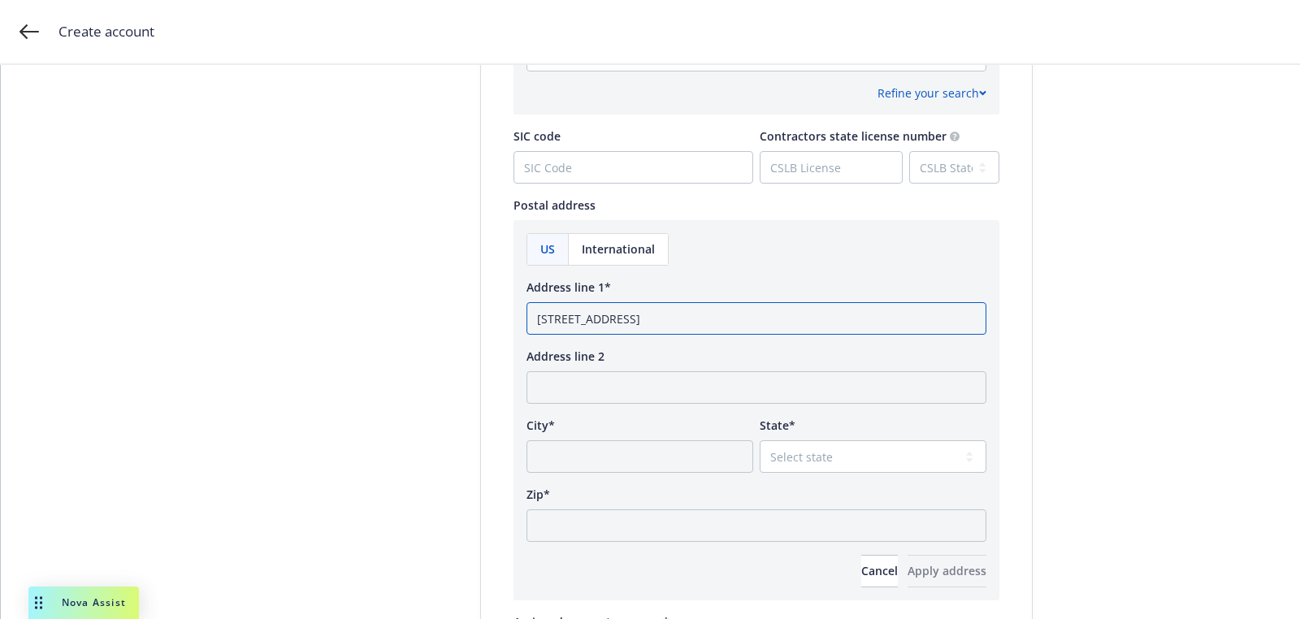
scroll to position [979, 0]
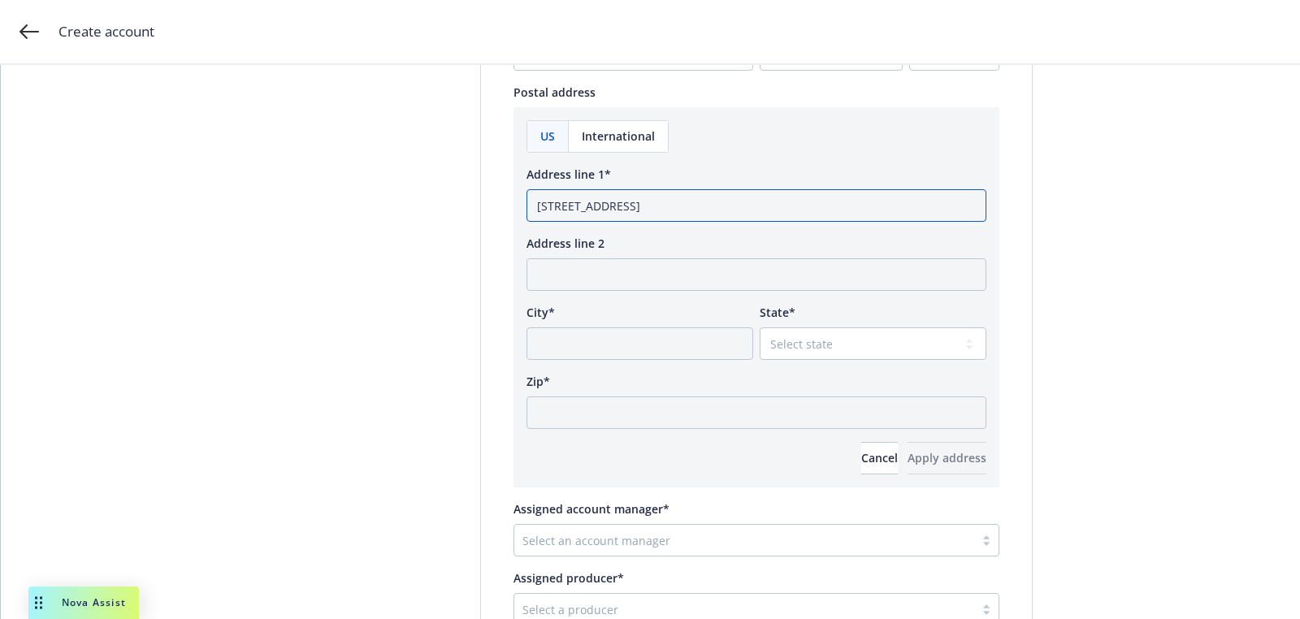
type input "4675 MacArthur Court, Suite 550 Newport Beach, CA"
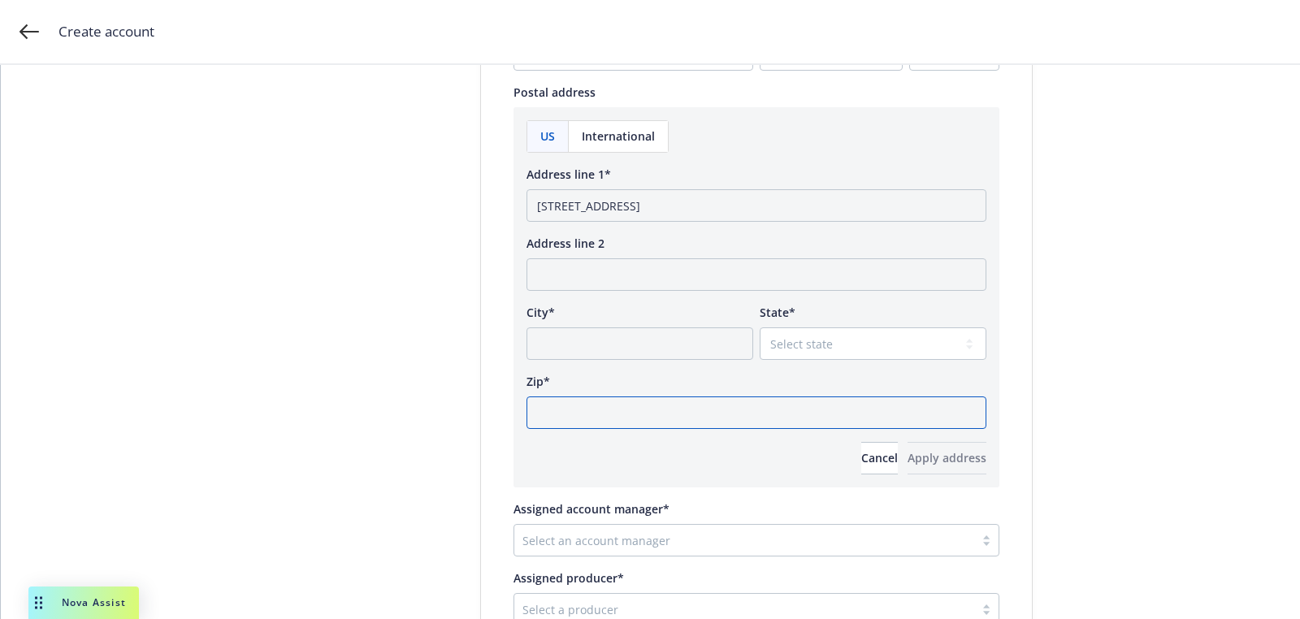
click at [702, 424] on input "Zip*" at bounding box center [756, 412] width 460 height 32
paste input "92660"
type input "92660"
click at [776, 367] on div "US International Address line 1* 4675 MacArthur Court, Suite 550 Newport Beach,…" at bounding box center [756, 297] width 460 height 354
click at [787, 348] on select "Select state Alabama Alaska American Samoa Arizona Arkansas Baker Island Califo…" at bounding box center [873, 343] width 227 height 32
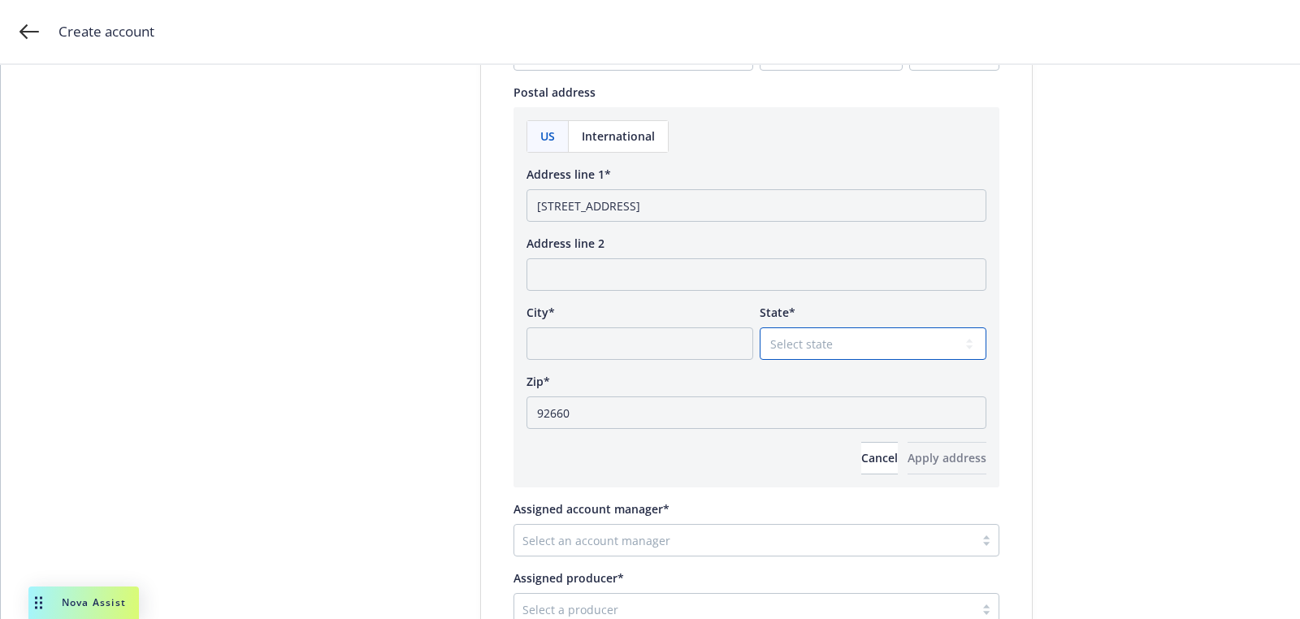
select select "CA"
click at [760, 327] on select "Select state Alabama Alaska American Samoa Arizona Arkansas Baker Island Califo…" at bounding box center [873, 343] width 227 height 32
drag, startPoint x: 791, startPoint y: 202, endPoint x: 714, endPoint y: 203, distance: 77.2
click at [714, 203] on input "4675 MacArthur Court, Suite 550 Newport Beach, CA" at bounding box center [756, 205] width 460 height 32
type input "4675 MacArthur Court, Suite 550 , CA"
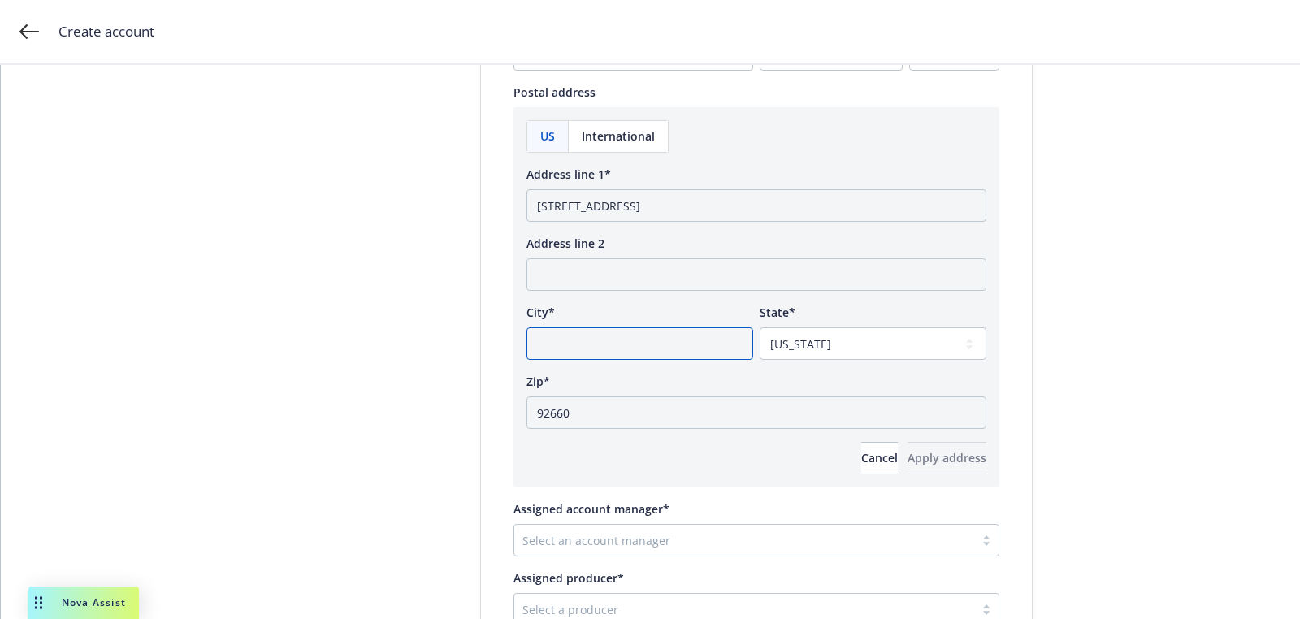
click at [640, 342] on input "City*" at bounding box center [639, 343] width 227 height 32
paste input "Newport Beach"
type input "Newport Beach"
drag, startPoint x: 709, startPoint y: 207, endPoint x: 806, endPoint y: 207, distance: 96.7
click at [806, 207] on input "4675 MacArthur Court, Suite 550 , CA" at bounding box center [756, 205] width 460 height 32
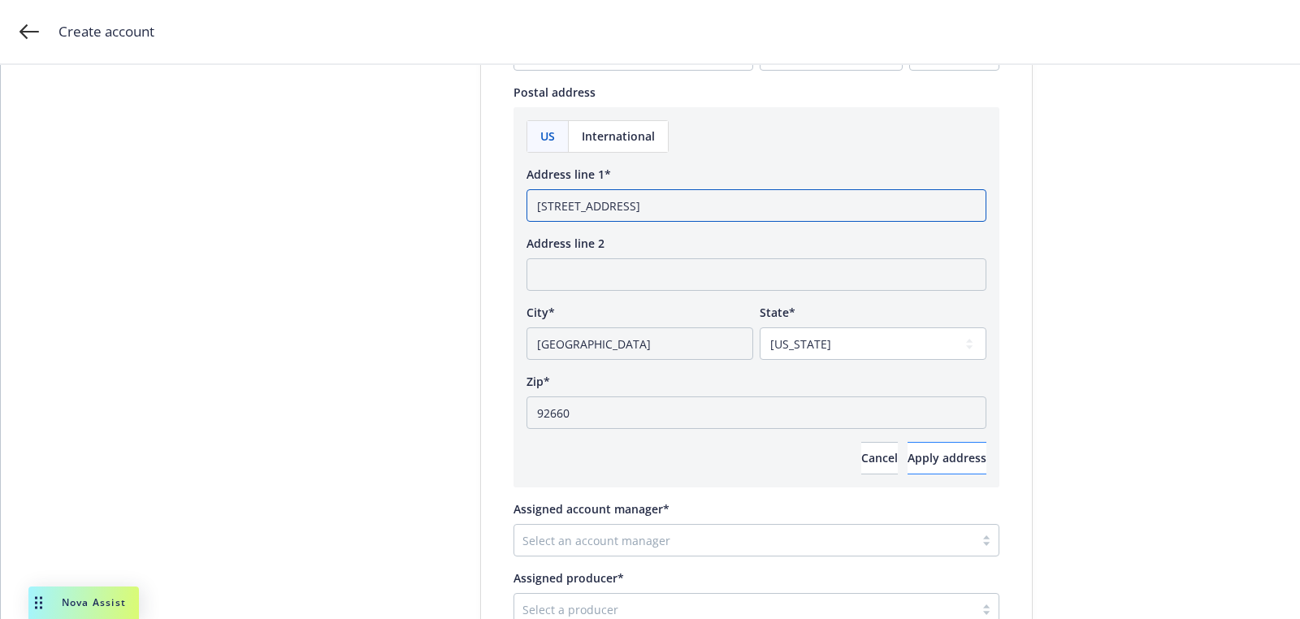
type input "4675 MacArthur Court, Suite 550"
click at [912, 455] on span "Apply address" at bounding box center [947, 457] width 79 height 15
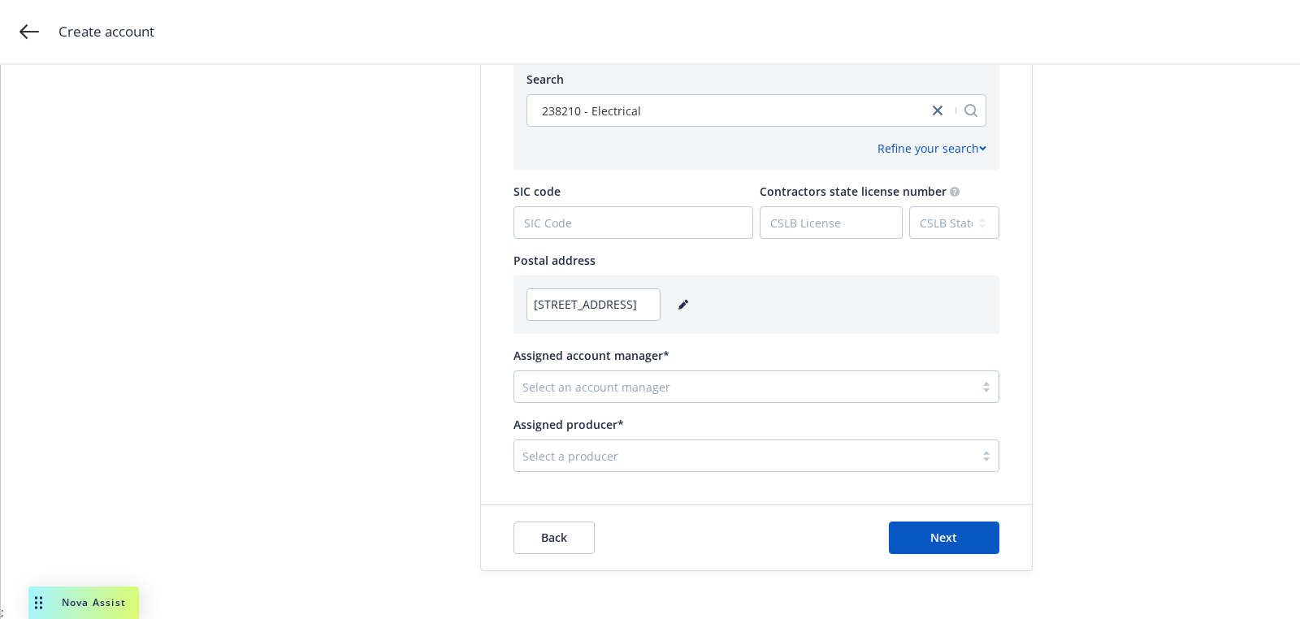
click at [582, 440] on div "Select a producer" at bounding box center [756, 456] width 486 height 32
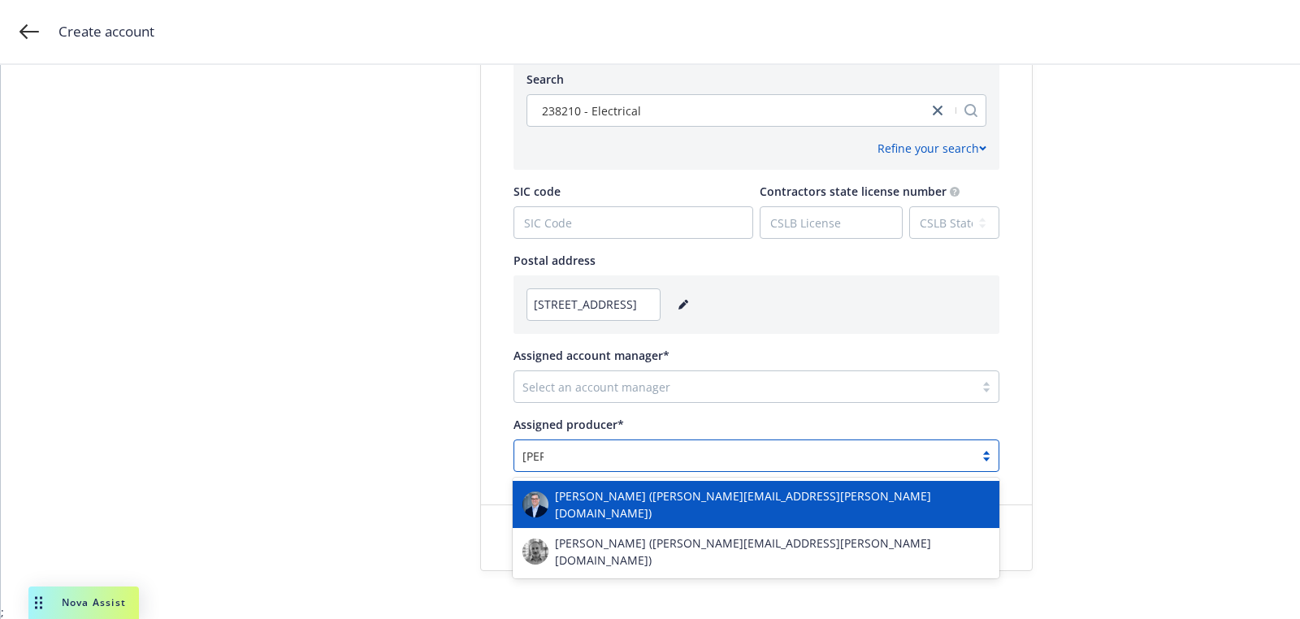
type input "ted"
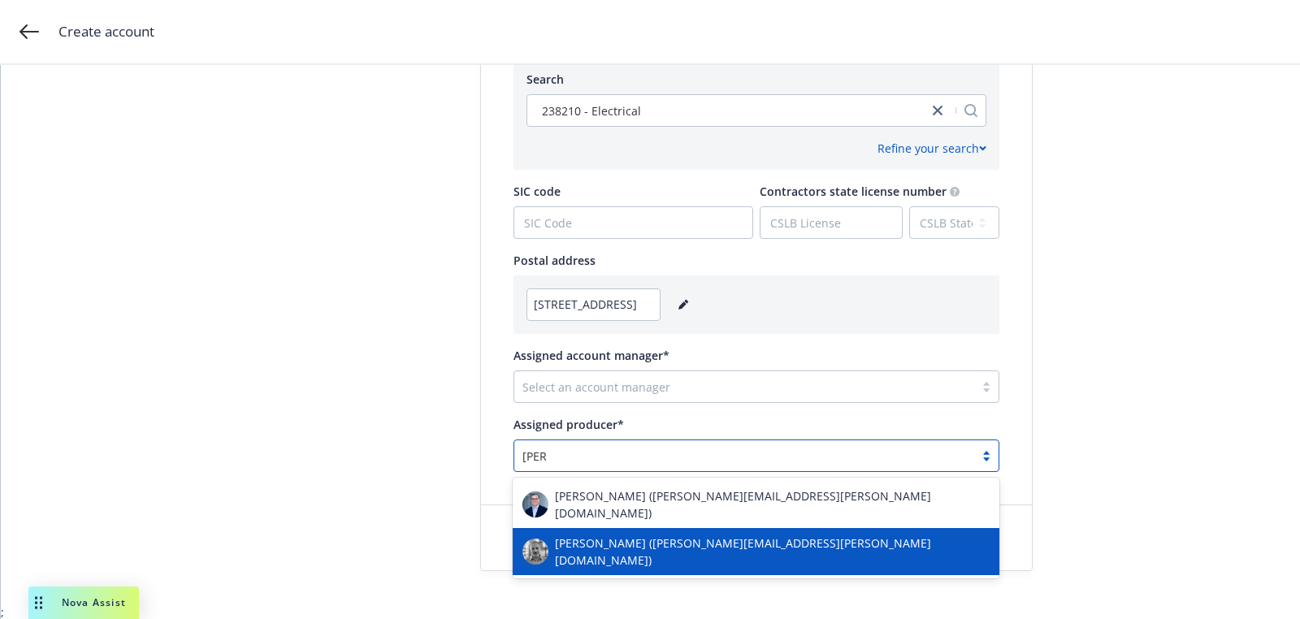
click at [596, 544] on span "Ted Gingrich (ted.gingrich@newfront.com)" at bounding box center [772, 552] width 435 height 34
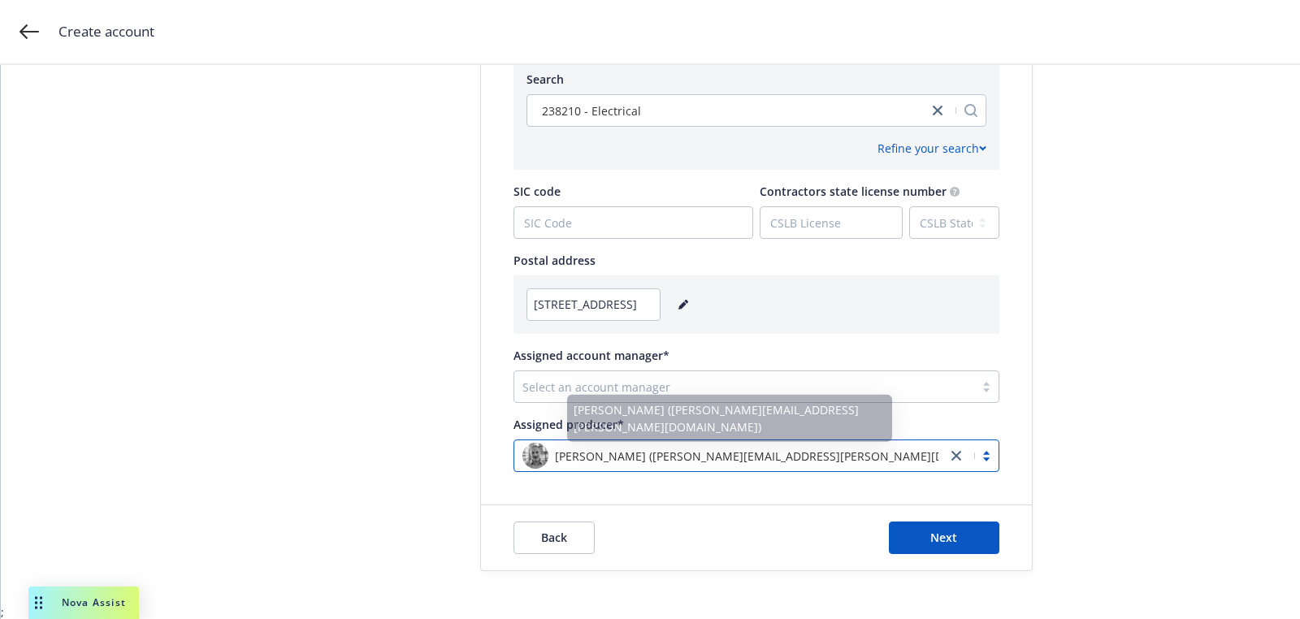
click at [578, 391] on div at bounding box center [744, 386] width 444 height 19
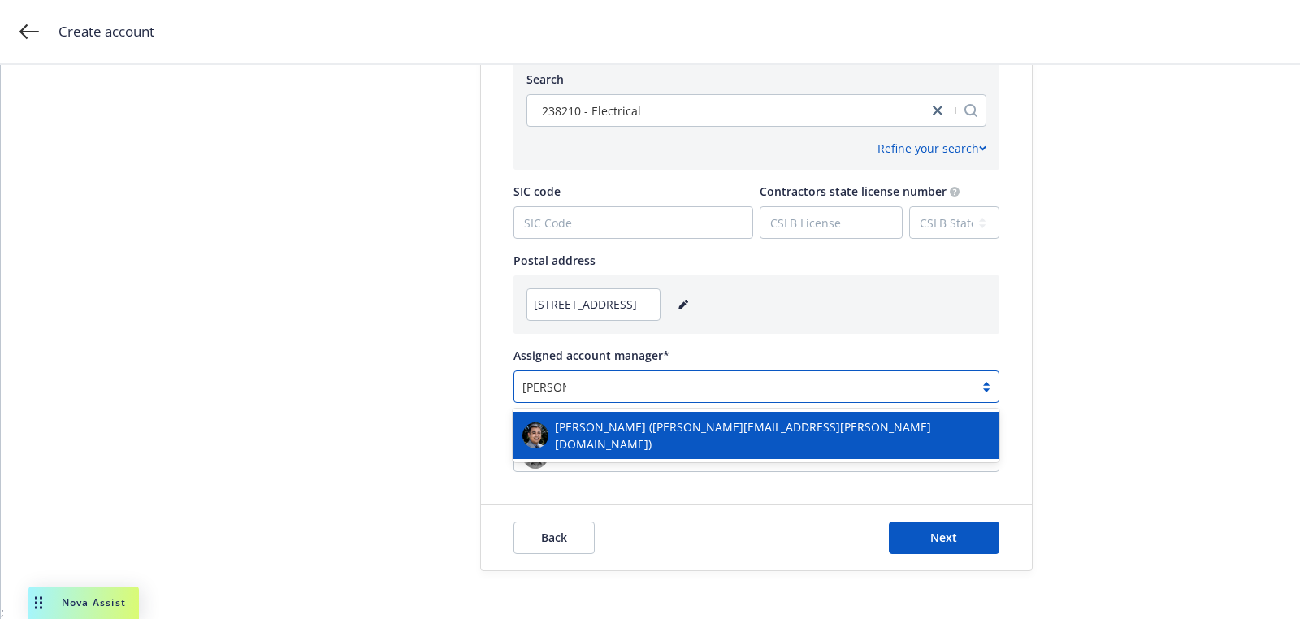
type input "marlowe"
click at [599, 420] on div "Marlowe Milo (marlowe.milo@newfront.com)" at bounding box center [755, 435] width 467 height 34
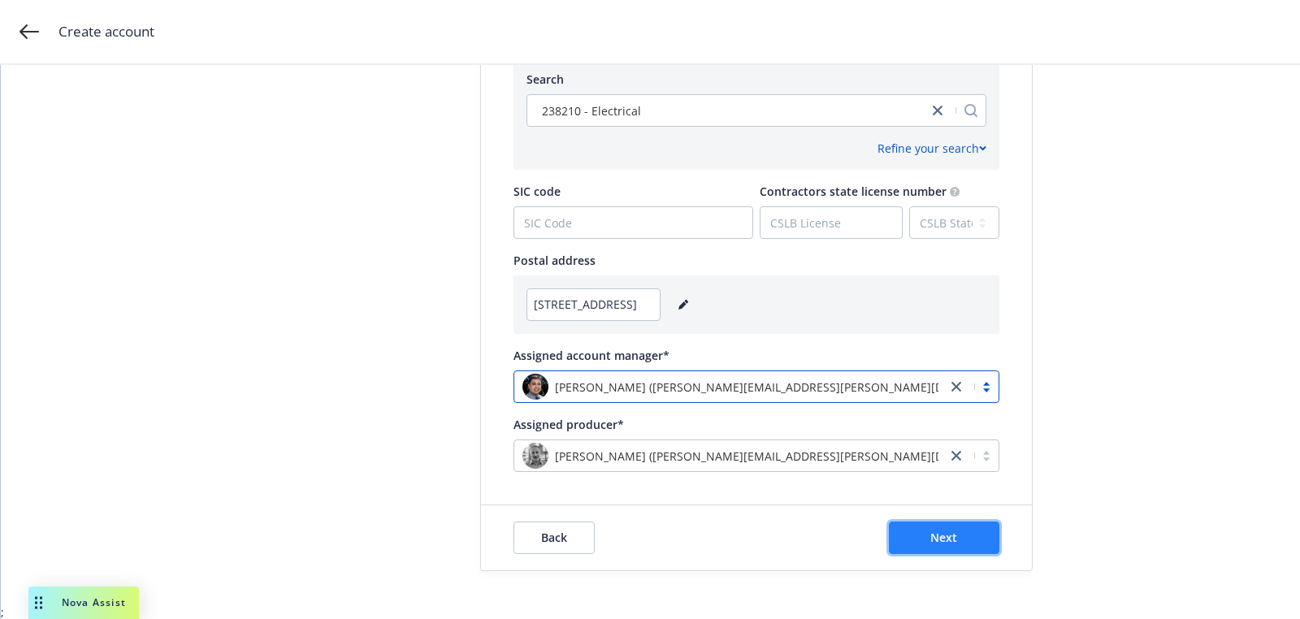
click at [968, 539] on button "Next" at bounding box center [944, 538] width 110 height 32
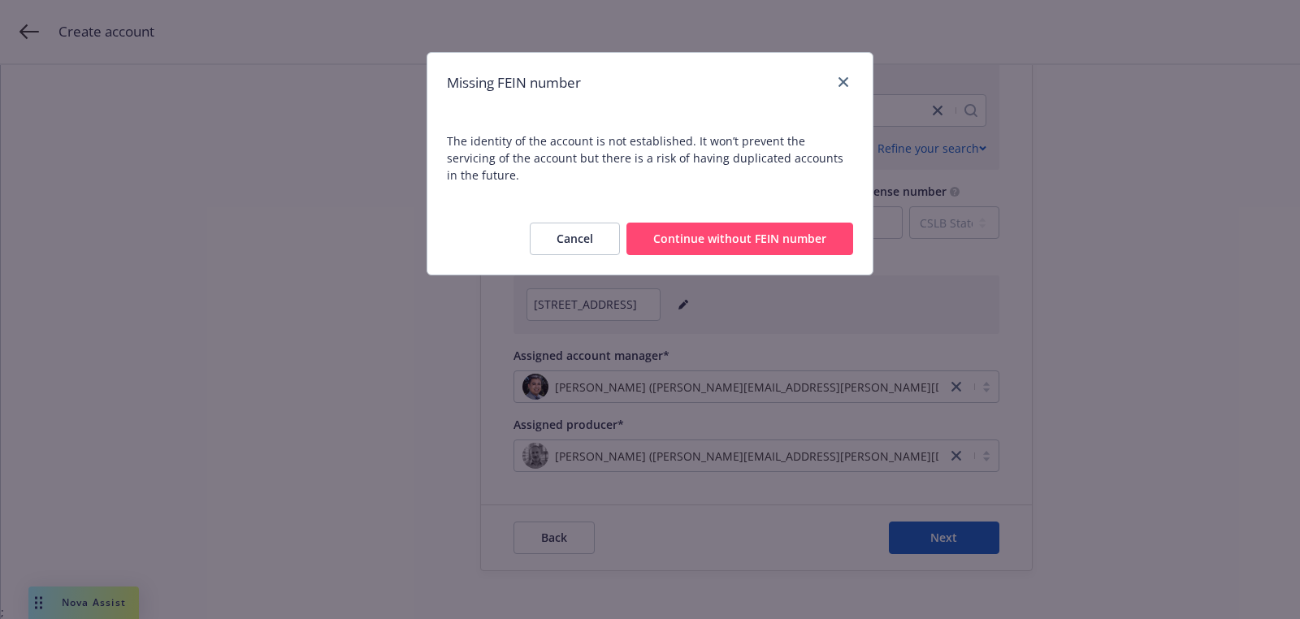
click at [756, 245] on div "Cancel Continue without FEIN number" at bounding box center [649, 238] width 445 height 71
click at [753, 223] on button "Continue without FEIN number" at bounding box center [739, 239] width 227 height 32
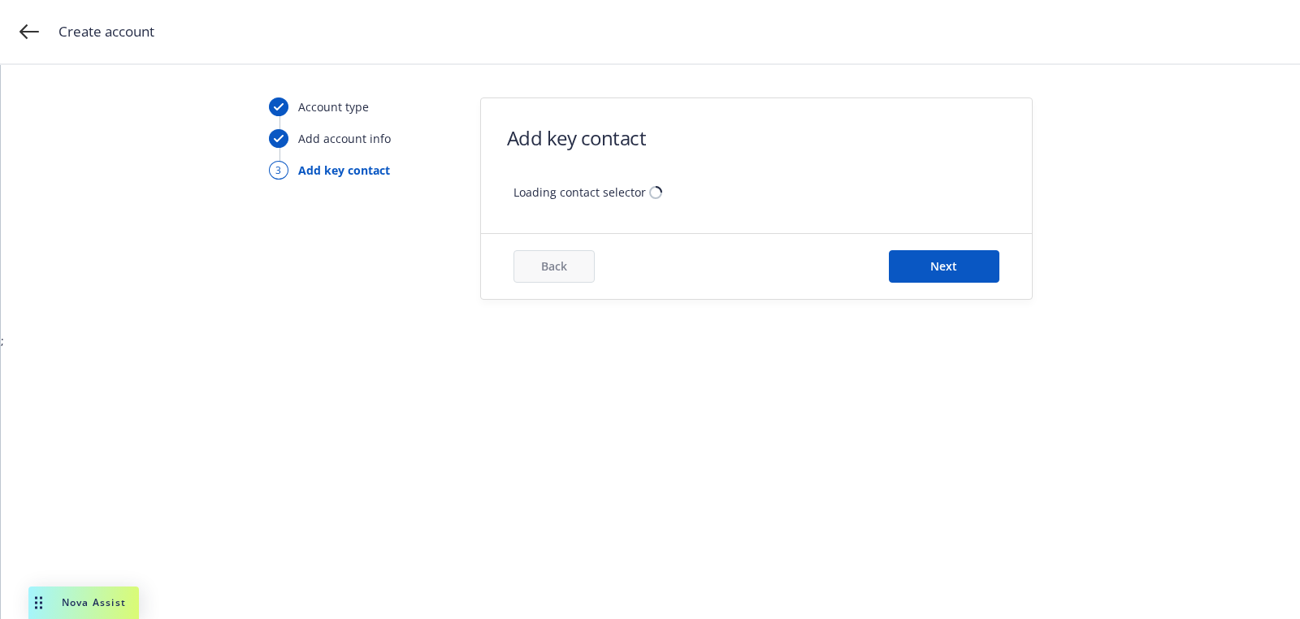
scroll to position [0, 0]
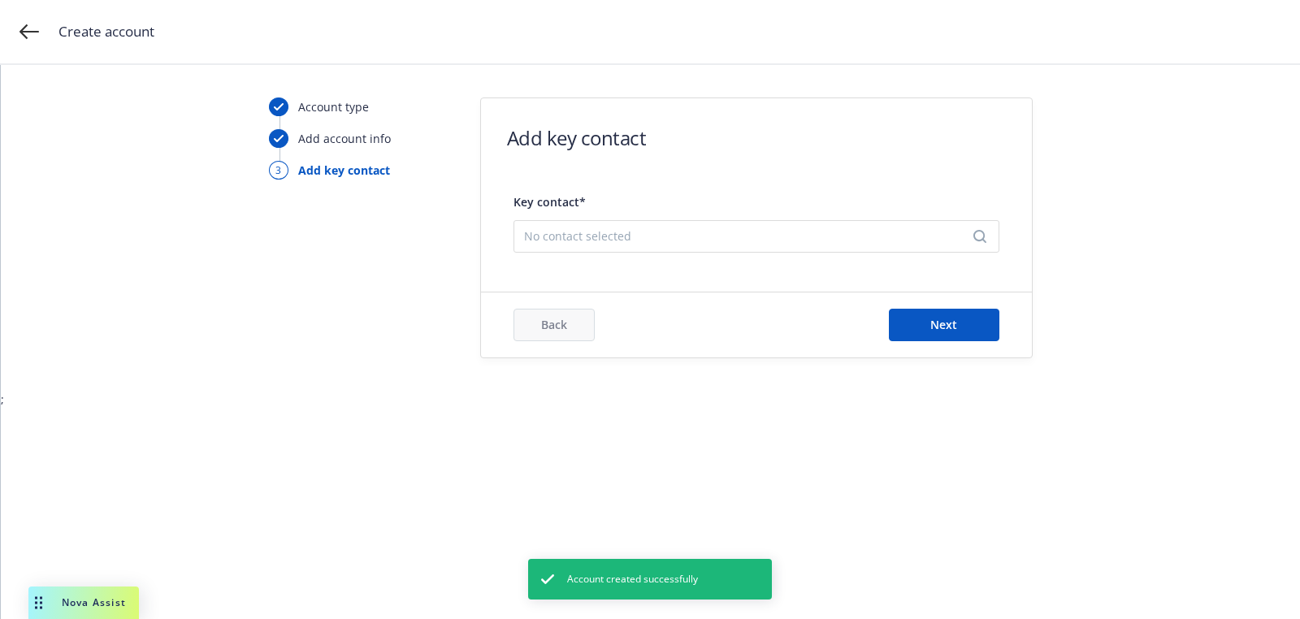
click at [726, 235] on span "No contact selected" at bounding box center [750, 235] width 452 height 17
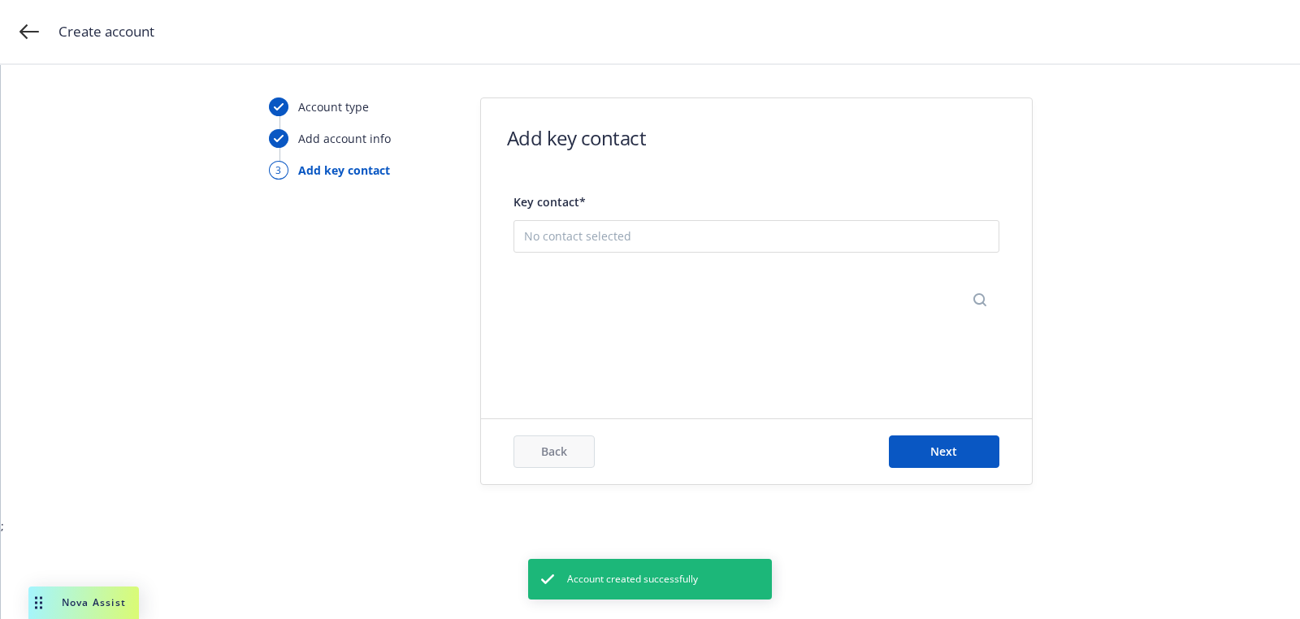
click at [694, 339] on div "Add new contact" at bounding box center [756, 318] width 484 height 52
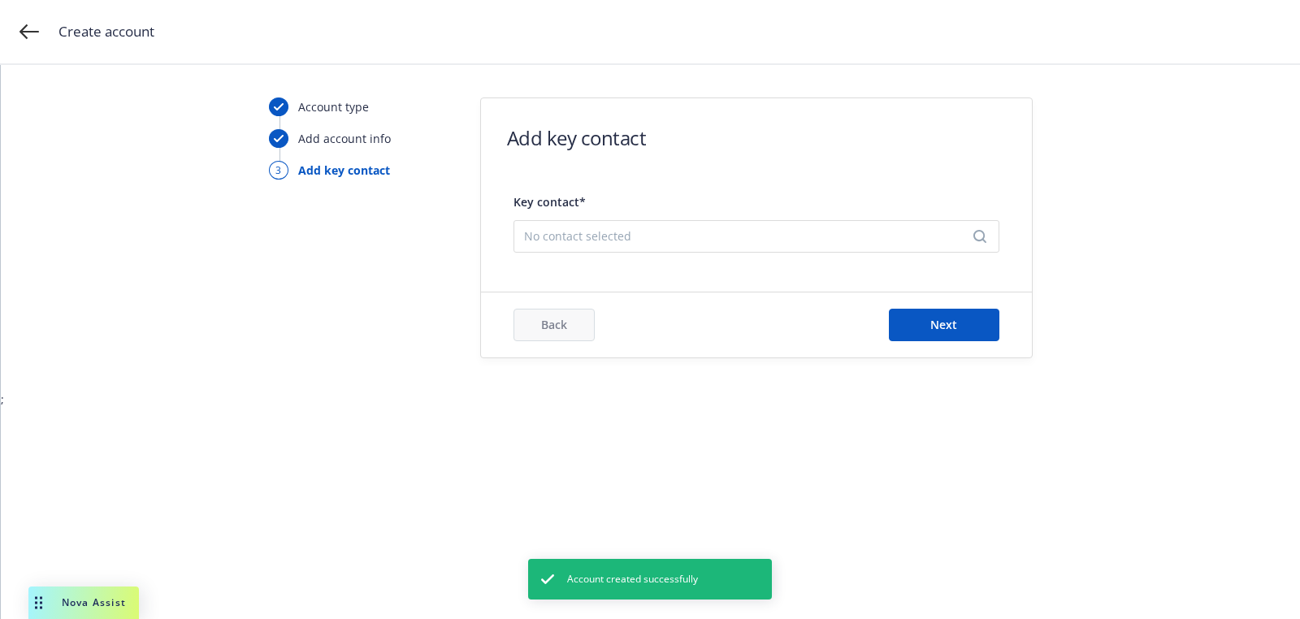
click at [659, 234] on span "No contact selected" at bounding box center [750, 235] width 452 height 17
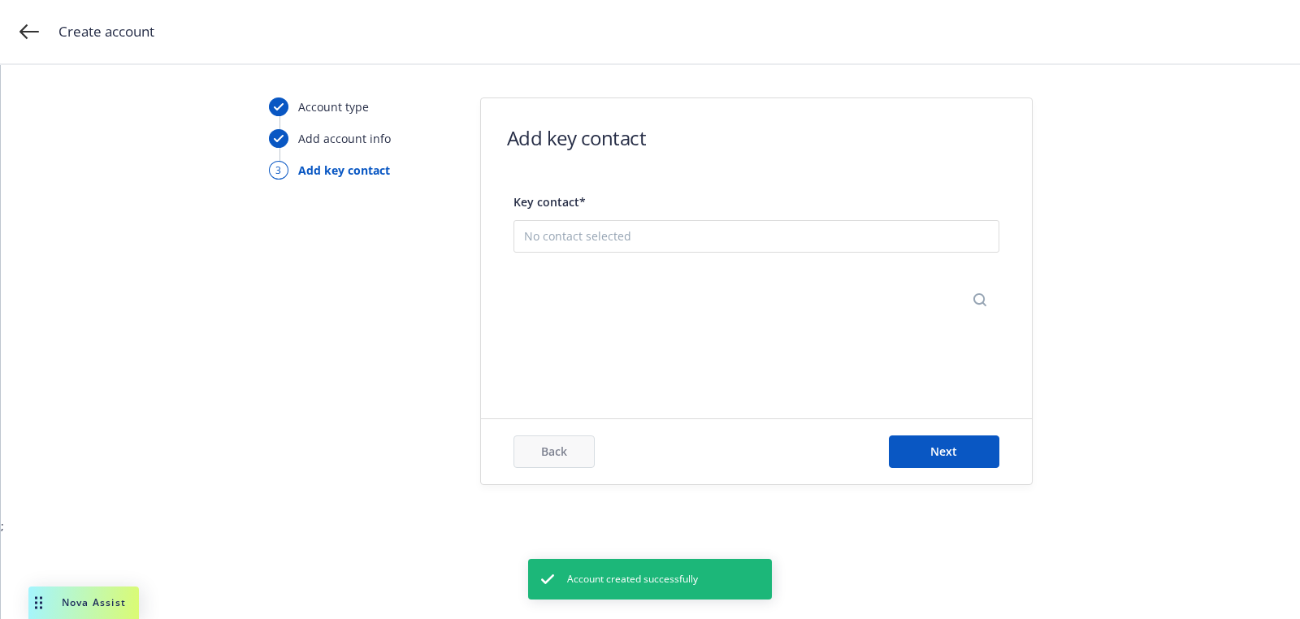
click at [660, 302] on button "Add new contact" at bounding box center [756, 317] width 465 height 32
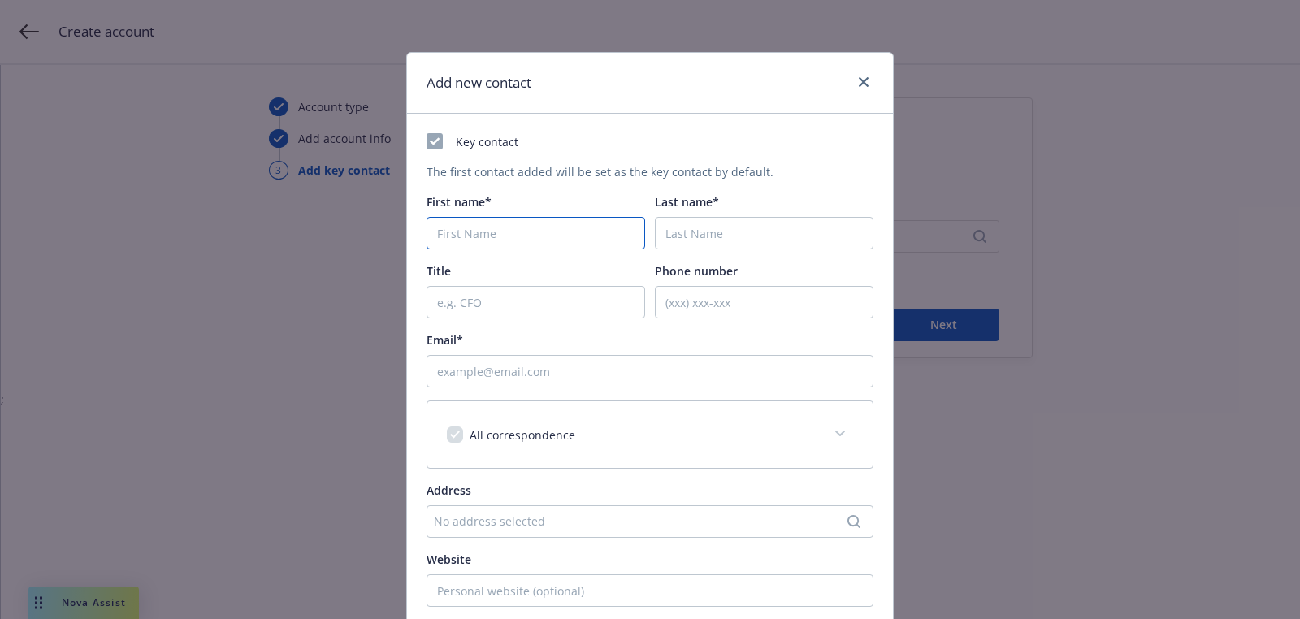
click at [508, 236] on input "First name*" at bounding box center [536, 233] width 219 height 32
paste input "Lori"
type input "Lori"
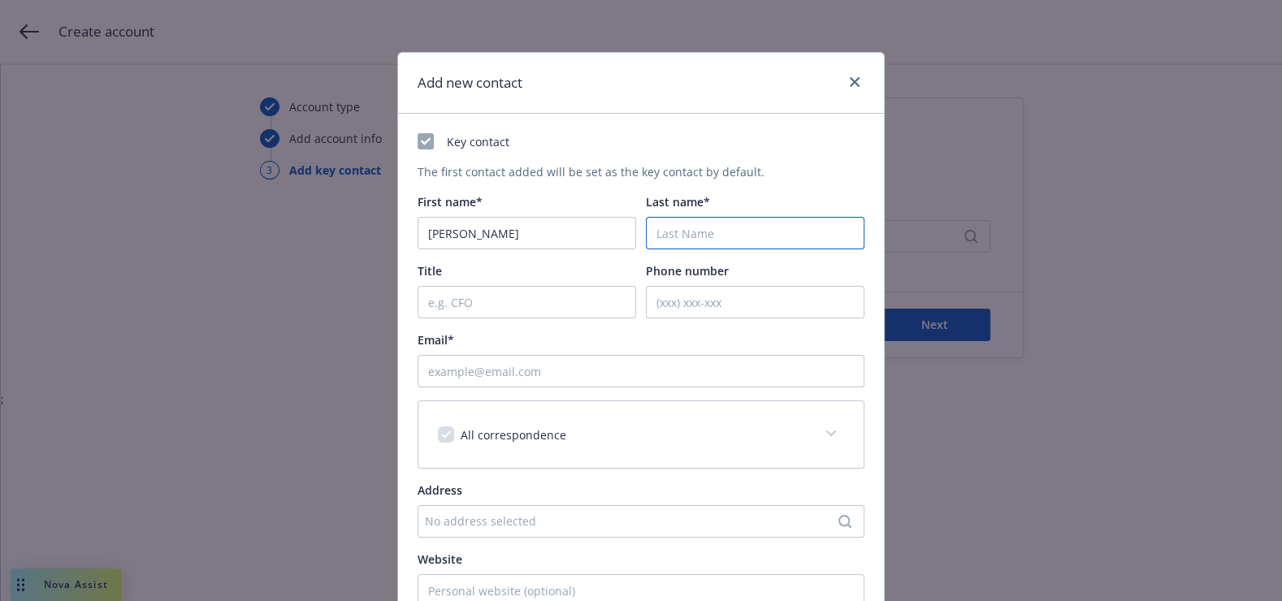
paste input "Lange"
type input "Lange"
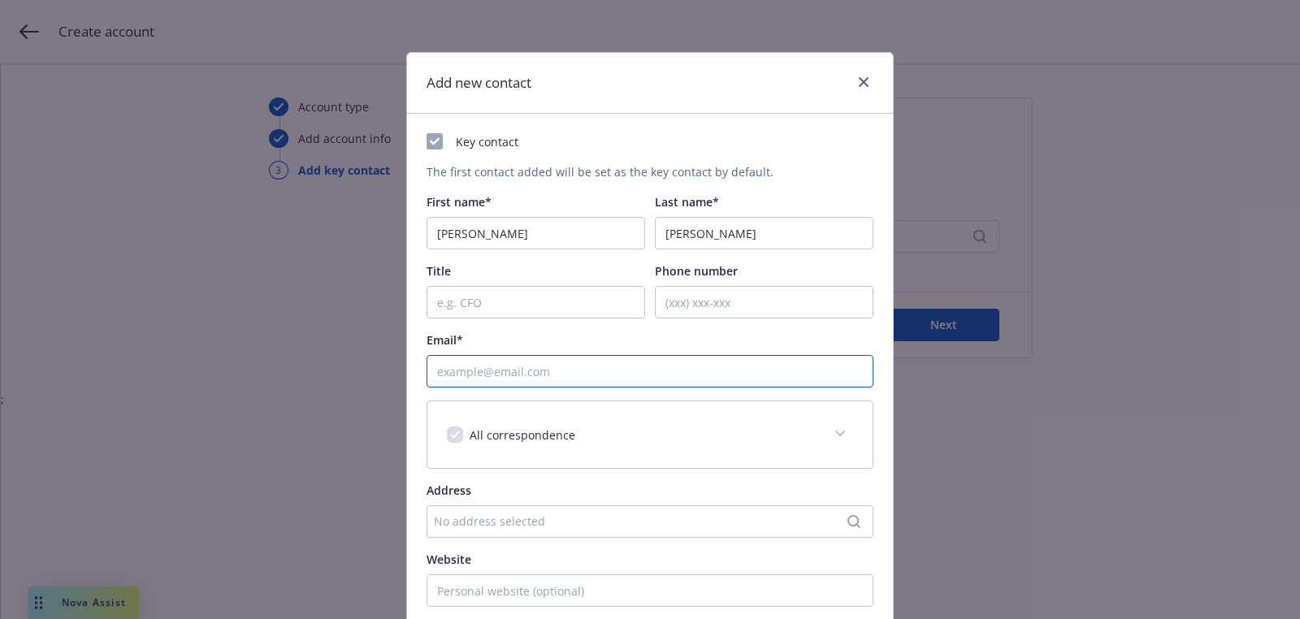
click at [620, 367] on input "Email*" at bounding box center [650, 371] width 447 height 32
paste input "[EMAIL_ADDRESS][DOMAIN_NAME]"
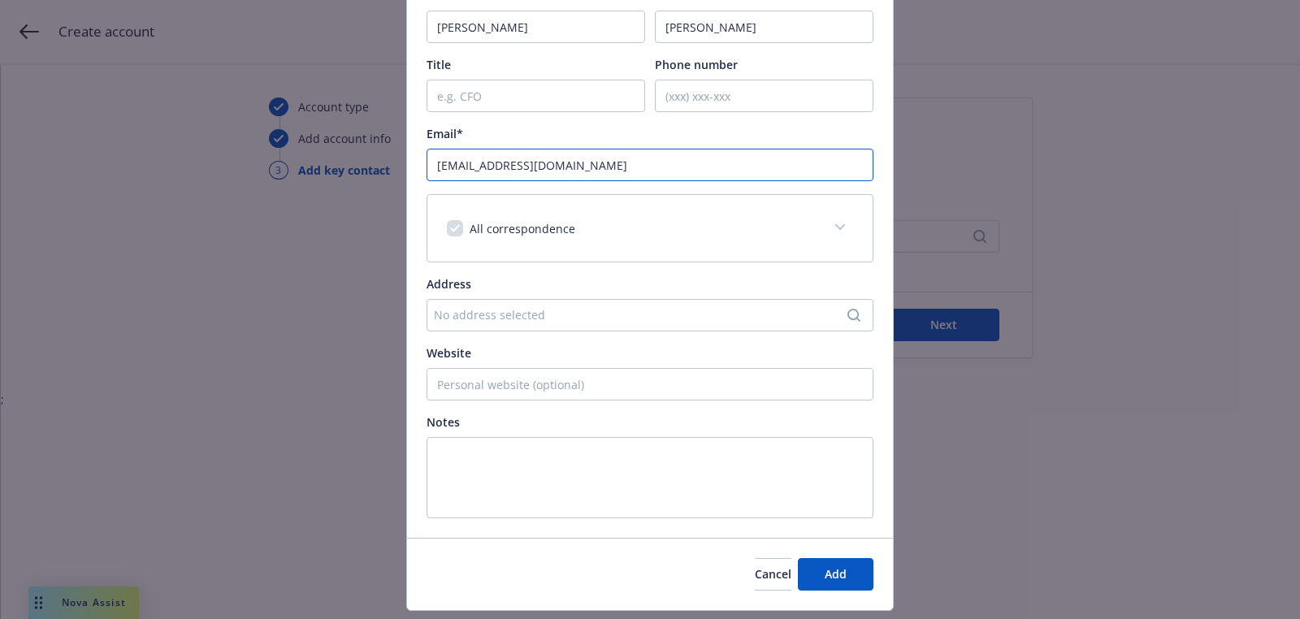
scroll to position [248, 0]
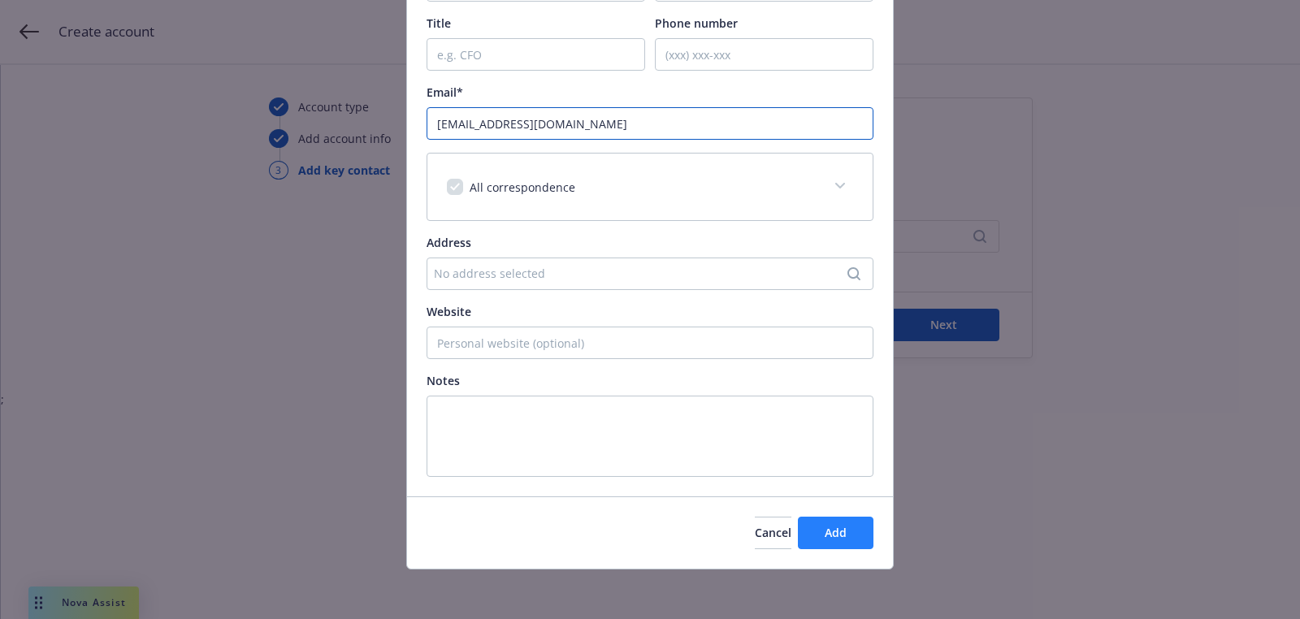
type input "[EMAIL_ADDRESS][DOMAIN_NAME]"
click at [836, 521] on button "Add" at bounding box center [836, 533] width 76 height 32
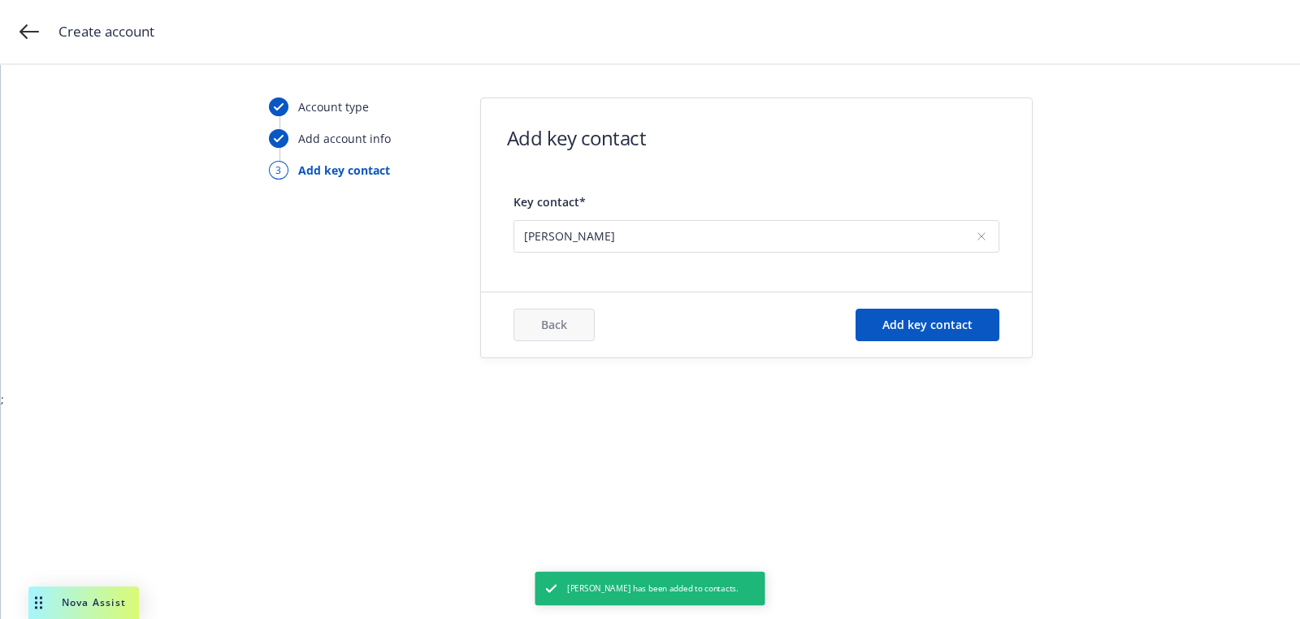
click at [962, 342] on div "Back Add key contact" at bounding box center [756, 324] width 551 height 65
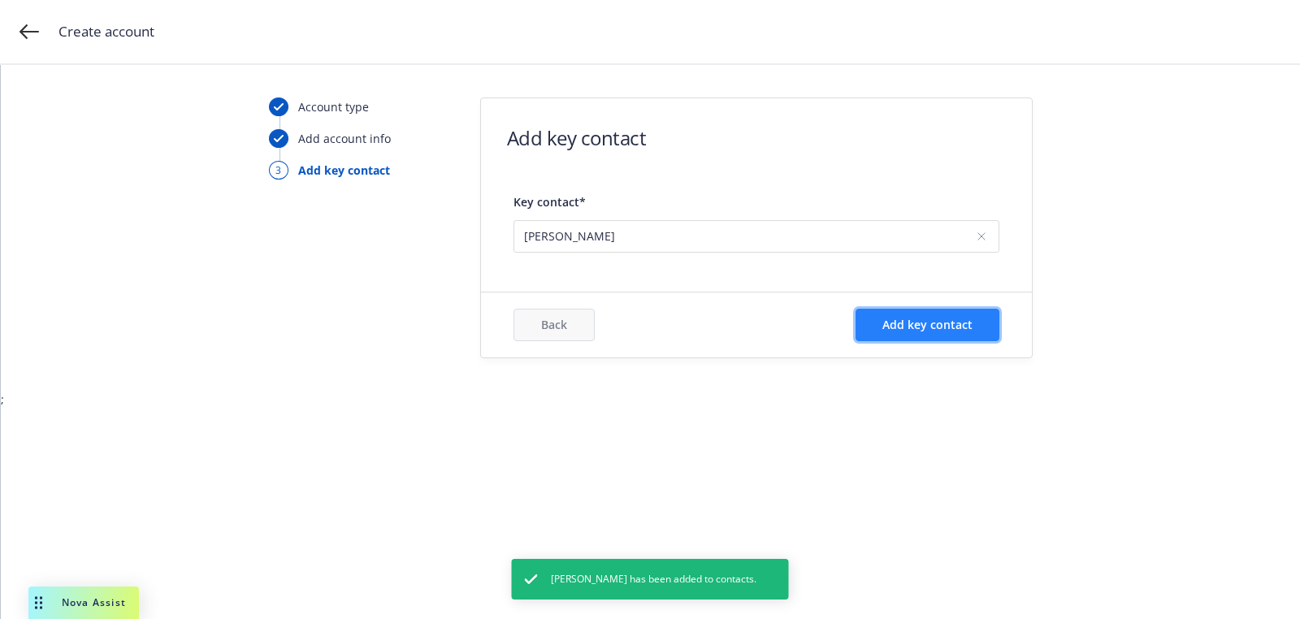
click at [938, 327] on span "Add key contact" at bounding box center [927, 324] width 90 height 15
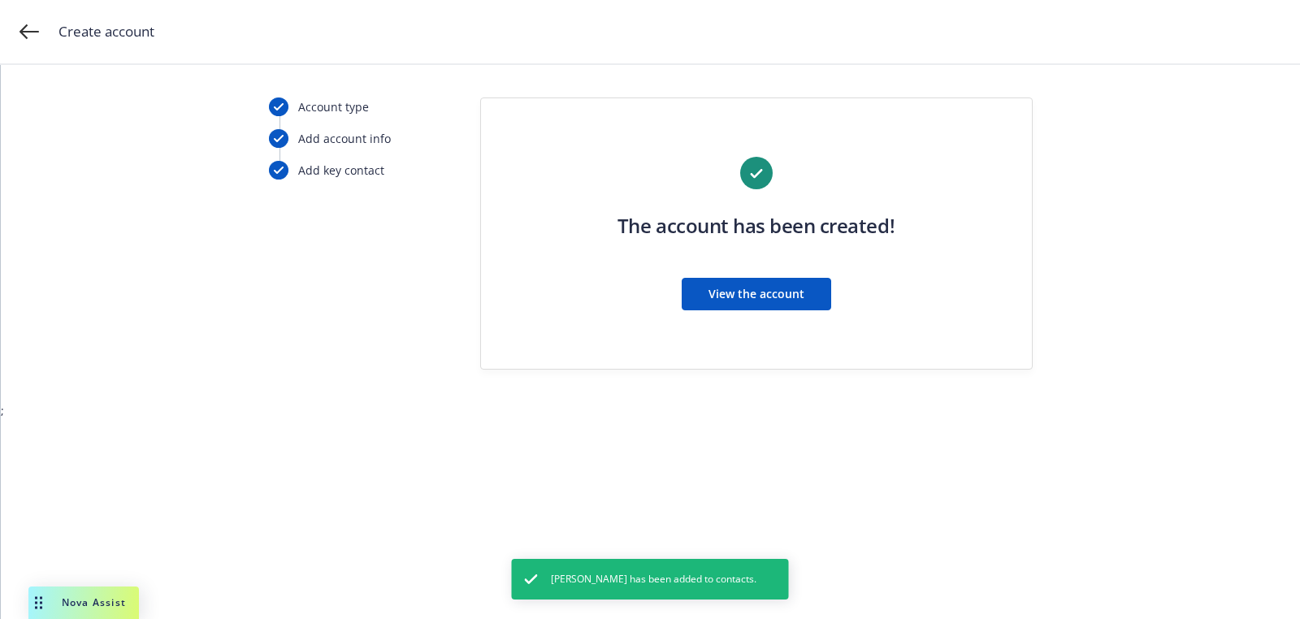
click at [765, 313] on div "The account has been created! View the account" at bounding box center [756, 243] width 486 height 173
click at [764, 311] on div "The account has been created! View the account" at bounding box center [756, 243] width 486 height 173
click at [752, 307] on button "View the account" at bounding box center [756, 294] width 149 height 32
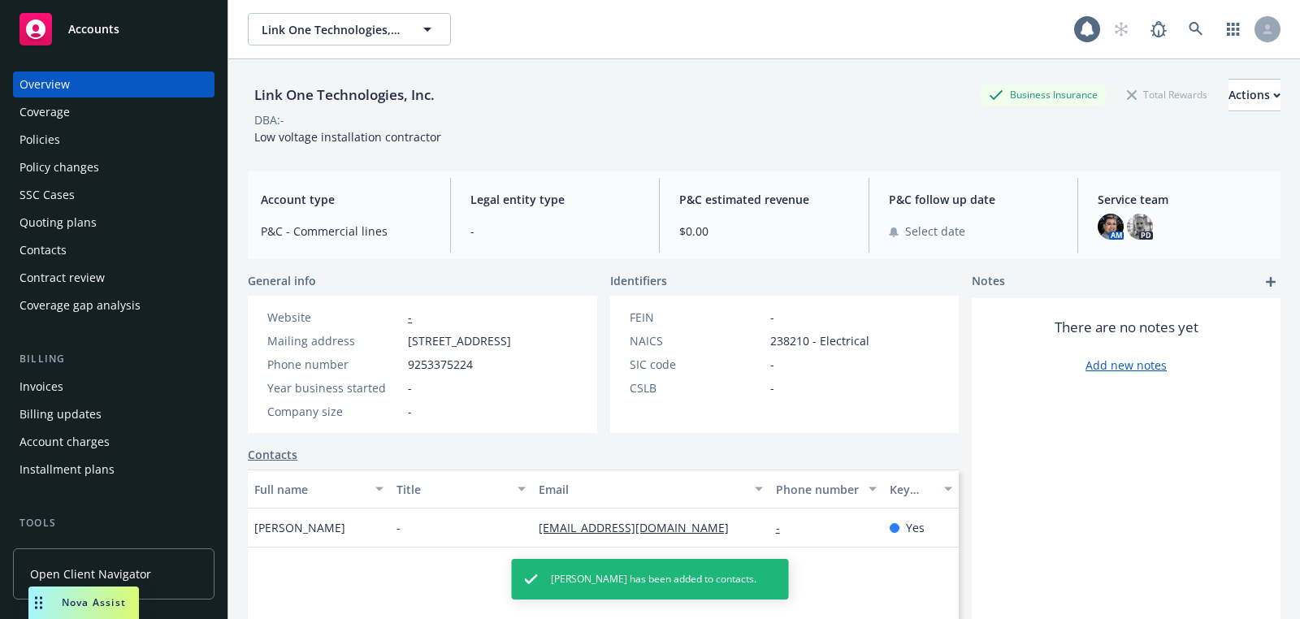
click at [195, 218] on div "Quoting plans" at bounding box center [113, 223] width 188 height 26
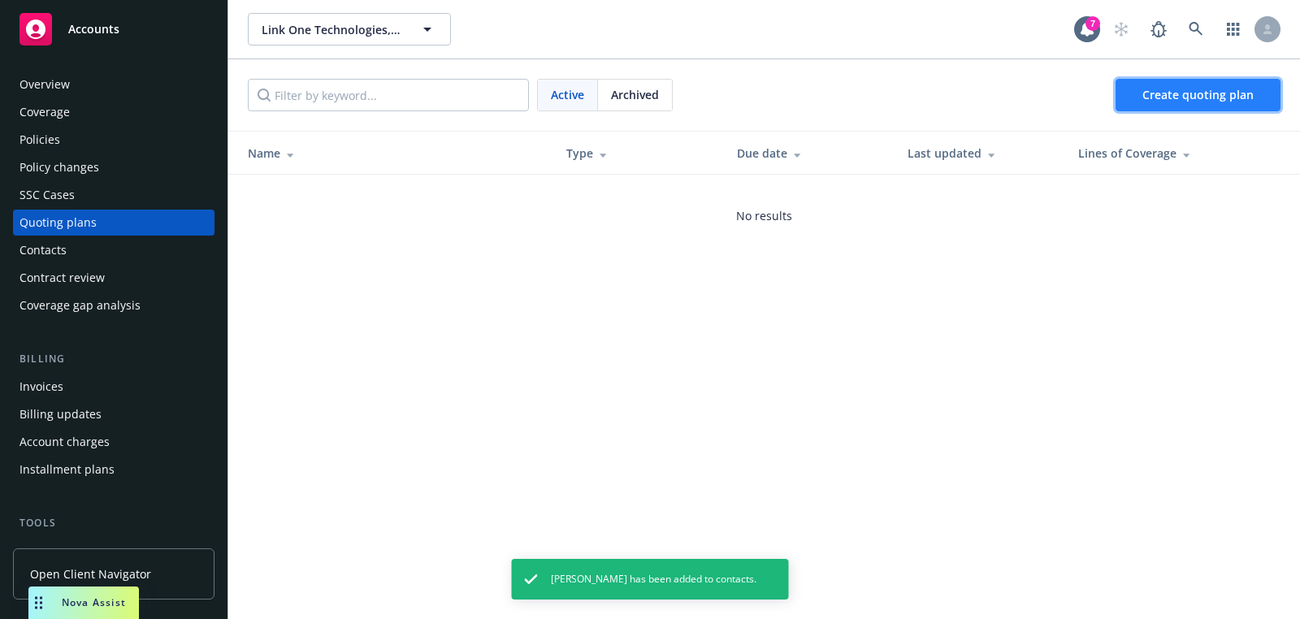
click at [1216, 101] on span "Create quoting plan" at bounding box center [1197, 94] width 111 height 15
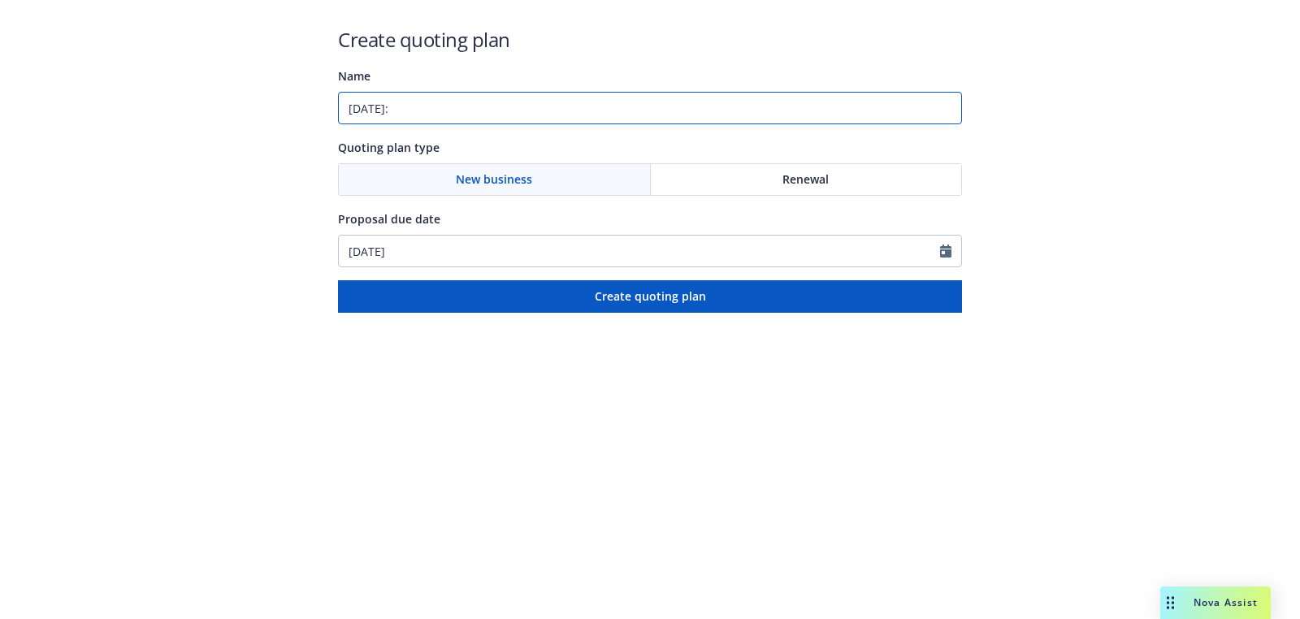
paste input "General Liability;Excess Liability"
click at [506, 107] on input "10/01/2025: General Liability;Excess Liability" at bounding box center [650, 108] width 624 height 32
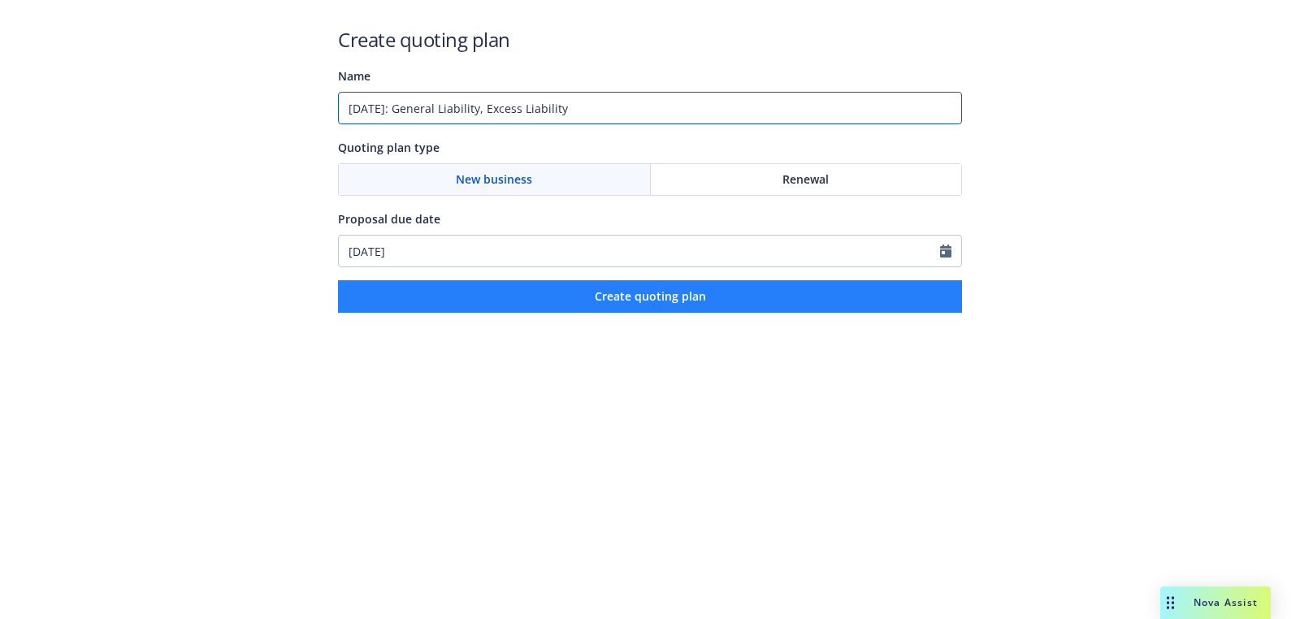
type input "10/01/2025: General Liability, Excess Liability"
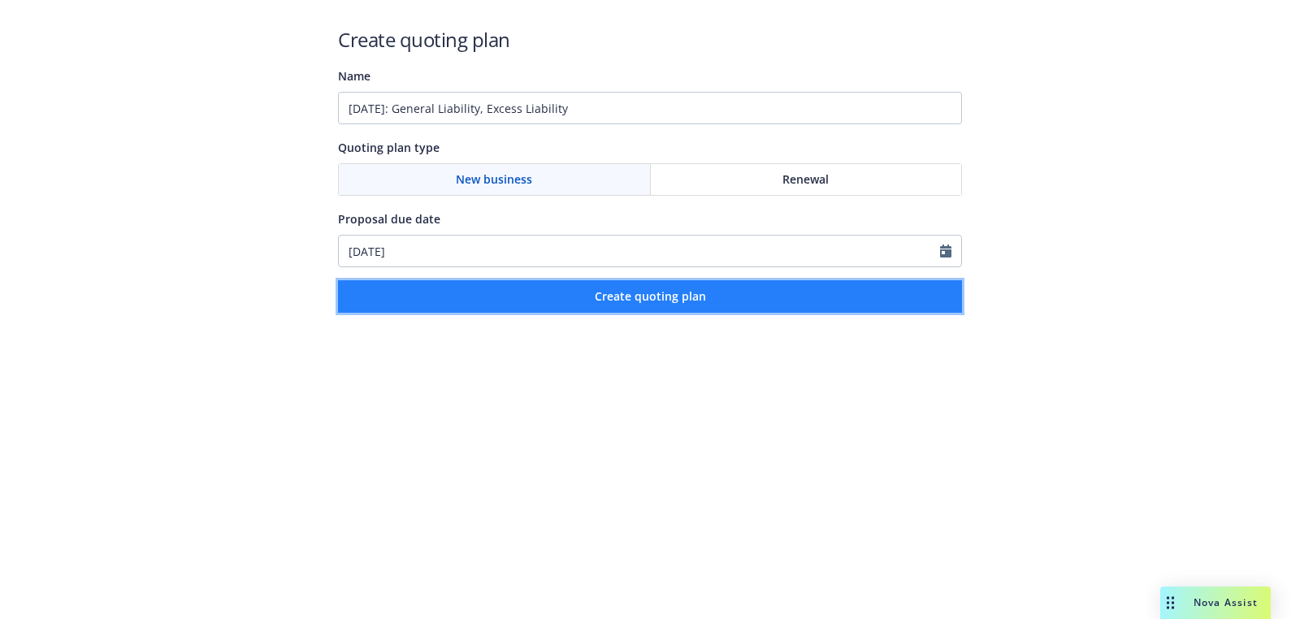
click at [734, 292] on button "Create quoting plan" at bounding box center [650, 296] width 624 height 32
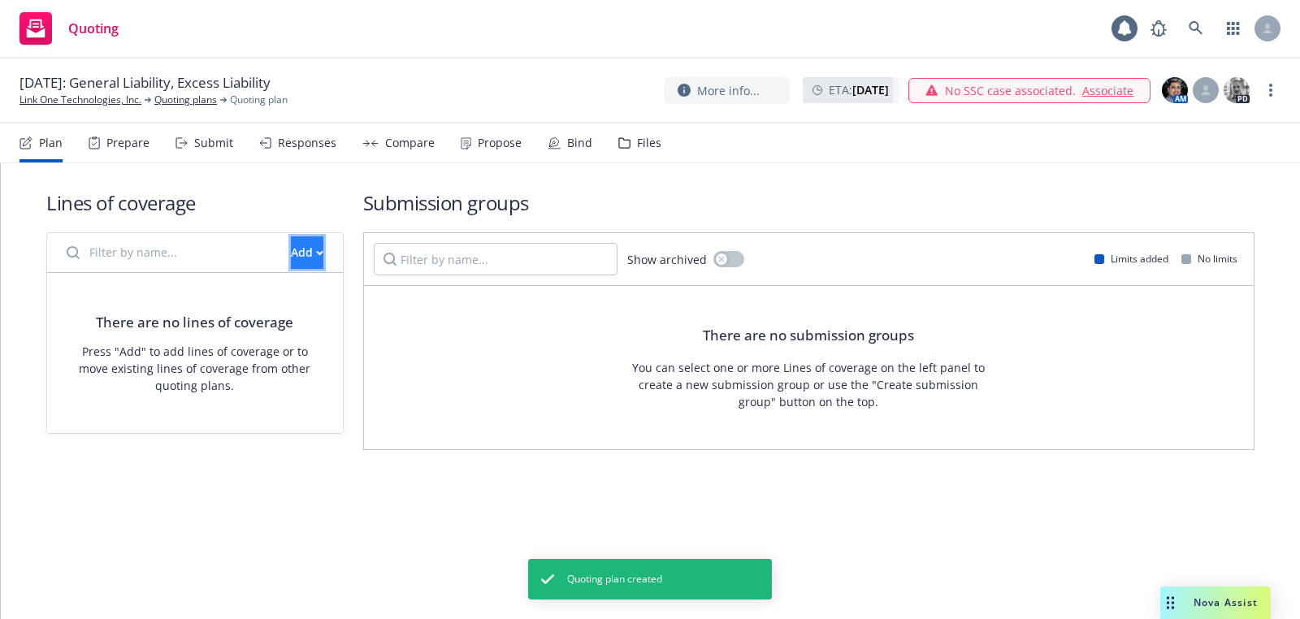
click at [309, 263] on button "Add" at bounding box center [307, 252] width 32 height 32
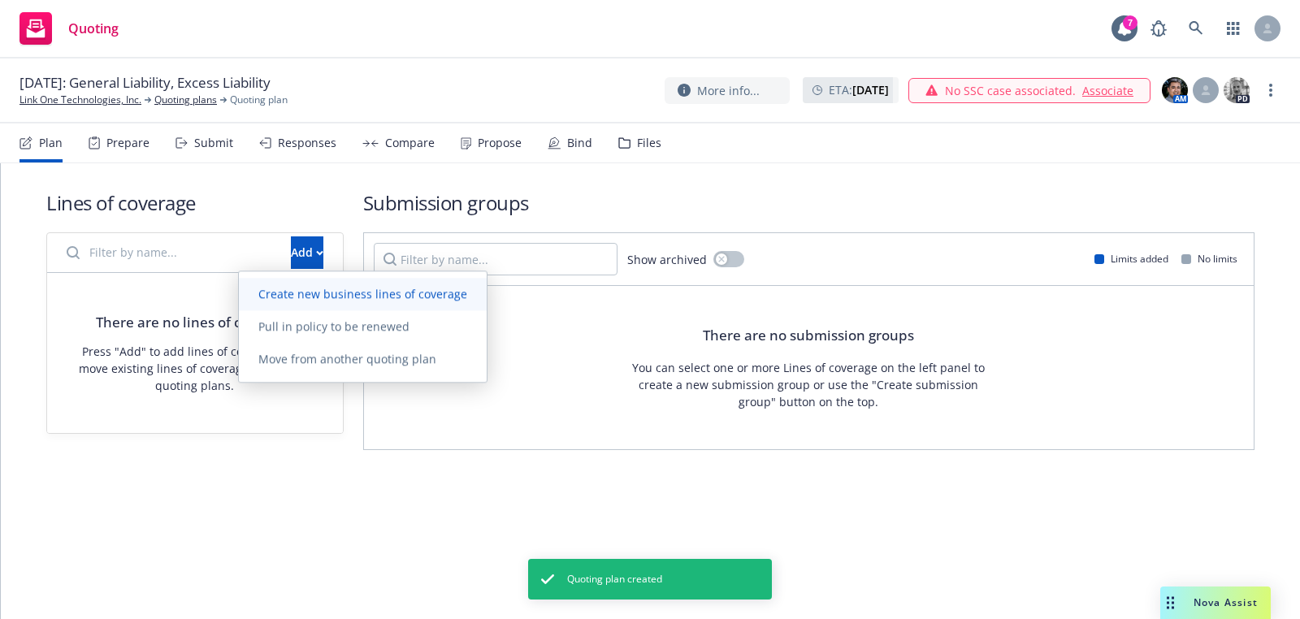
click at [372, 301] on span "Create new business lines of coverage" at bounding box center [363, 293] width 248 height 15
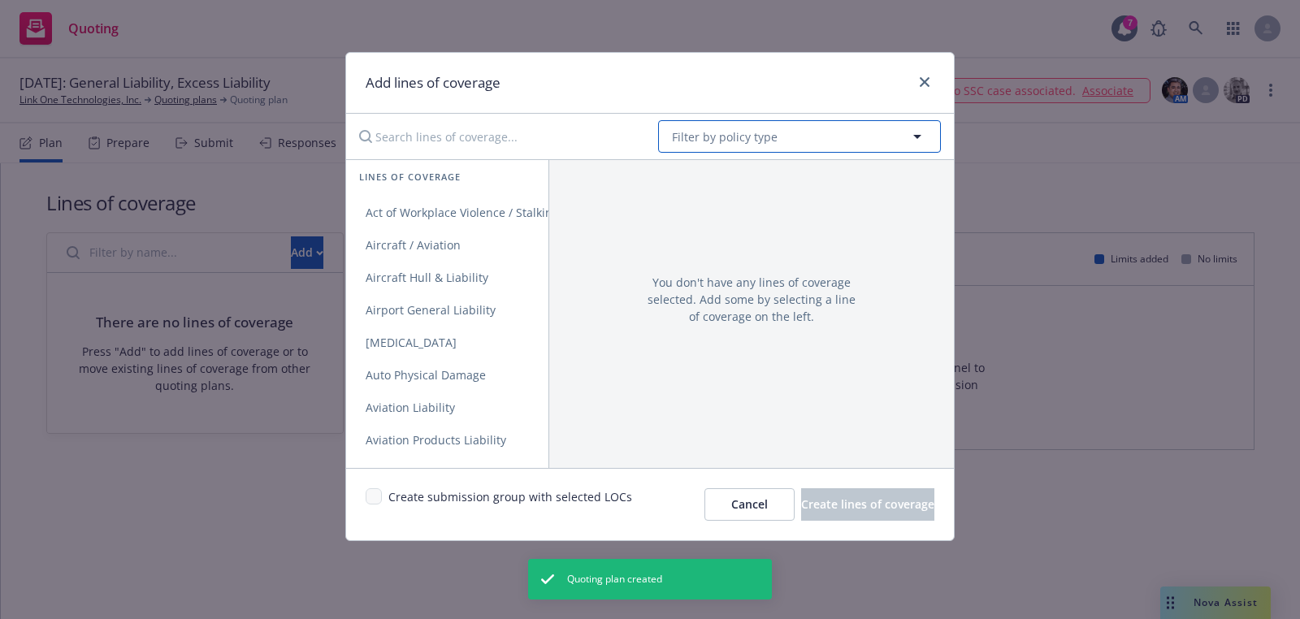
click at [778, 134] on button "Filter by policy type" at bounding box center [799, 136] width 283 height 32
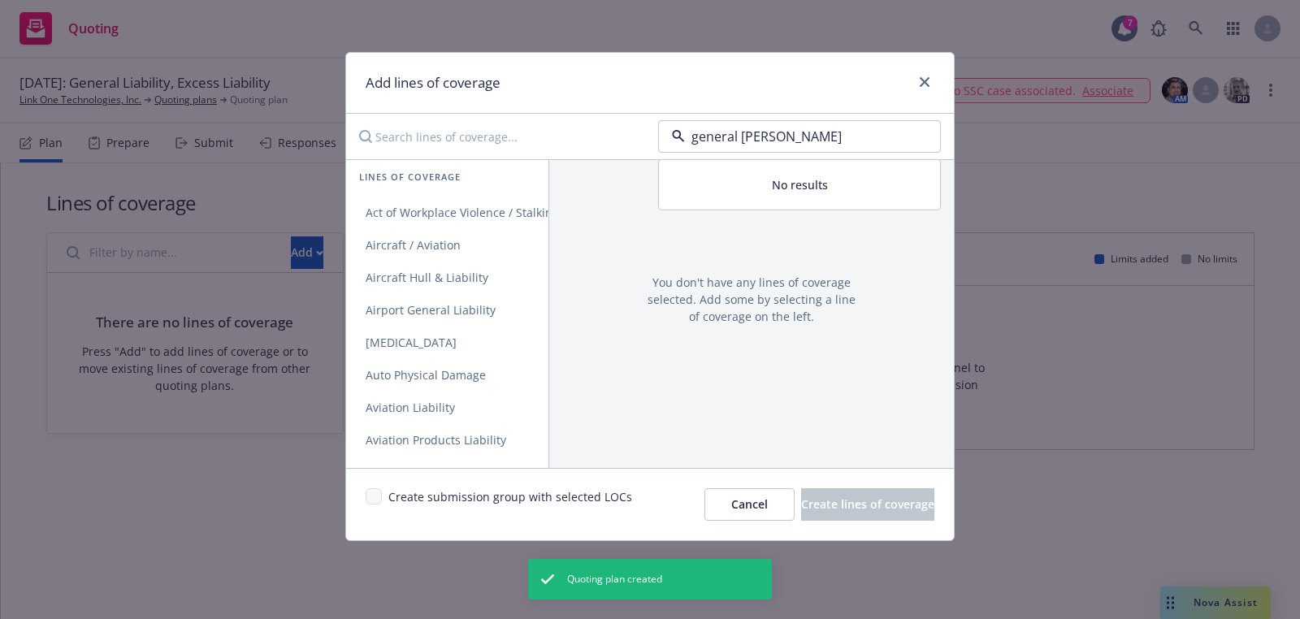
type input "general lia"
click at [759, 184] on strong "General Liability" at bounding box center [721, 182] width 91 height 15
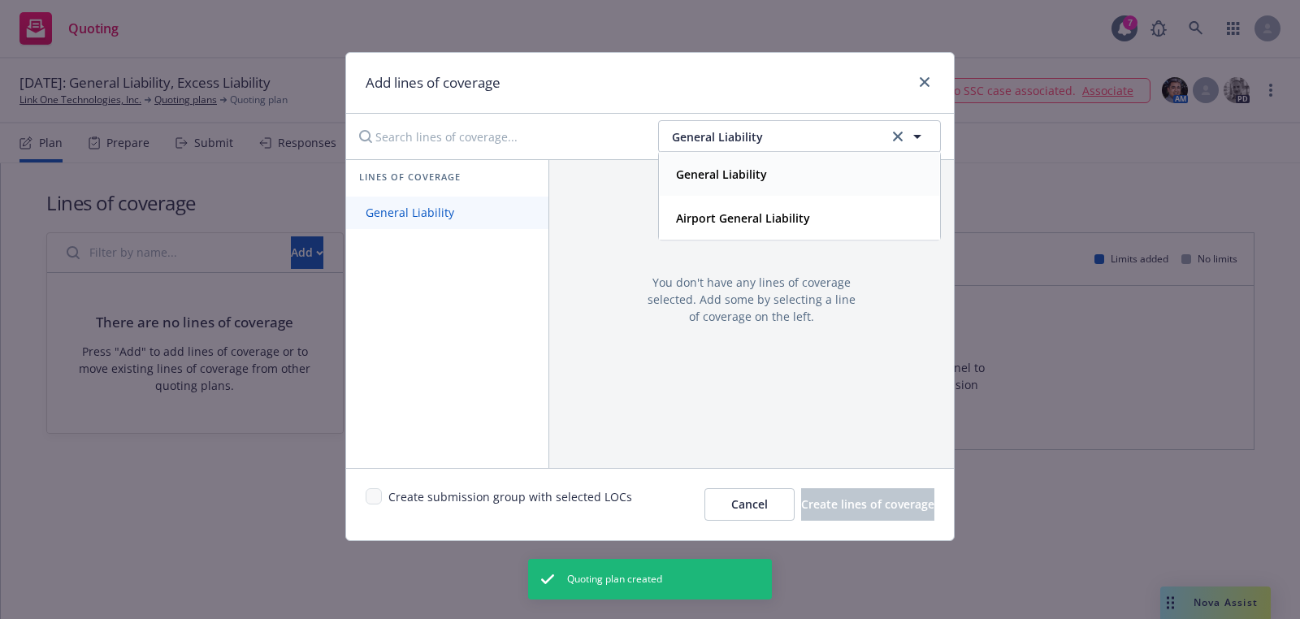
click at [461, 203] on link "General Liability" at bounding box center [447, 213] width 202 height 32
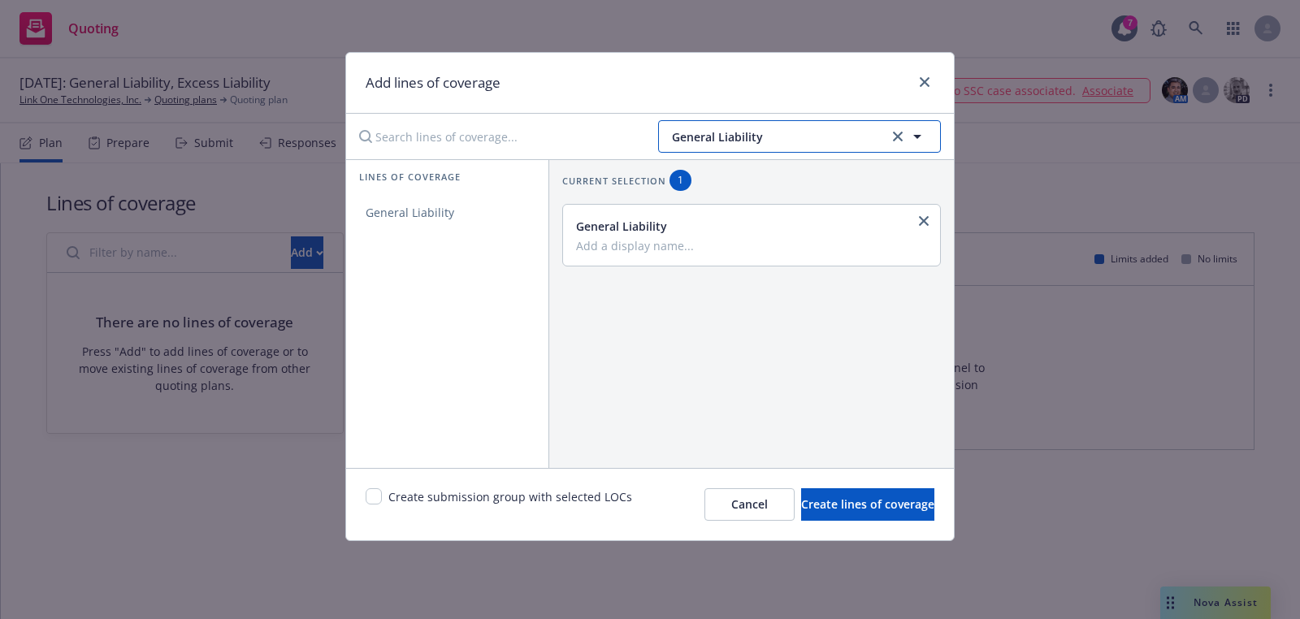
click at [738, 126] on button "General Liability" at bounding box center [799, 136] width 283 height 32
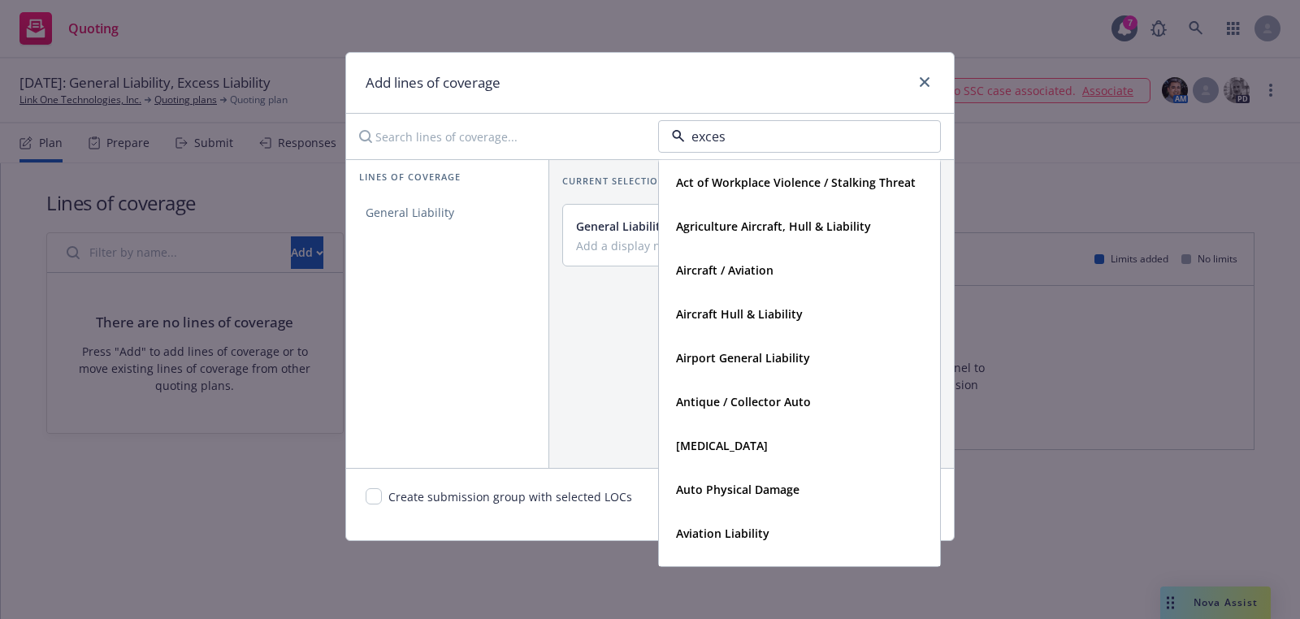
type input "excess"
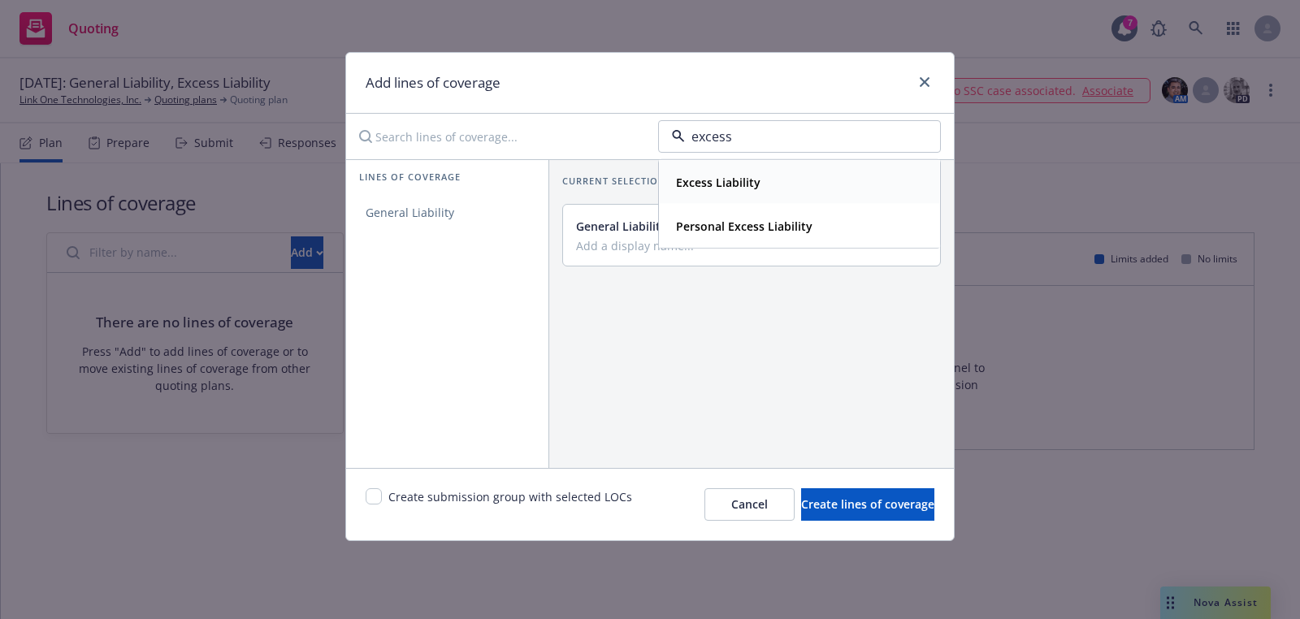
click at [717, 188] on strong "Excess Liability" at bounding box center [718, 182] width 84 height 15
click at [442, 237] on div "Lines of coverage Excess" at bounding box center [447, 313] width 202 height 309
click at [442, 222] on link "Excess" at bounding box center [447, 213] width 202 height 32
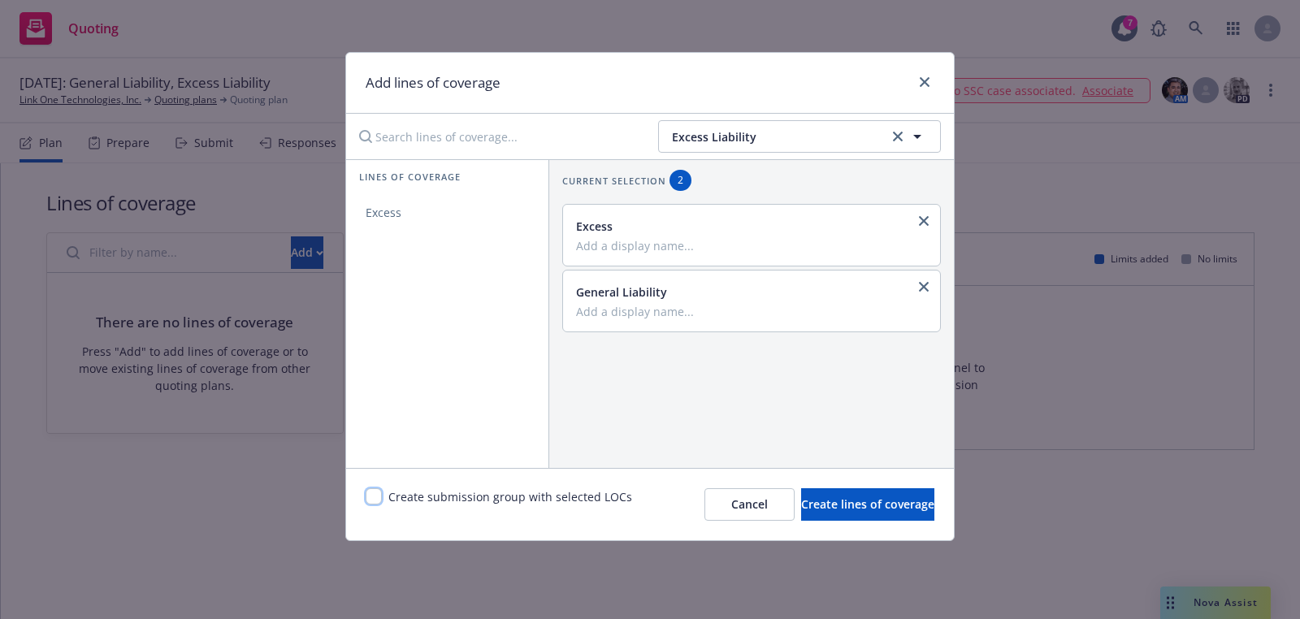
drag, startPoint x: 375, startPoint y: 499, endPoint x: 474, endPoint y: 499, distance: 99.1
click at [375, 499] on input "checkbox" at bounding box center [374, 496] width 16 height 16
checkbox input "true"
click at [808, 502] on span "Create lines of coverage" at bounding box center [867, 503] width 133 height 15
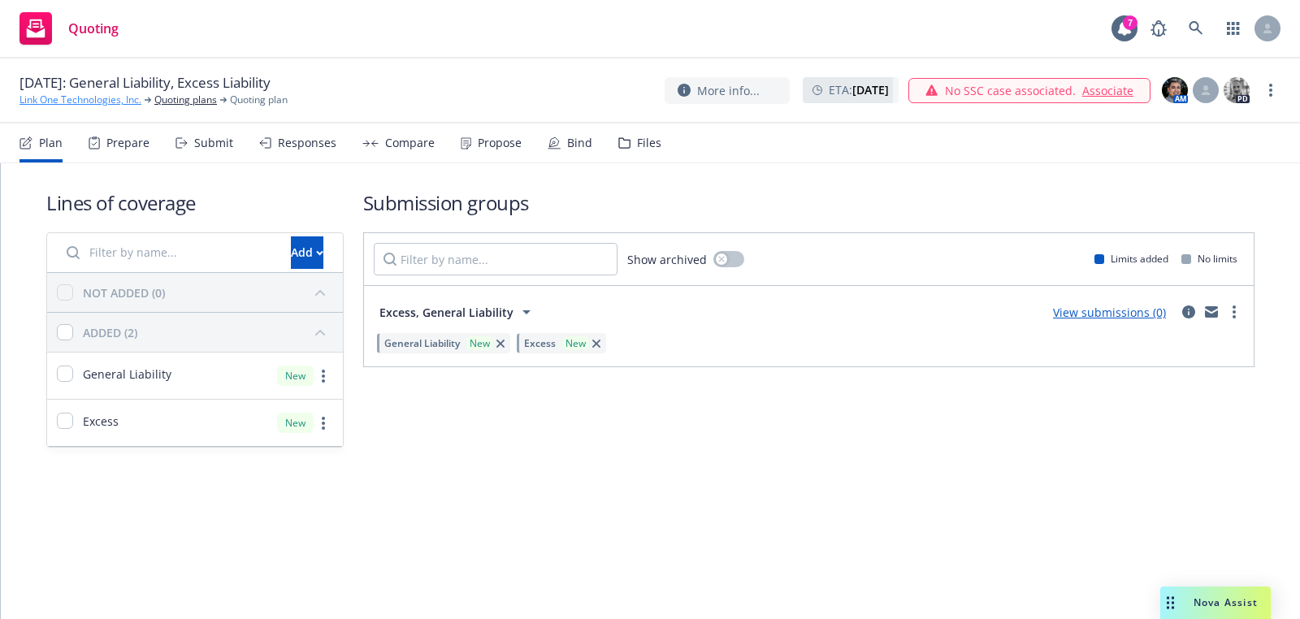
click at [89, 94] on link "Link One Technologies, Inc." at bounding box center [80, 100] width 122 height 15
